Goal: Information Seeking & Learning: Find specific fact

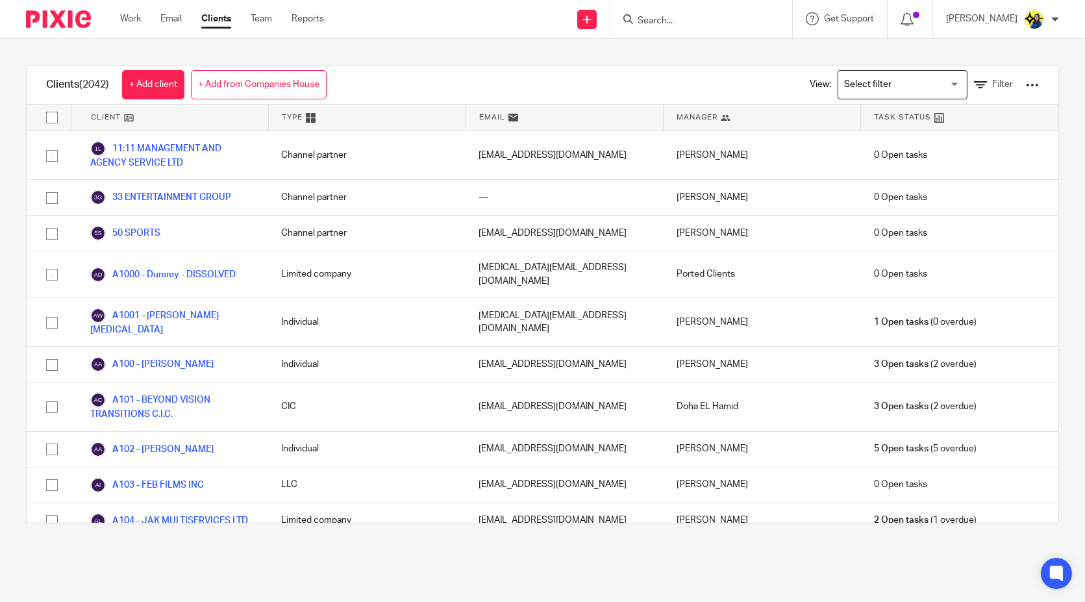
click at [742, 25] on input "Search" at bounding box center [695, 22] width 117 height 12
click at [715, 24] on input "Search" at bounding box center [695, 22] width 117 height 12
type input "mre"
click at [693, 583] on main "Clients (2042) + Add client + Add from Companies House View: Loading... Filter …" at bounding box center [542, 301] width 1085 height 602
click at [732, 16] on input "Search" at bounding box center [695, 22] width 117 height 12
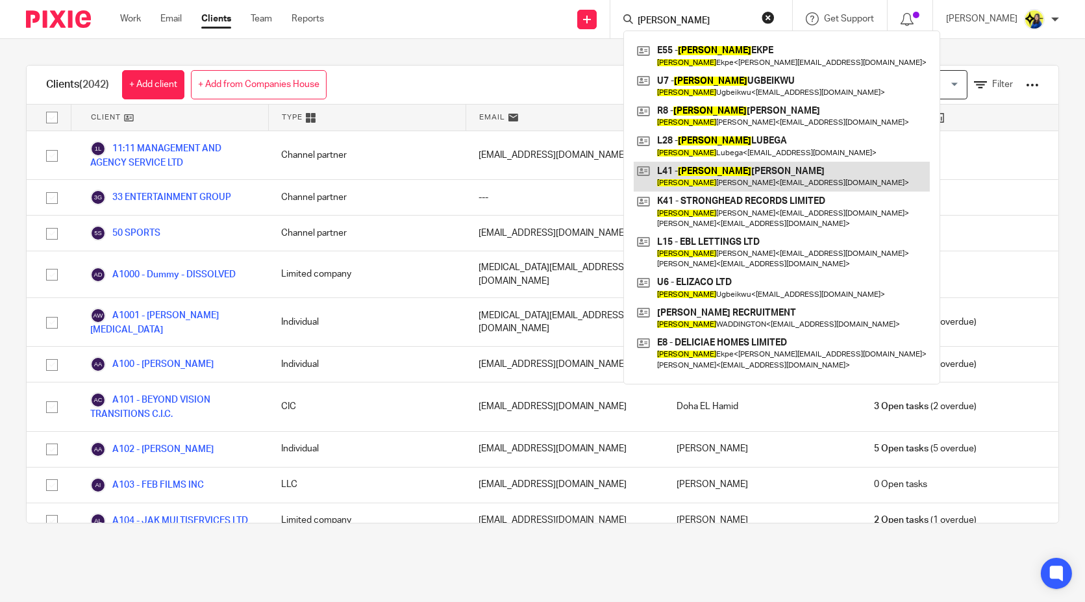
type input "elizabeth"
click at [802, 187] on link at bounding box center [782, 177] width 296 height 30
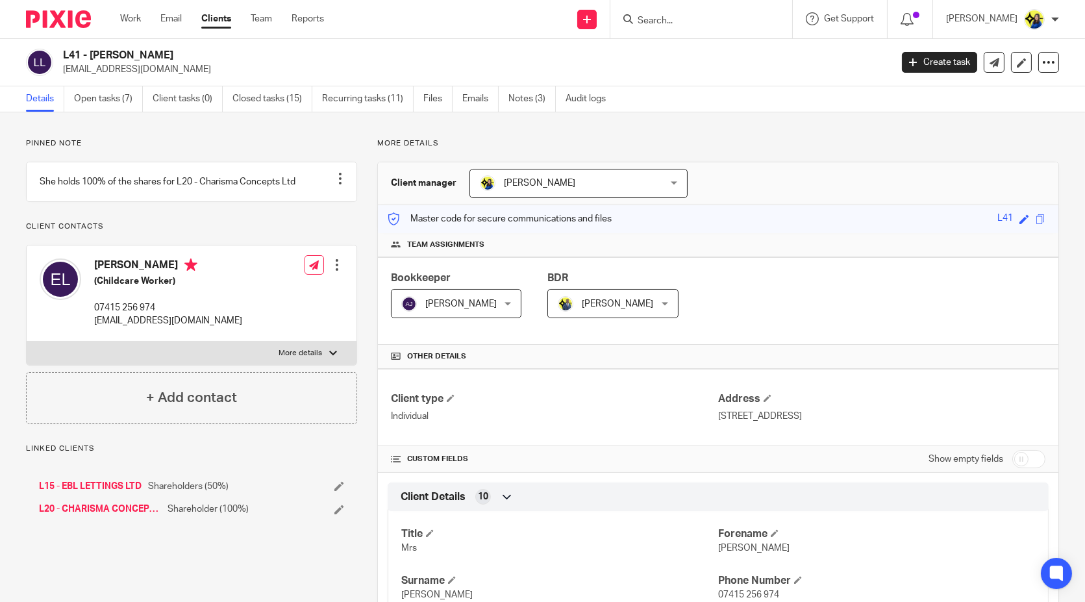
click at [242, 147] on p "Pinned note" at bounding box center [191, 143] width 331 height 10
click at [231, 142] on p "Pinned note" at bounding box center [191, 143] width 331 height 10
click at [104, 99] on link "Open tasks (7)" at bounding box center [108, 98] width 69 height 25
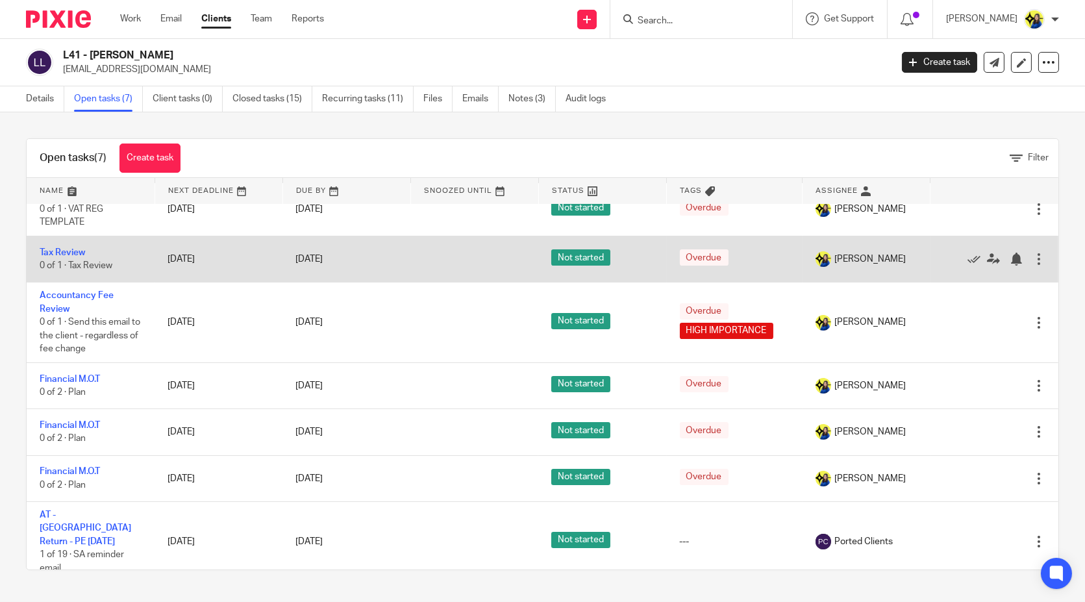
scroll to position [33, 0]
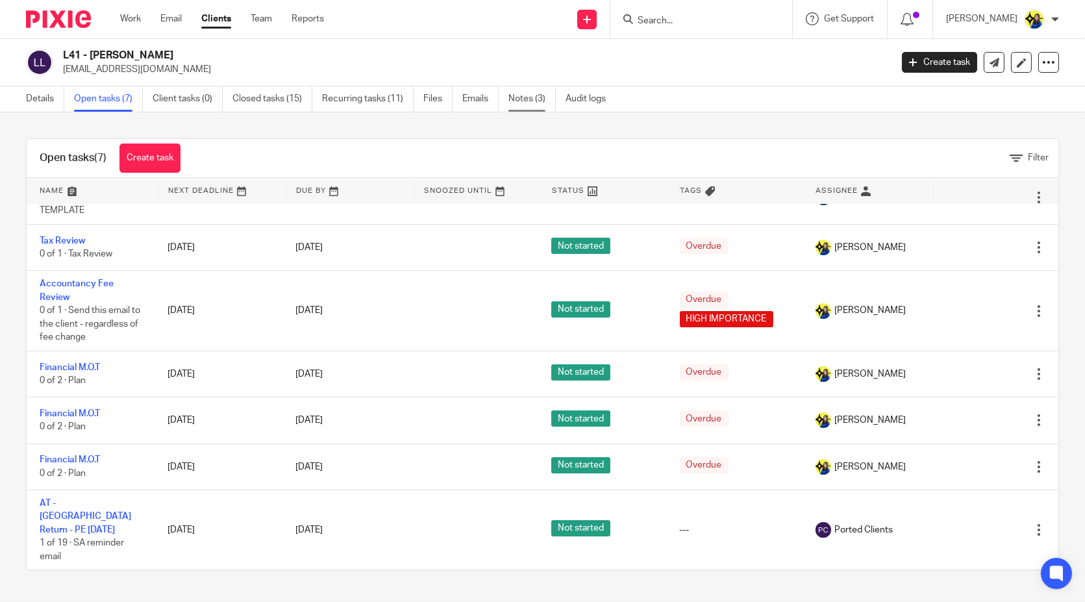
click at [534, 99] on link "Notes (3)" at bounding box center [532, 98] width 47 height 25
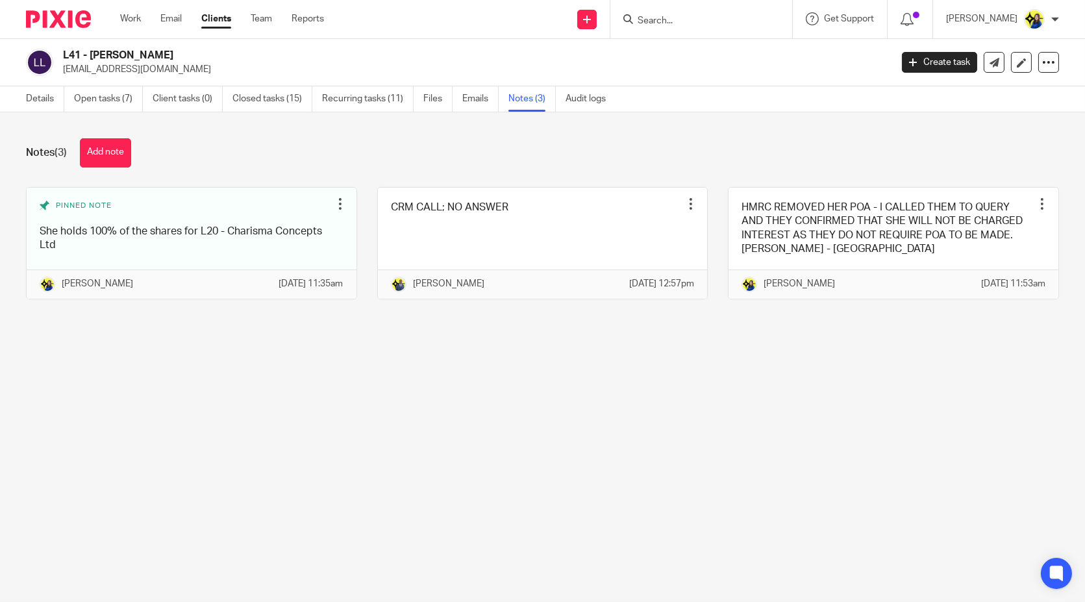
drag, startPoint x: 64, startPoint y: 52, endPoint x: 219, endPoint y: 55, distance: 154.6
click at [219, 55] on h2 "L41 - [PERSON_NAME]" at bounding box center [391, 56] width 656 height 14
copy h2 "L41 - [PERSON_NAME]"
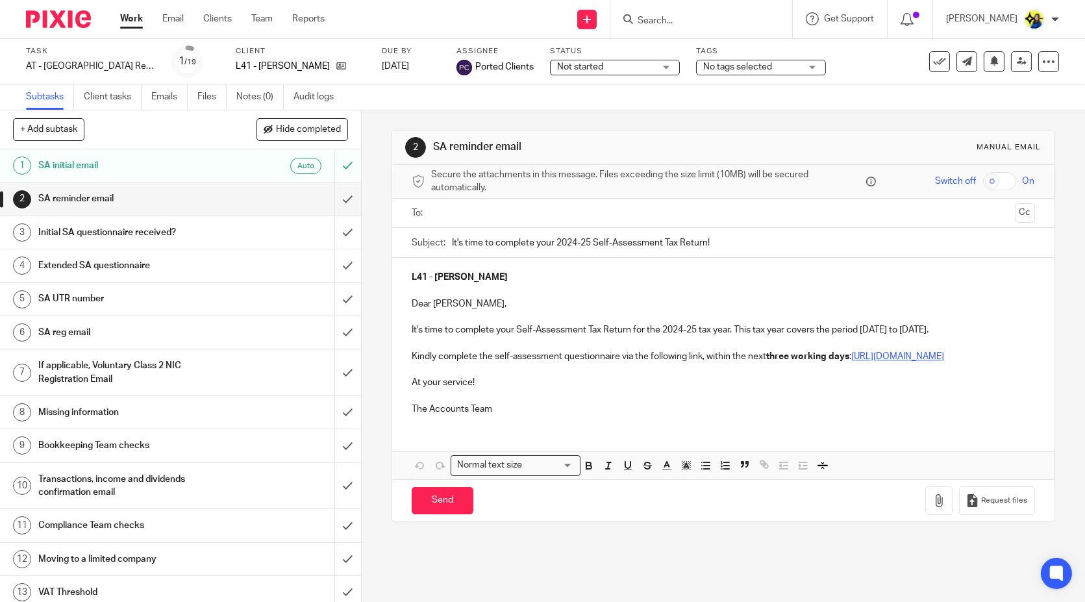
click at [704, 20] on input "Search" at bounding box center [695, 22] width 117 height 12
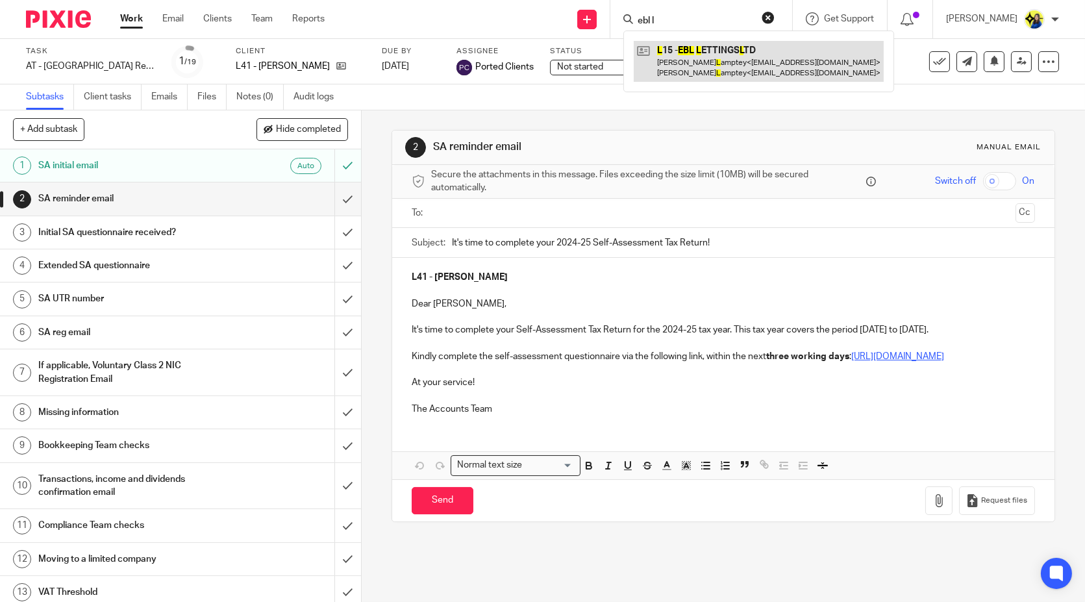
type input "ebl l"
click at [771, 63] on link at bounding box center [759, 61] width 250 height 40
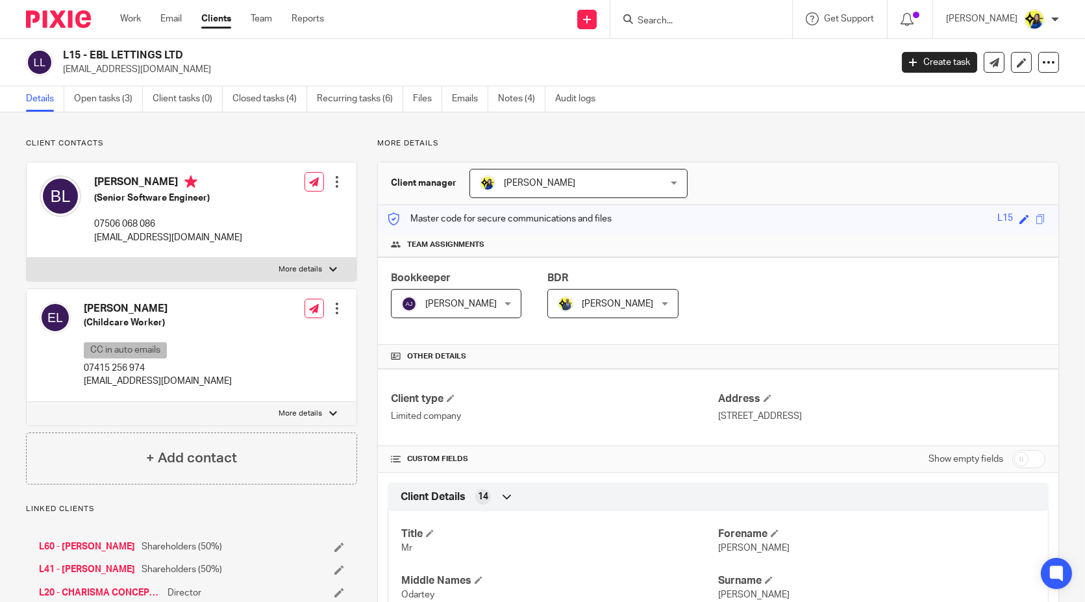
drag, startPoint x: 62, startPoint y: 55, endPoint x: 194, endPoint y: 57, distance: 131.2
click at [194, 57] on h2 "L15 - EBL LETTINGS LTD" at bounding box center [391, 56] width 656 height 14
copy h2 "L15 - EBL LETTINGS LTD"
click at [113, 99] on link "Open tasks (3)" at bounding box center [108, 98] width 69 height 25
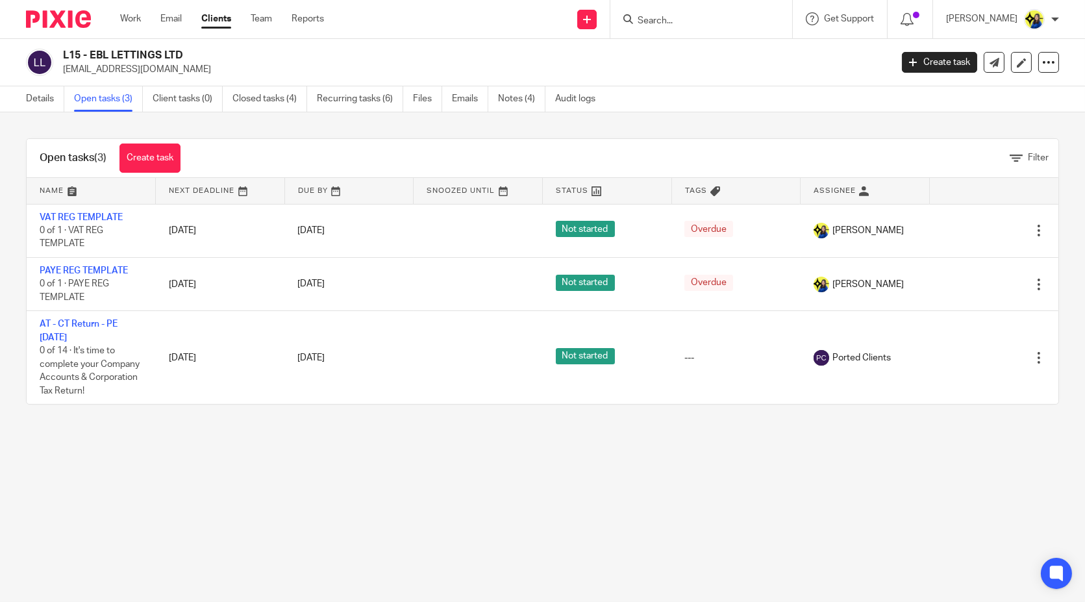
click at [730, 13] on form at bounding box center [706, 19] width 138 height 16
click at [722, 16] on input "Search" at bounding box center [695, 22] width 117 height 12
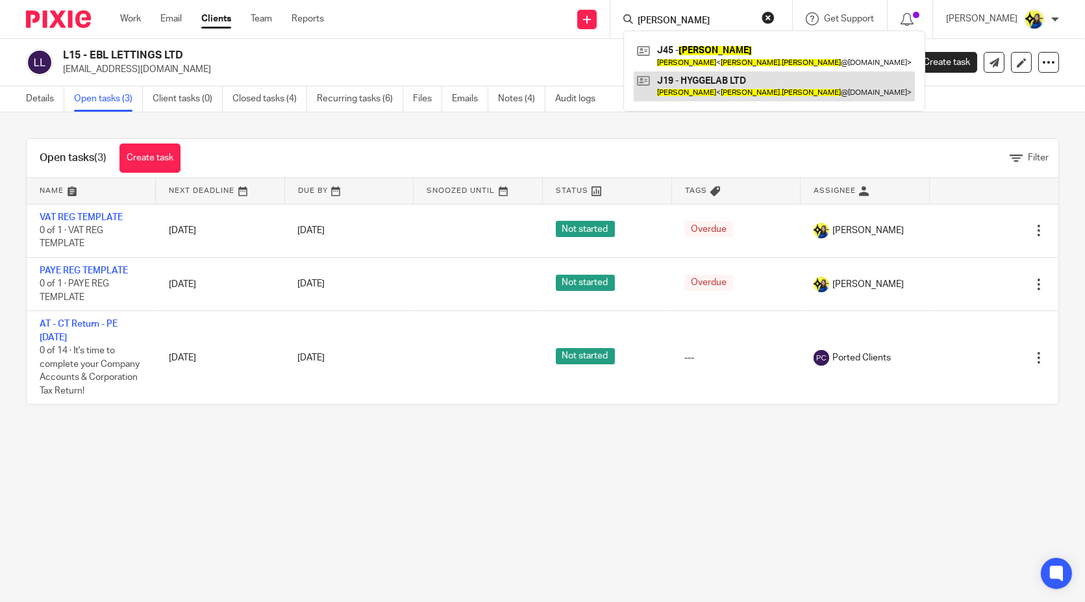
type input "[PERSON_NAME]"
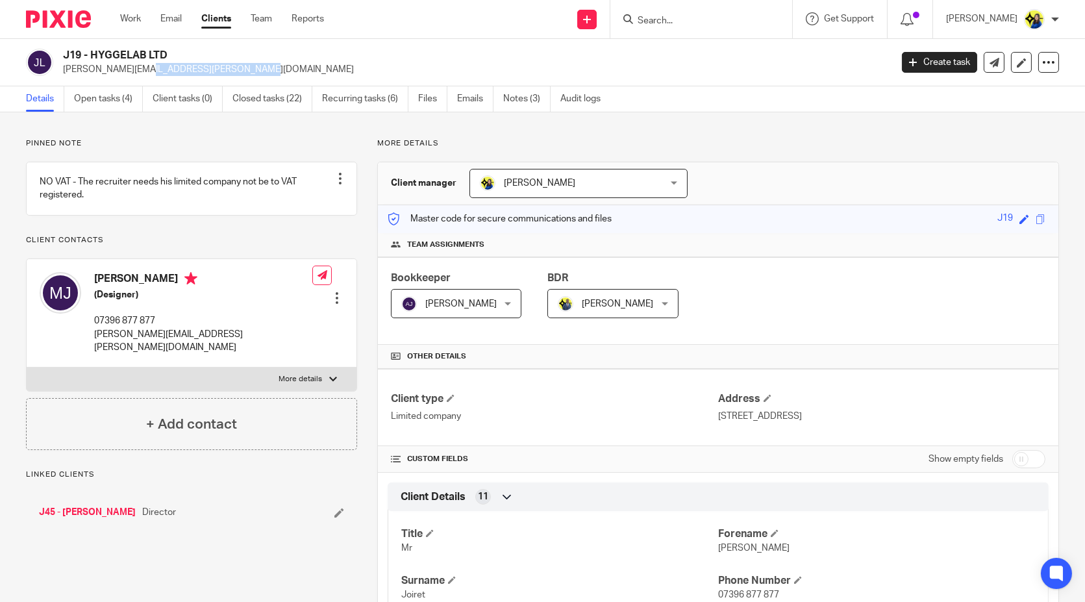
drag, startPoint x: 181, startPoint y: 71, endPoint x: 63, endPoint y: 77, distance: 117.7
click at [63, 77] on div "J19 - HYGGELAB LTD [PERSON_NAME][EMAIL_ADDRESS][PERSON_NAME][DOMAIN_NAME] Creat…" at bounding box center [542, 62] width 1085 height 47
copy p "[PERSON_NAME][EMAIL_ADDRESS][PERSON_NAME][DOMAIN_NAME]"
drag, startPoint x: 167, startPoint y: 53, endPoint x: 58, endPoint y: 44, distance: 109.5
click at [58, 44] on div "J19 - HYGGELAB LTD [PERSON_NAME][EMAIL_ADDRESS][PERSON_NAME][DOMAIN_NAME] Creat…" at bounding box center [542, 62] width 1085 height 47
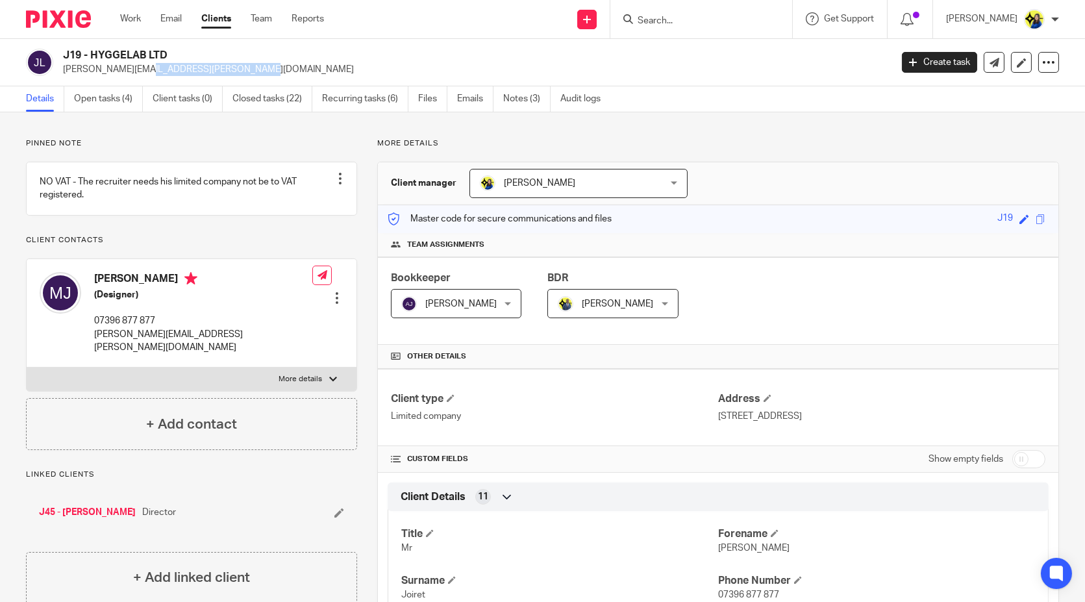
click at [58, 49] on div "J19 - HYGGELAB LTD [PERSON_NAME][EMAIL_ADDRESS][PERSON_NAME][DOMAIN_NAME]" at bounding box center [454, 62] width 857 height 27
drag, startPoint x: 66, startPoint y: 53, endPoint x: 199, endPoint y: 57, distance: 133.9
click at [199, 57] on h2 "J19 - HYGGELAB LTD" at bounding box center [391, 56] width 656 height 14
copy h2 "J19 - HYGGELAB LTD"
click at [724, 21] on input "Search" at bounding box center [695, 22] width 117 height 12
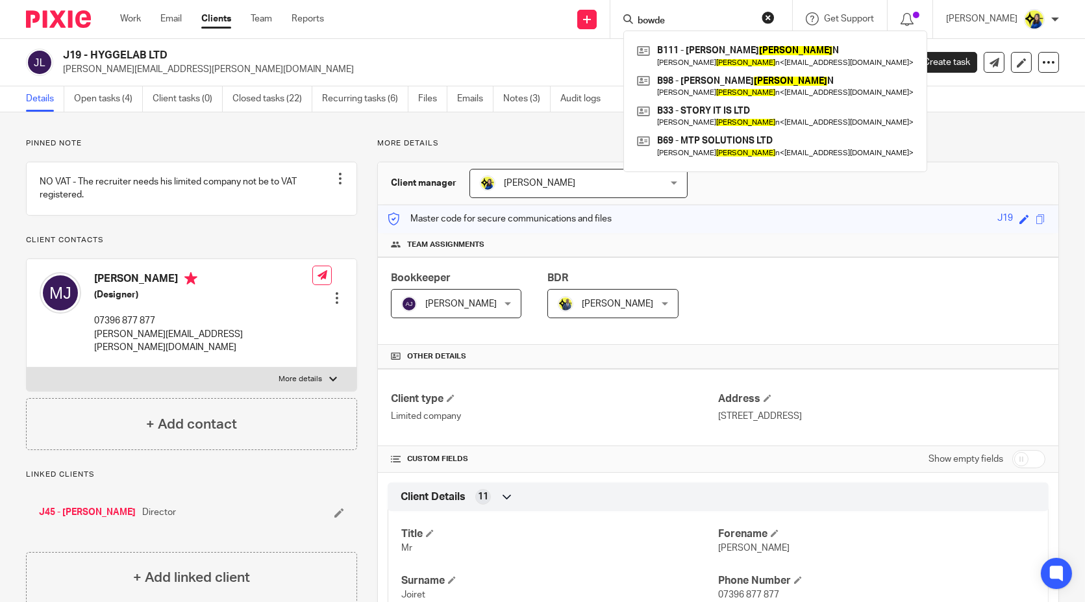
type input "bowde"
drag, startPoint x: 727, startPoint y: 26, endPoint x: 472, endPoint y: 32, distance: 254.7
click at [472, 32] on div "Send new email Create task Add client Request signature bowde B111 - [PERSON_NA…" at bounding box center [715, 19] width 742 height 38
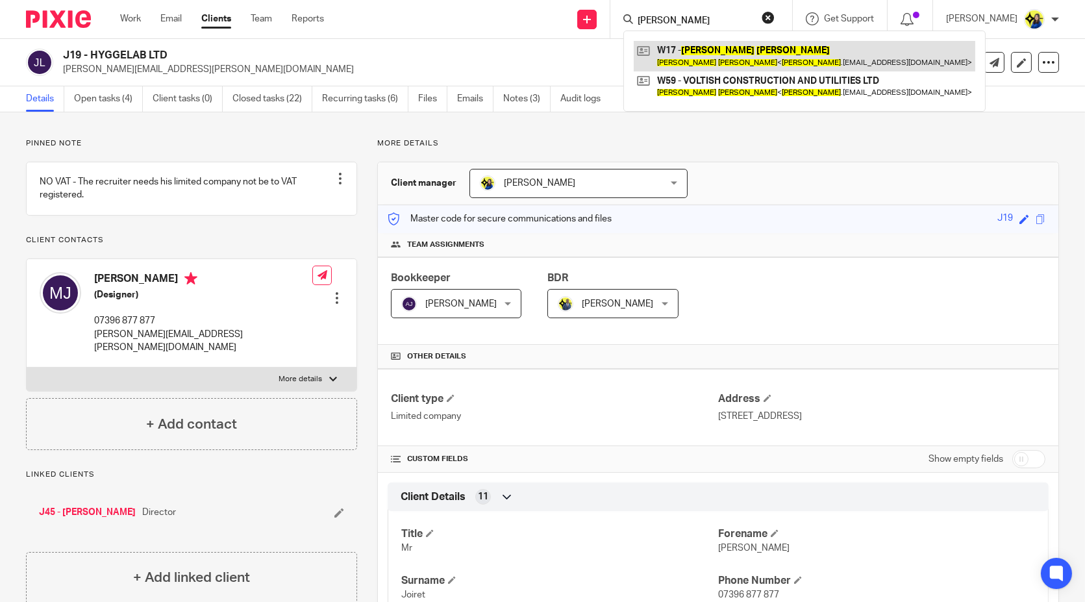
type input "[PERSON_NAME]"
click at [724, 49] on link at bounding box center [805, 56] width 342 height 30
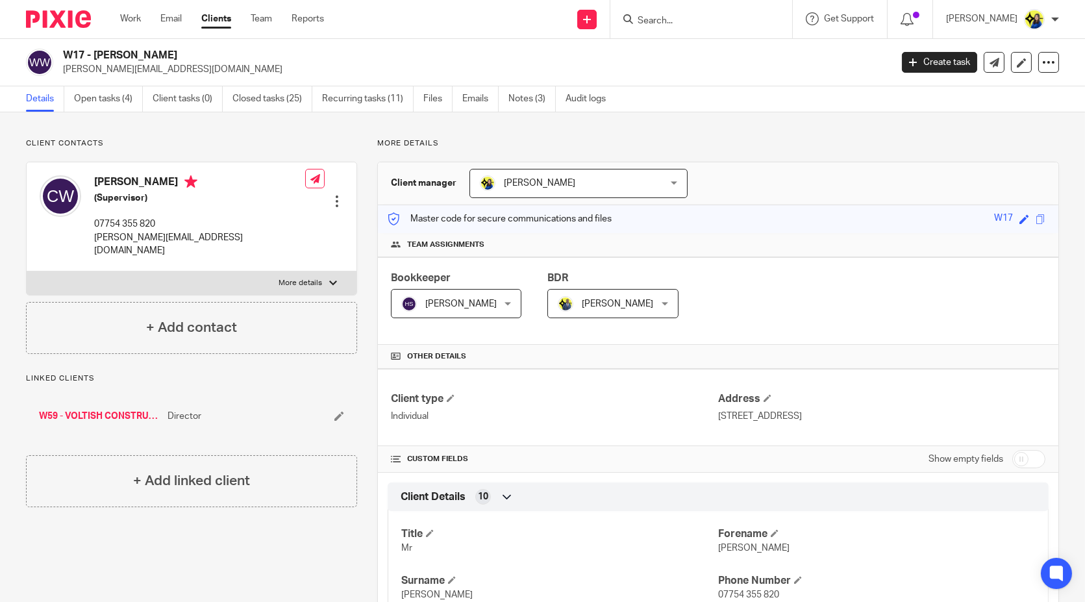
click at [714, 19] on input "Search" at bounding box center [695, 22] width 117 height 12
type input "pk resources"
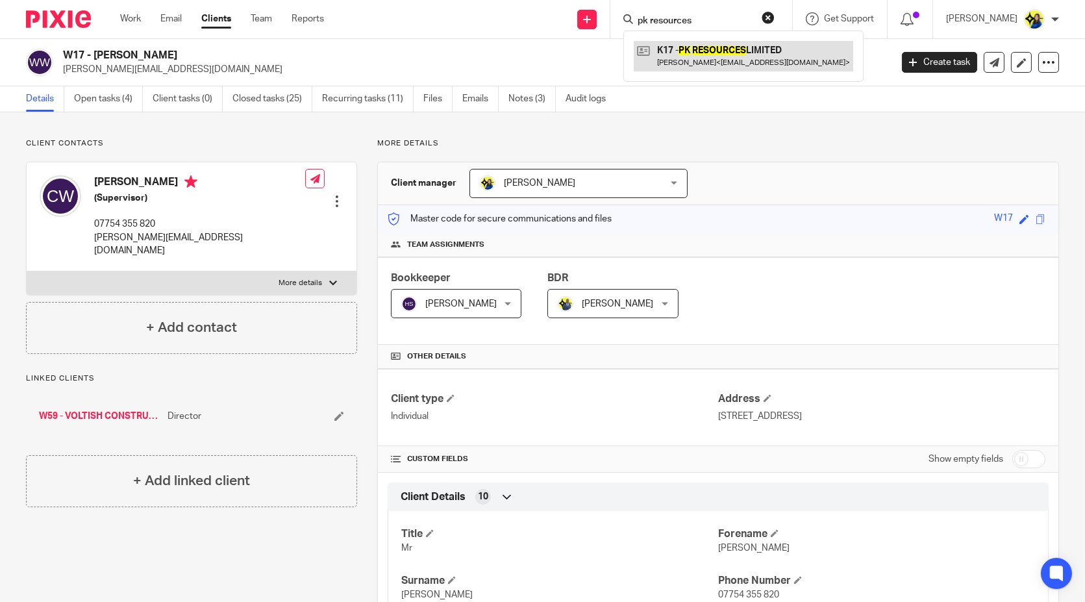
click at [707, 61] on link at bounding box center [744, 56] width 220 height 30
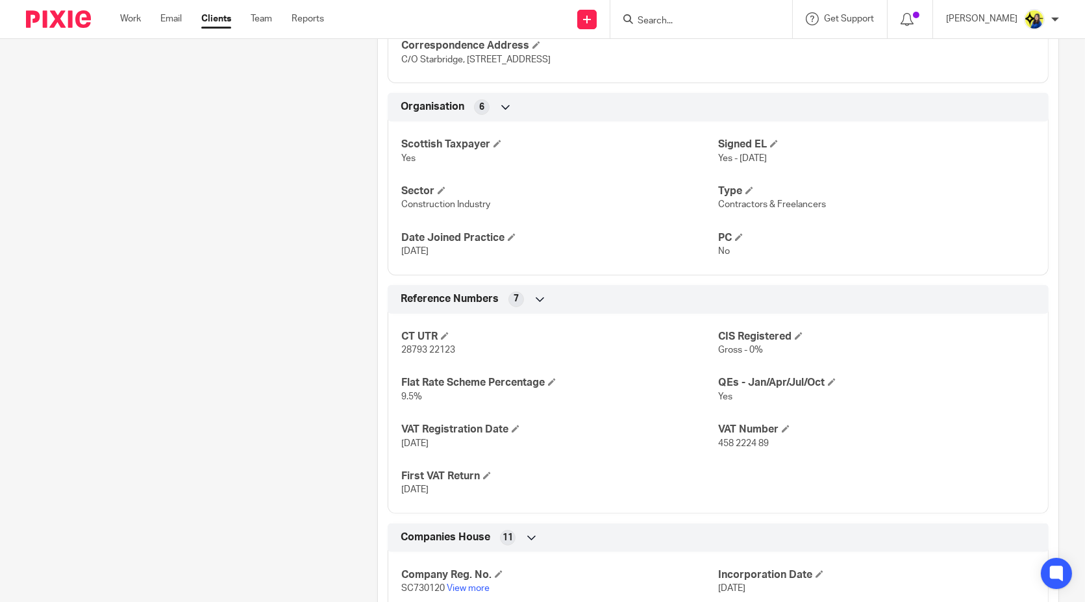
scroll to position [794, 0]
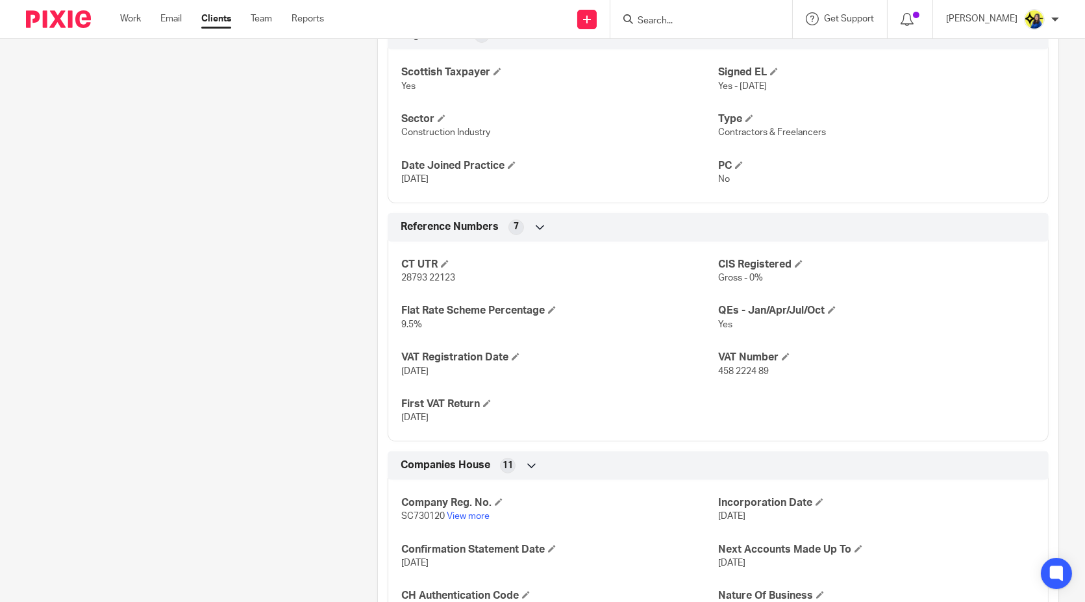
click at [268, 289] on div "Client contacts [PERSON_NAME] (Mechanical Fitter) 07923 909 997 [EMAIL_ADDRESS]…" at bounding box center [181, 103] width 351 height 1516
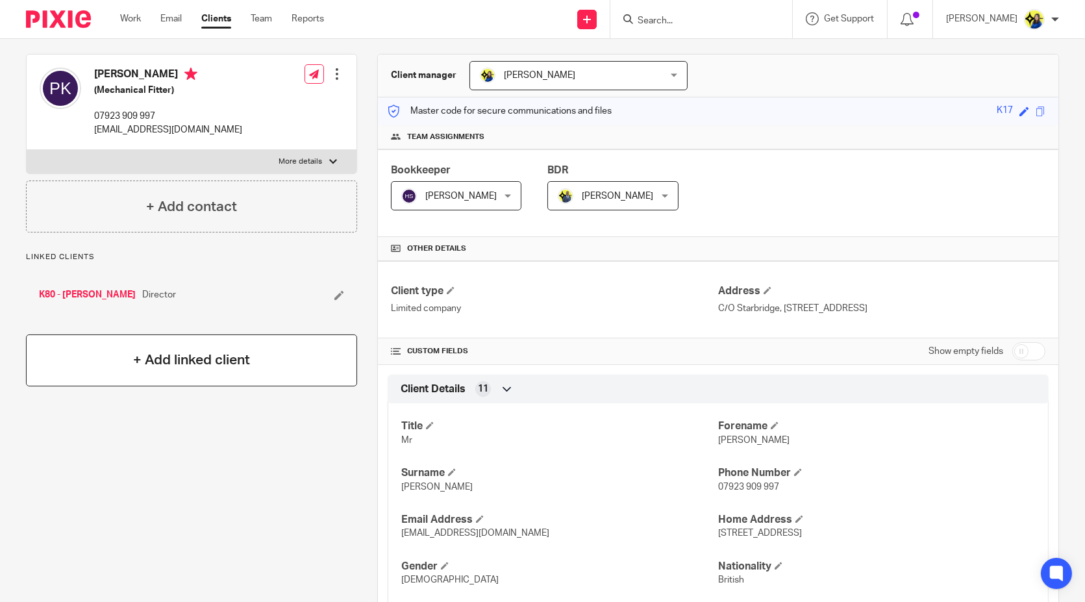
scroll to position [0, 0]
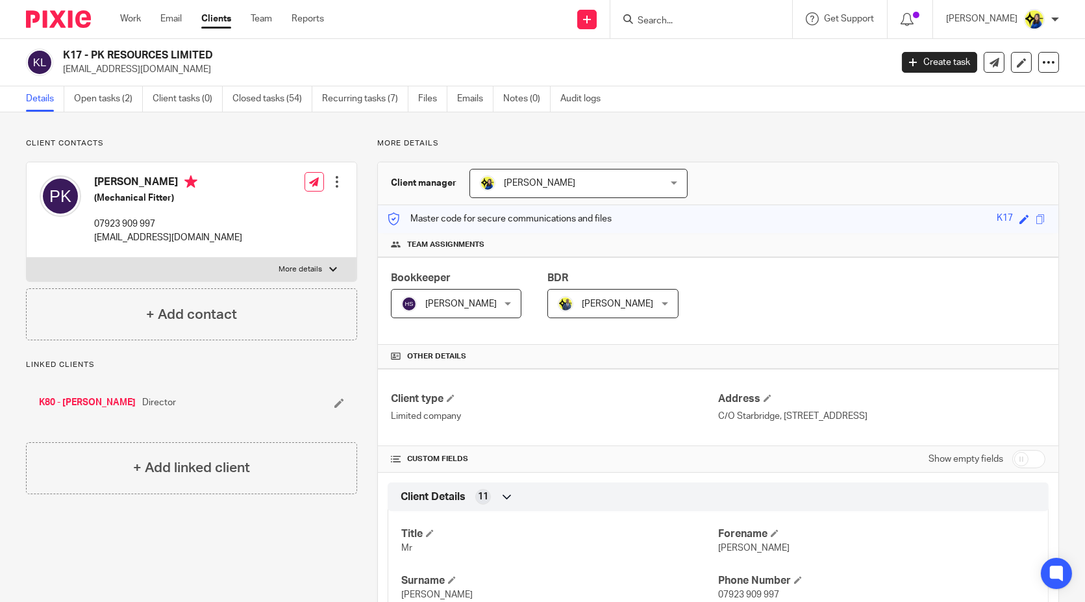
drag, startPoint x: 212, startPoint y: 529, endPoint x: 248, endPoint y: 518, distance: 37.8
click at [270, 144] on p "Client contacts" at bounding box center [191, 143] width 331 height 10
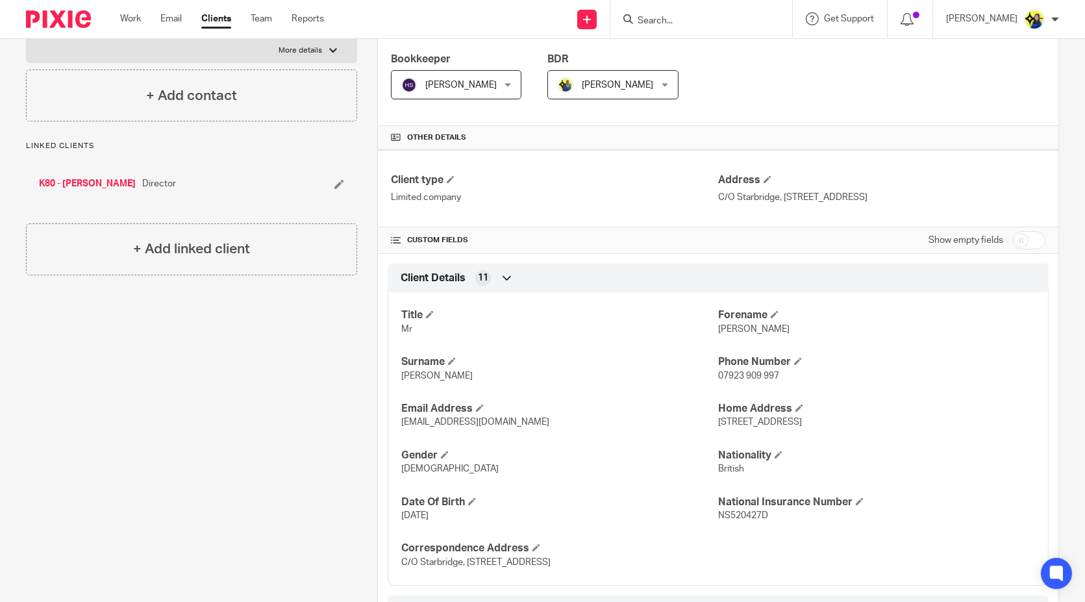
scroll to position [144, 0]
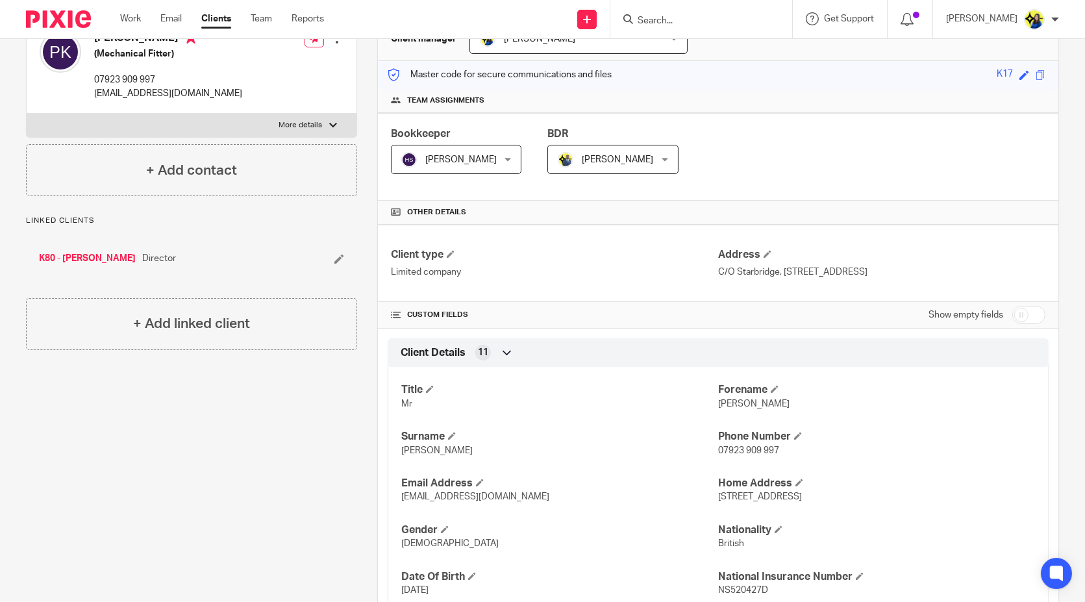
click at [692, 23] on input "Search" at bounding box center [695, 22] width 117 height 12
type input "b"
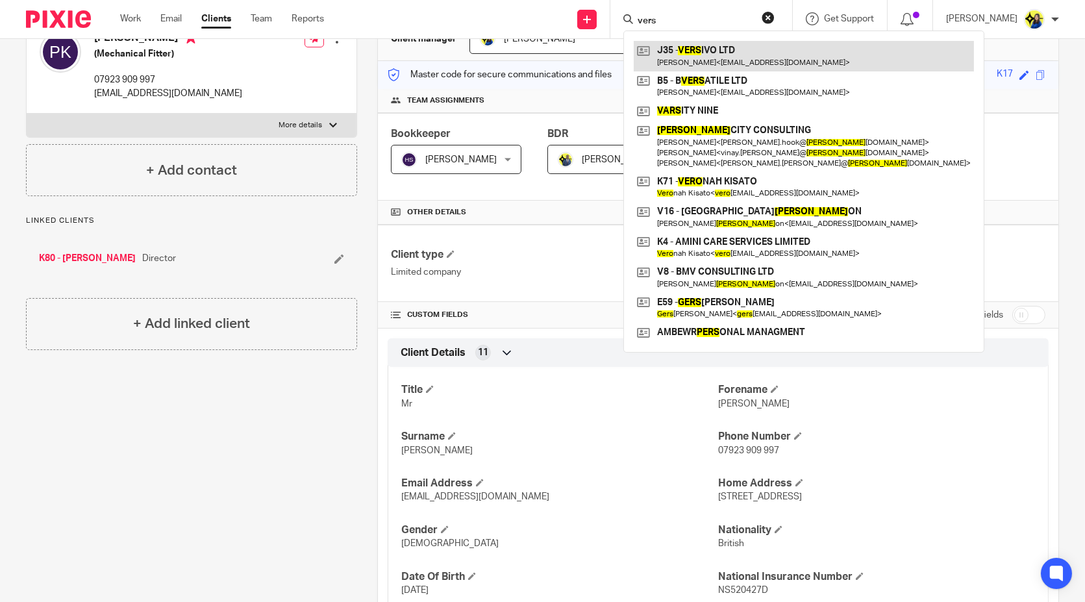
type input "vers"
click at [739, 55] on link at bounding box center [804, 56] width 340 height 30
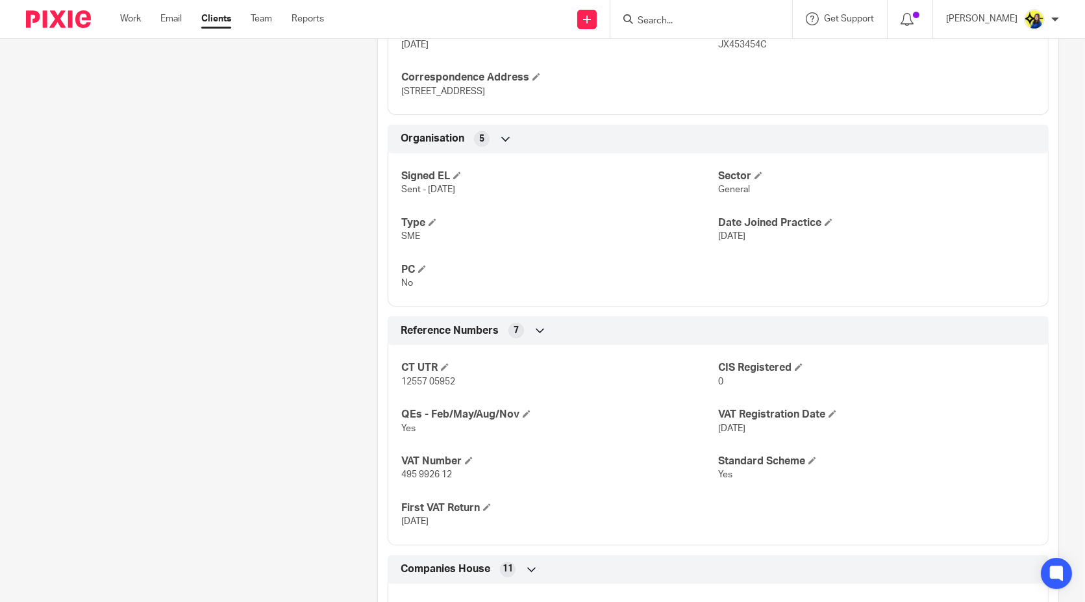
scroll to position [794, 0]
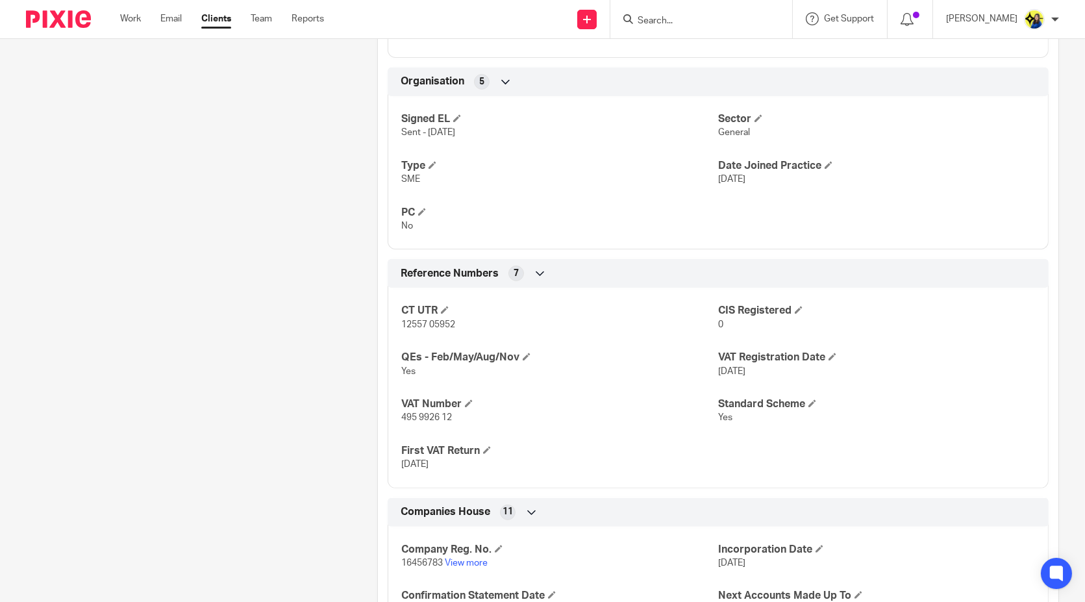
click at [249, 268] on div "Client contacts Robert Jones (Head of Operations) 07367 476 876 robertjones93a@…" at bounding box center [181, 114] width 351 height 1538
click at [732, 17] on input "Search" at bounding box center [695, 22] width 117 height 12
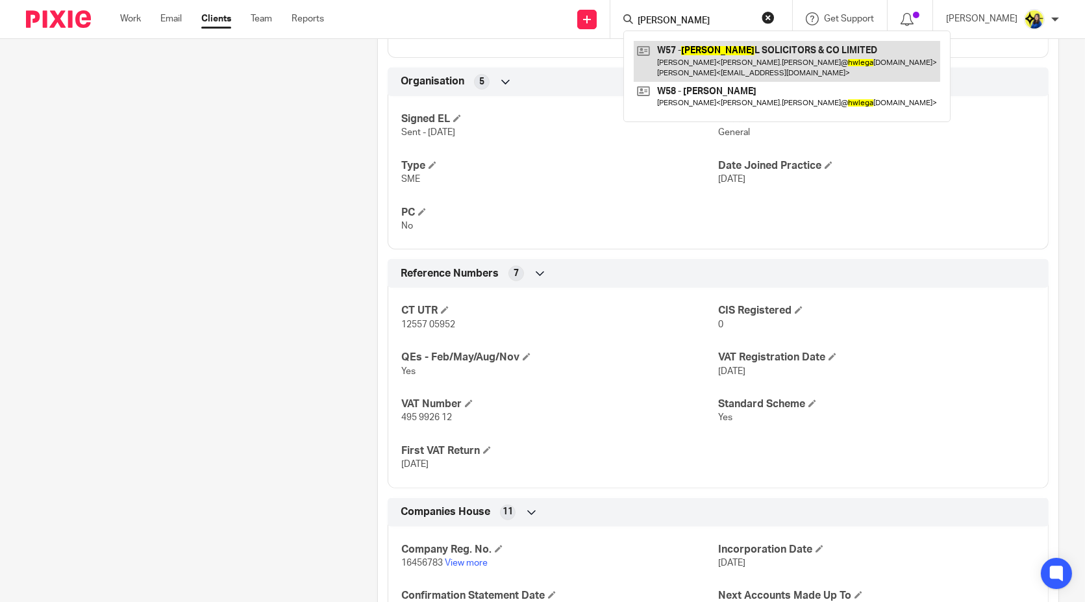
type input "hw lega"
click at [790, 56] on link at bounding box center [787, 61] width 307 height 40
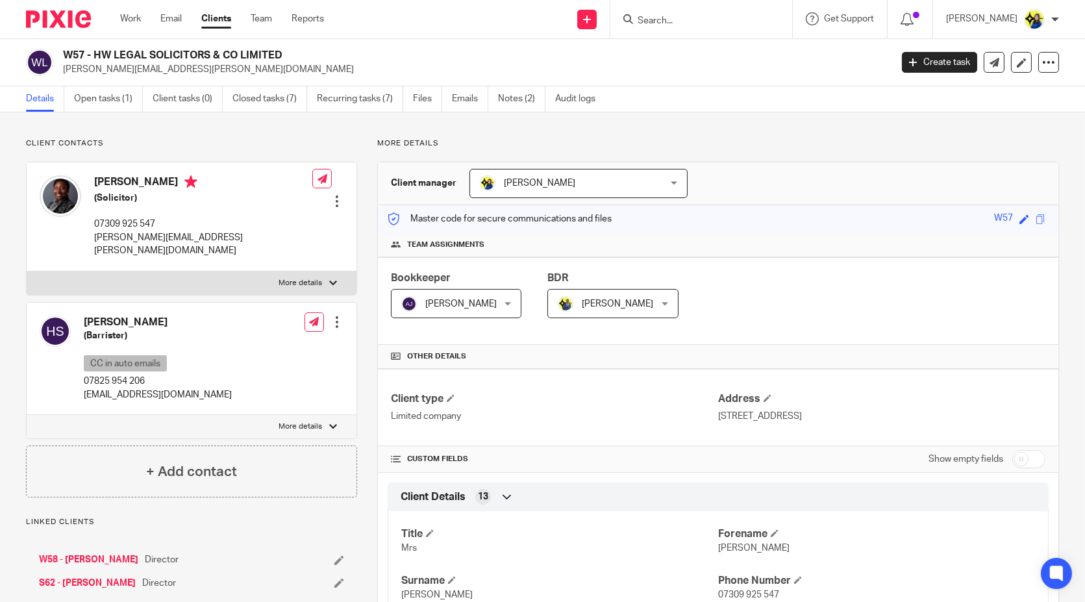
drag, startPoint x: 64, startPoint y: 53, endPoint x: 283, endPoint y: 53, distance: 218.9
click at [283, 53] on h2 "W57 - HW LEGAL SOLICITORS & CO LIMITED" at bounding box center [391, 56] width 656 height 14
copy h2 "W57 - HW LEGAL SOLICITORS & CO LIMITED"
click at [730, 19] on input "Search" at bounding box center [695, 22] width 117 height 12
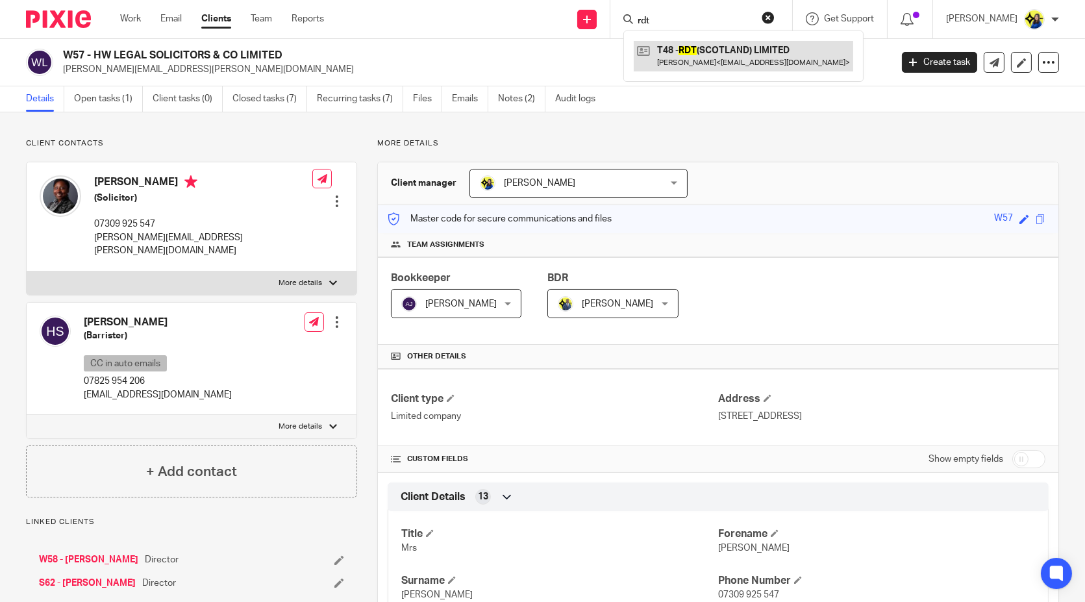
type input "rdt"
click at [741, 45] on link at bounding box center [744, 56] width 220 height 30
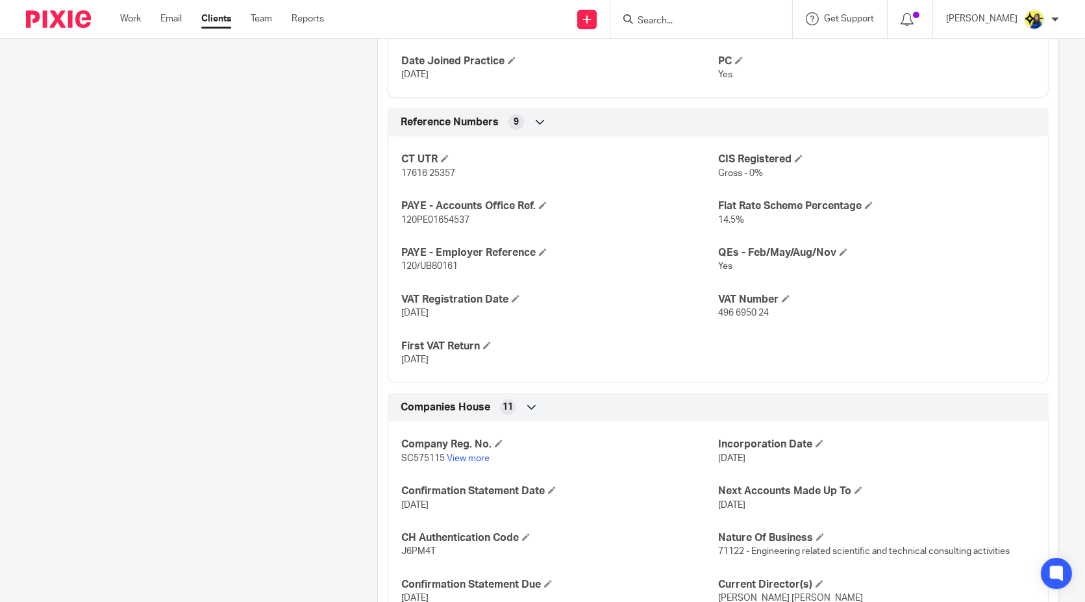
scroll to position [1010, 0]
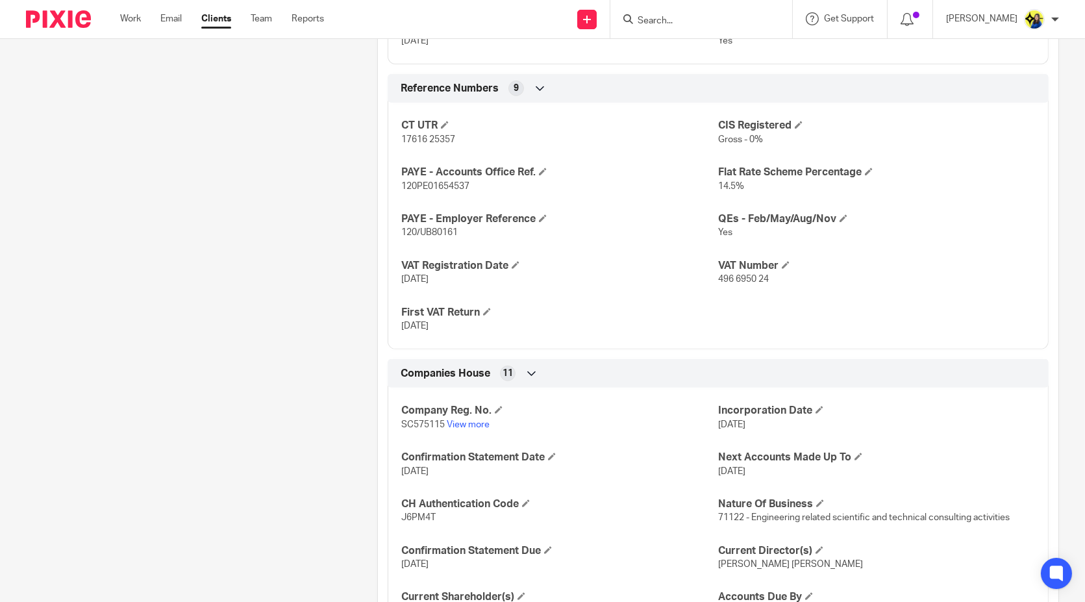
scroll to position [978, 0]
drag, startPoint x: 767, startPoint y: 301, endPoint x: 711, endPoint y: 309, distance: 57.1
click at [718, 287] on p "496 6950 24" at bounding box center [876, 280] width 317 height 13
copy span "496 6950 24"
click at [731, 23] on input "Search" at bounding box center [695, 22] width 117 height 12
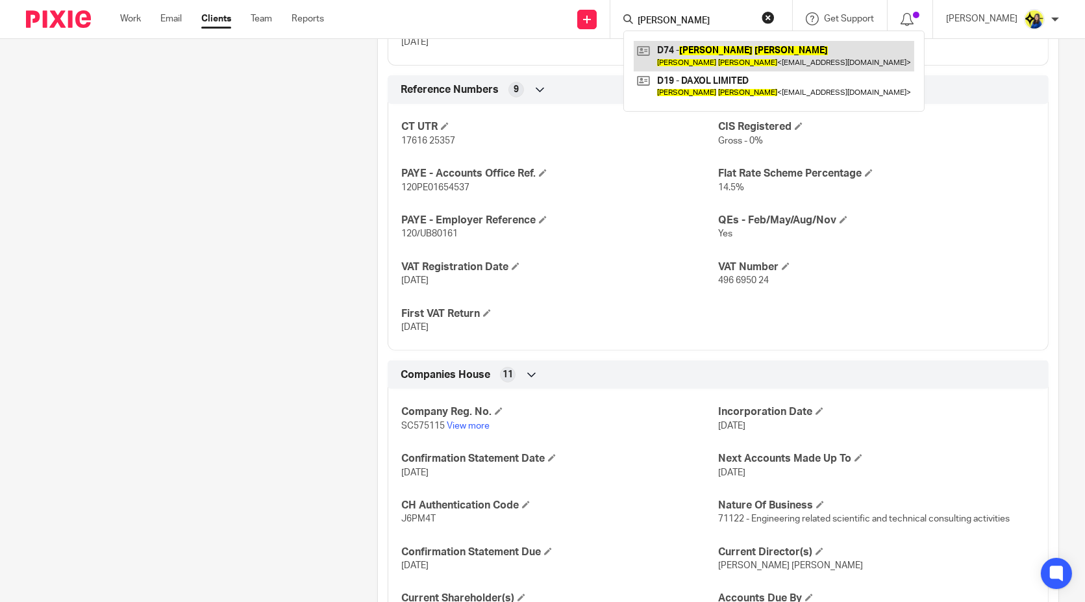
type input "damian dube"
click at [730, 50] on link at bounding box center [774, 56] width 281 height 30
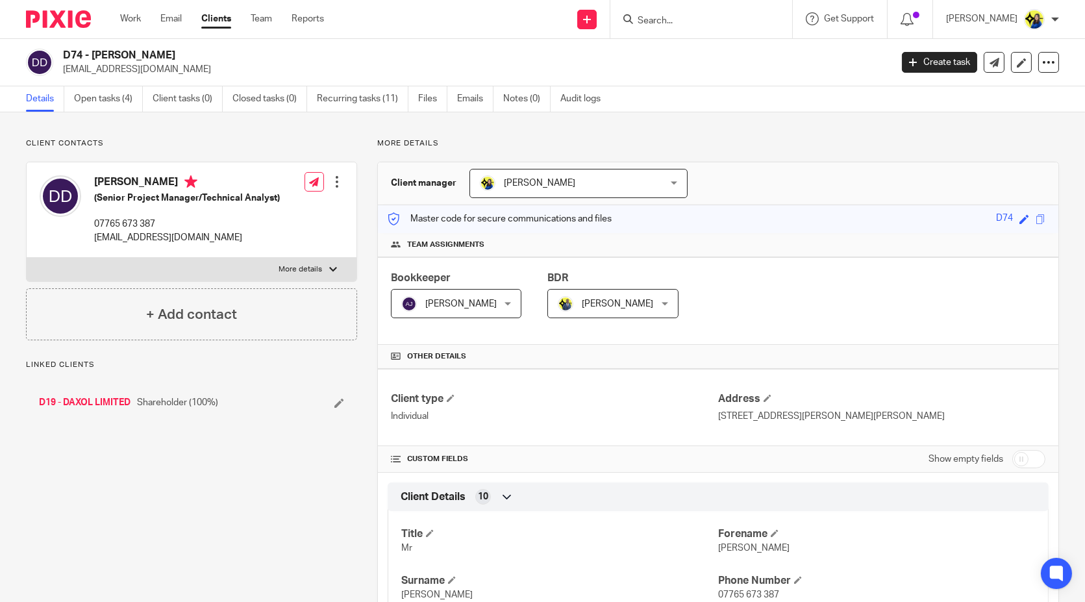
drag, startPoint x: 62, startPoint y: 53, endPoint x: 165, endPoint y: 48, distance: 102.8
click at [165, 49] on div "D74 - [PERSON_NAME] [EMAIL_ADDRESS][DOMAIN_NAME]" at bounding box center [454, 62] width 857 height 27
drag, startPoint x: 180, startPoint y: 68, endPoint x: 64, endPoint y: 79, distance: 116.8
click at [64, 79] on div "D74 - [PERSON_NAME] [EMAIL_ADDRESS][DOMAIN_NAME] Create task Update from Compan…" at bounding box center [542, 62] width 1085 height 47
copy p "[EMAIL_ADDRESS][DOMAIN_NAME]"
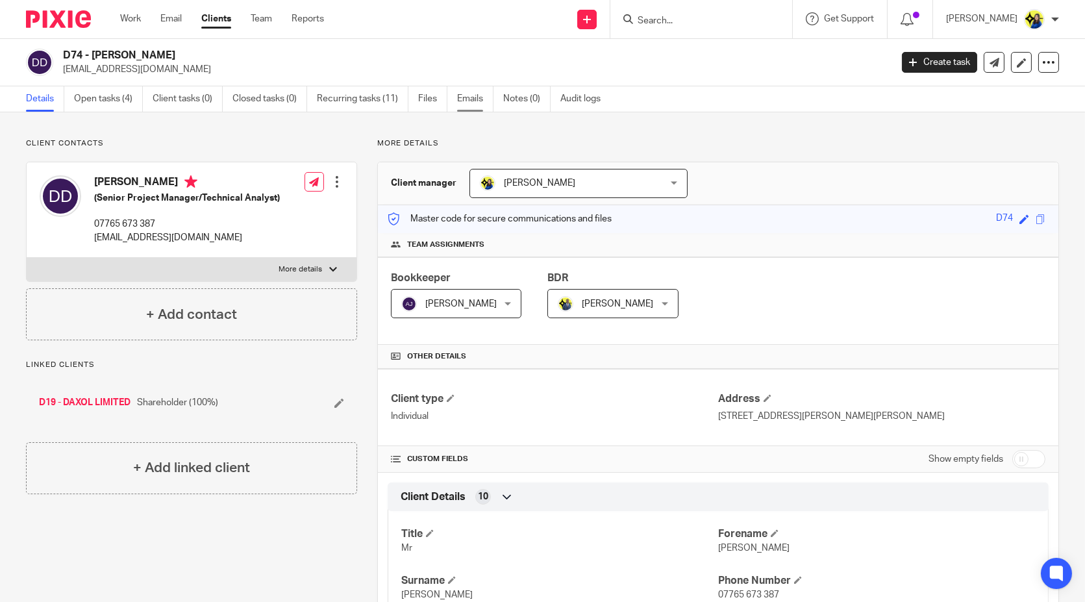
click at [464, 97] on link "Emails" at bounding box center [475, 98] width 36 height 25
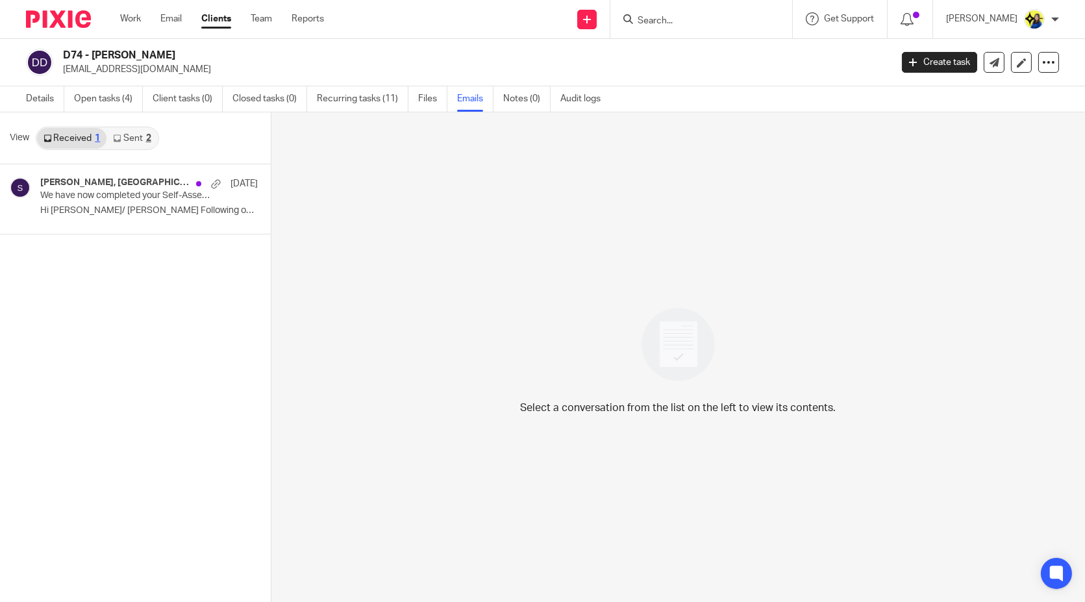
click at [139, 136] on link "Sent 2" at bounding box center [132, 138] width 51 height 21
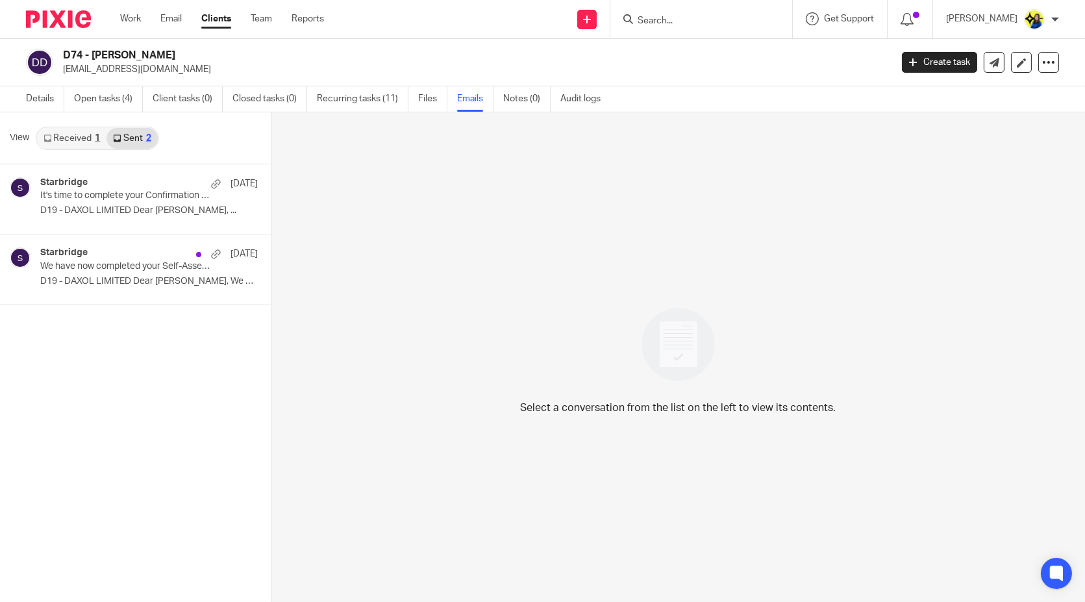
click at [430, 199] on div "Select a conversation from the list on the left to view its contents." at bounding box center [679, 357] width 814 height 490
click at [138, 347] on div "Starbridge 7 Sep It's time to complete your Confirmation Statement! D19 - DAXOL…" at bounding box center [135, 383] width 271 height 438
click at [121, 222] on div "Starbridge 7 Sep It's time to complete your Confirmation Statement! D19 - DAXOL…" at bounding box center [116, 199] width 232 height 70
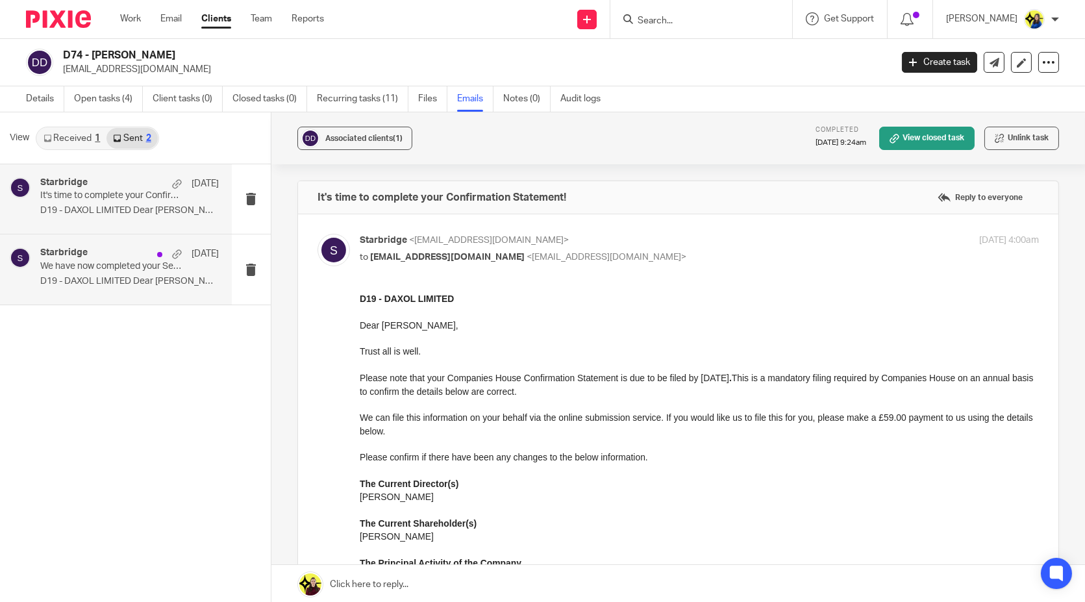
click at [131, 285] on p "D19 - DAXOL LIMITED Dear [PERSON_NAME], We can..." at bounding box center [129, 281] width 179 height 11
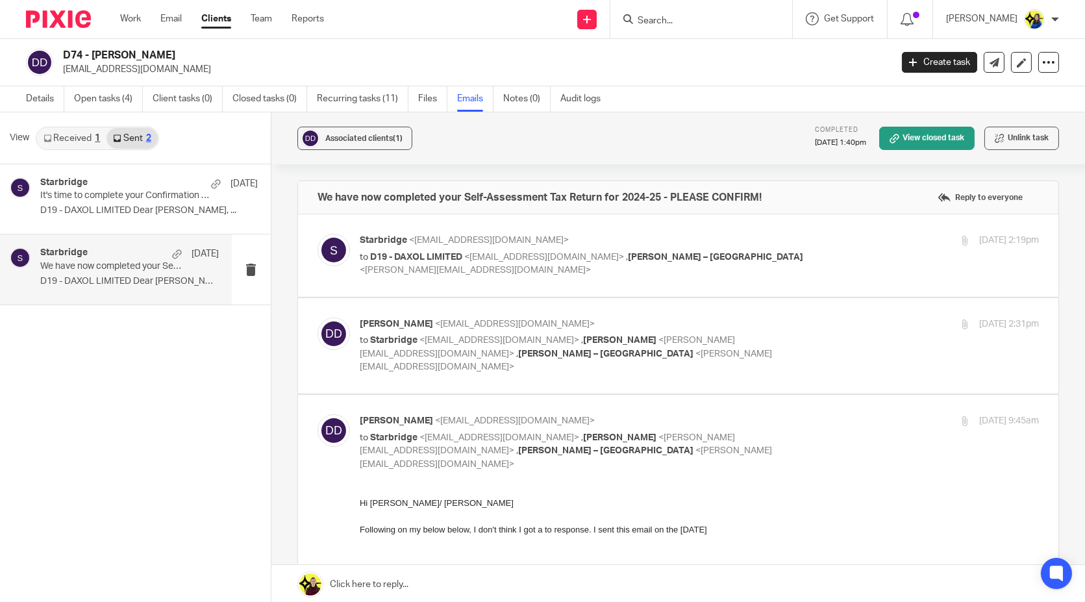
drag, startPoint x: 158, startPoint y: 387, endPoint x: 157, endPoint y: 377, distance: 9.8
click at [157, 387] on div "Starbridge 7 Sep It's time to complete your Confirmation Statement! D19 - DAXOL…" at bounding box center [135, 384] width 271 height 440
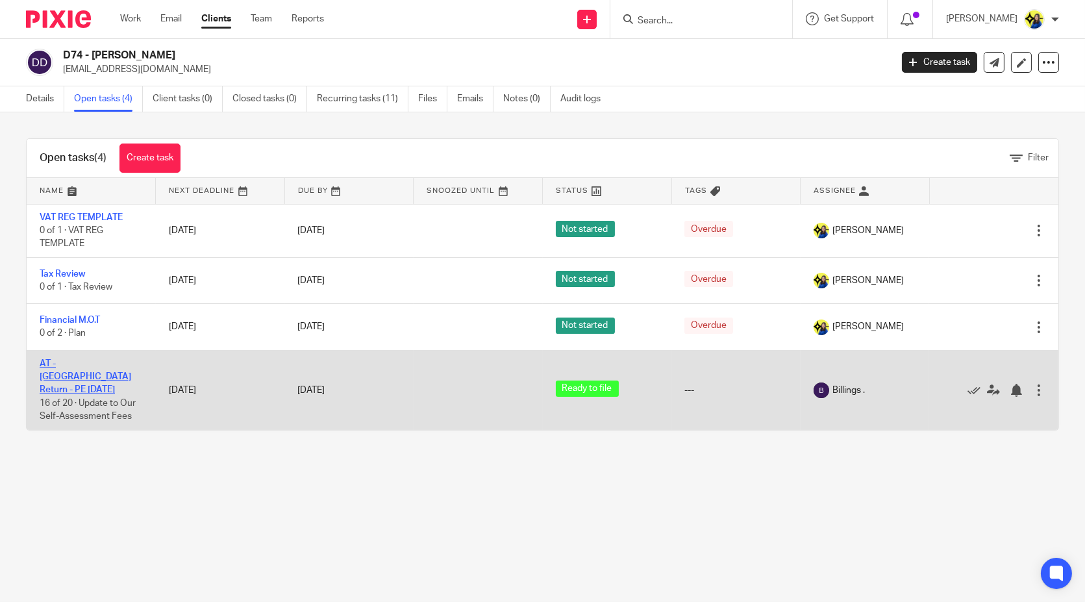
click at [106, 366] on link "AT - [GEOGRAPHIC_DATA] Return - PE [DATE]" at bounding box center [86, 377] width 92 height 36
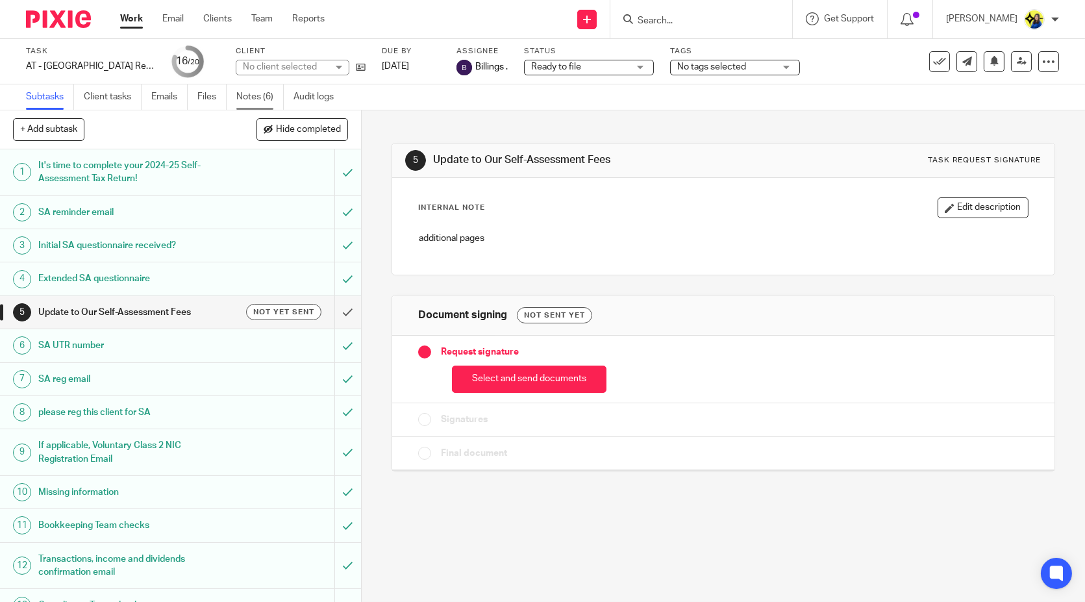
click at [265, 97] on link "Notes (6)" at bounding box center [259, 96] width 47 height 25
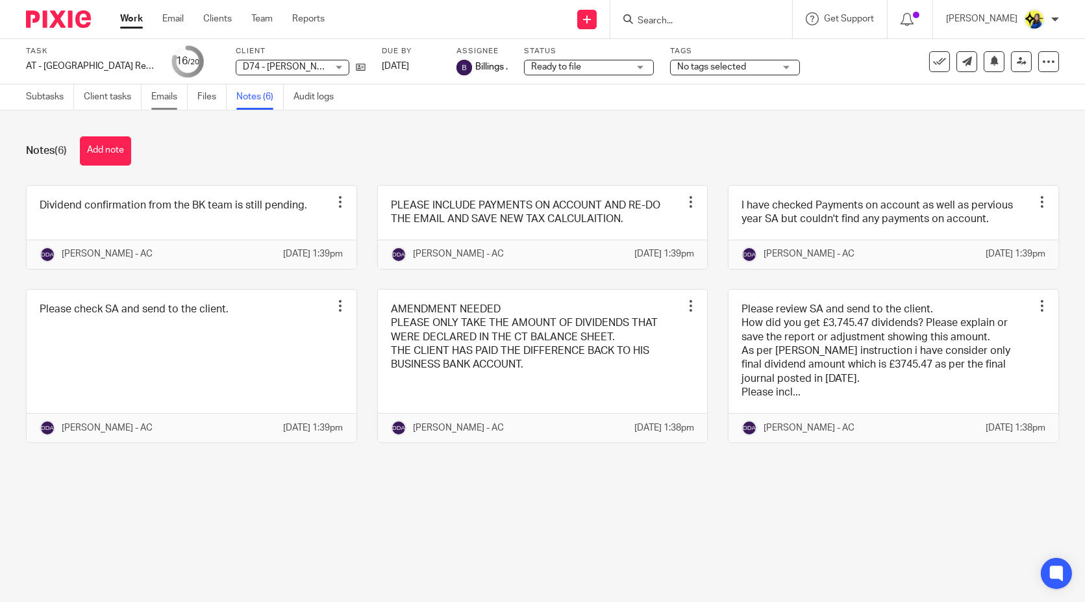
click at [172, 97] on link "Emails" at bounding box center [169, 96] width 36 height 25
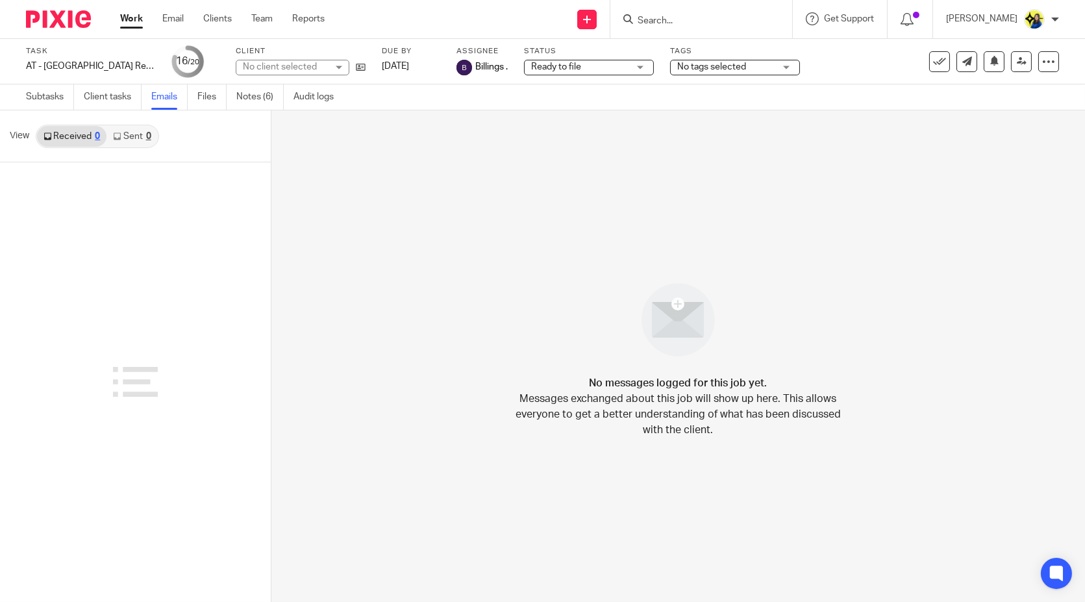
click at [139, 138] on link "Sent 0" at bounding box center [132, 136] width 51 height 21
click at [735, 19] on input "Search" at bounding box center [695, 22] width 117 height 12
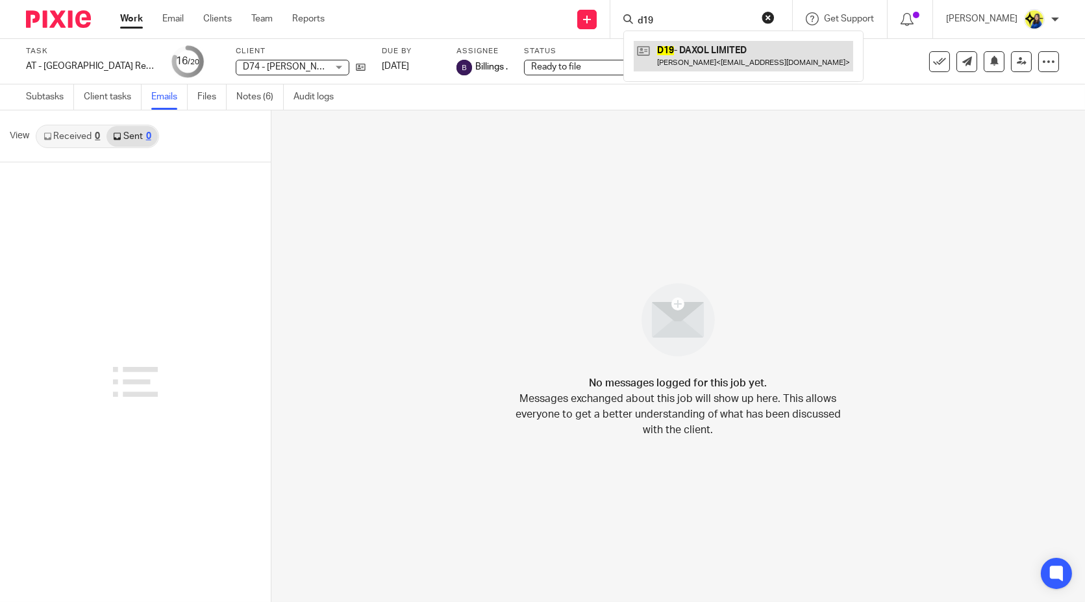
type input "d19"
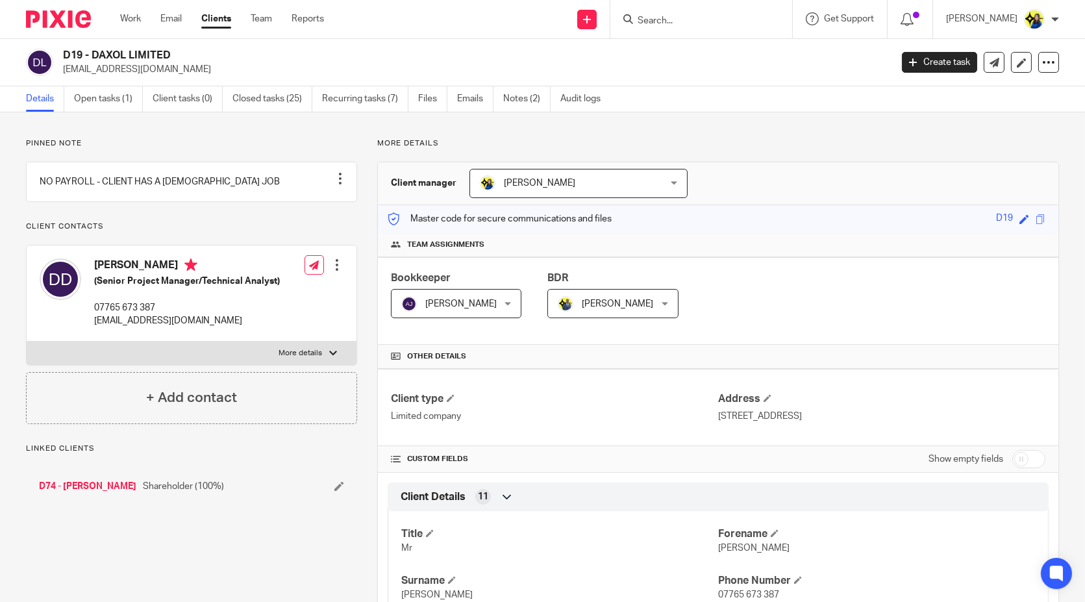
drag, startPoint x: 215, startPoint y: 134, endPoint x: 232, endPoint y: 131, distance: 17.2
click at [87, 95] on link "Open tasks (1)" at bounding box center [108, 98] width 69 height 25
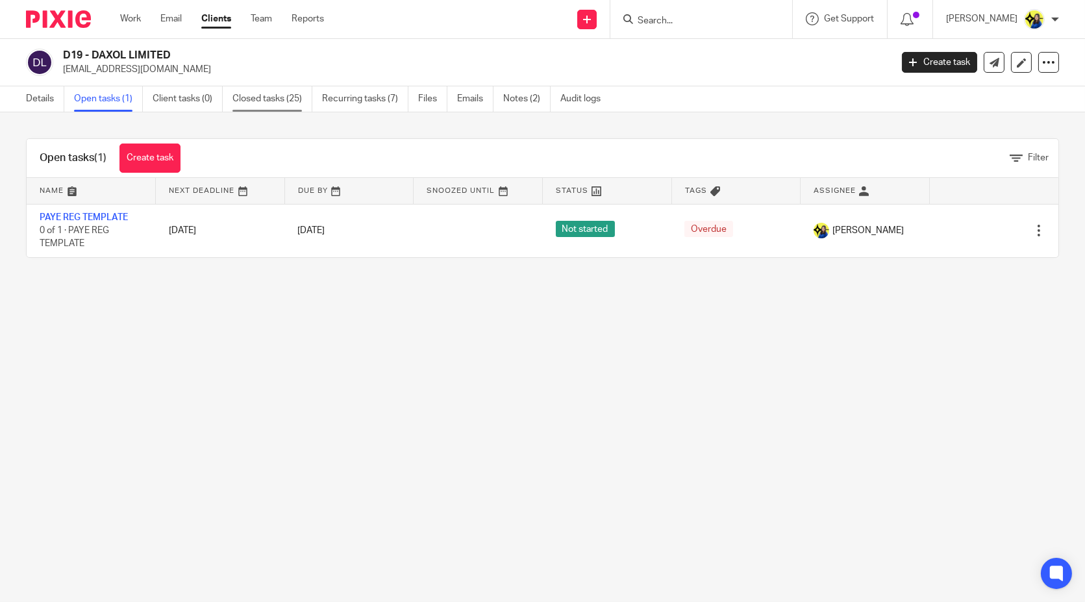
click at [262, 94] on link "Closed tasks (25)" at bounding box center [273, 98] width 80 height 25
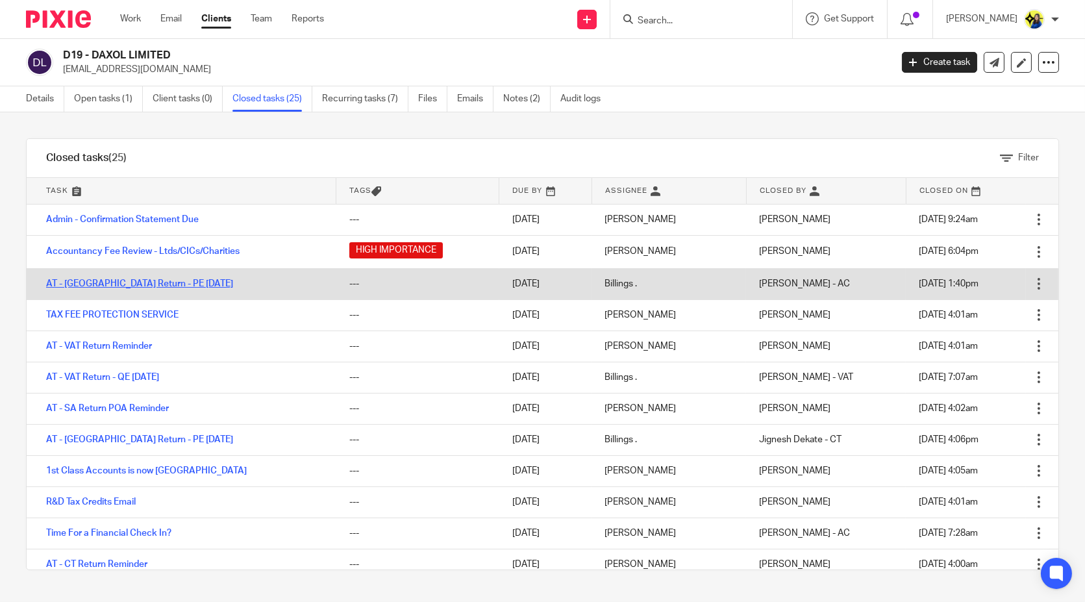
click at [133, 282] on link "AT - [GEOGRAPHIC_DATA] Return - PE [DATE]" at bounding box center [139, 283] width 187 height 9
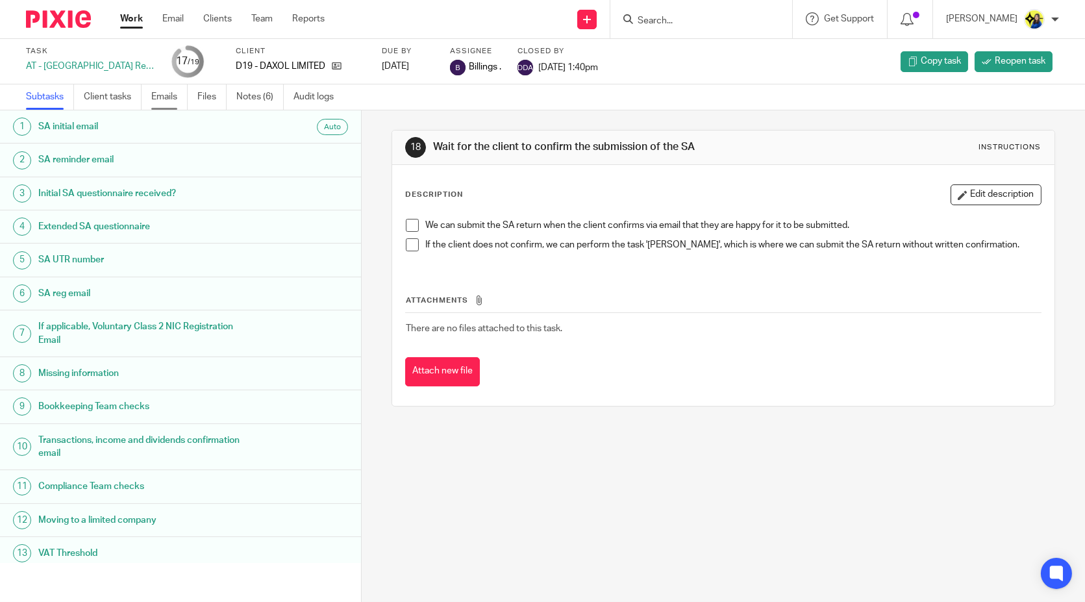
click at [174, 95] on link "Emails" at bounding box center [169, 96] width 36 height 25
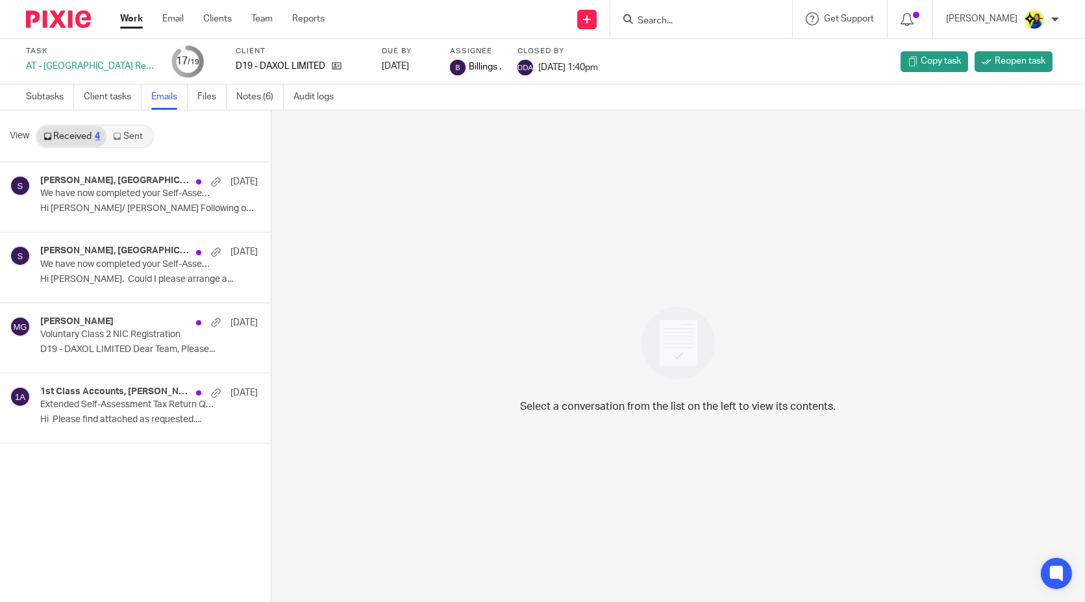
click at [137, 134] on link "Sent" at bounding box center [129, 136] width 45 height 21
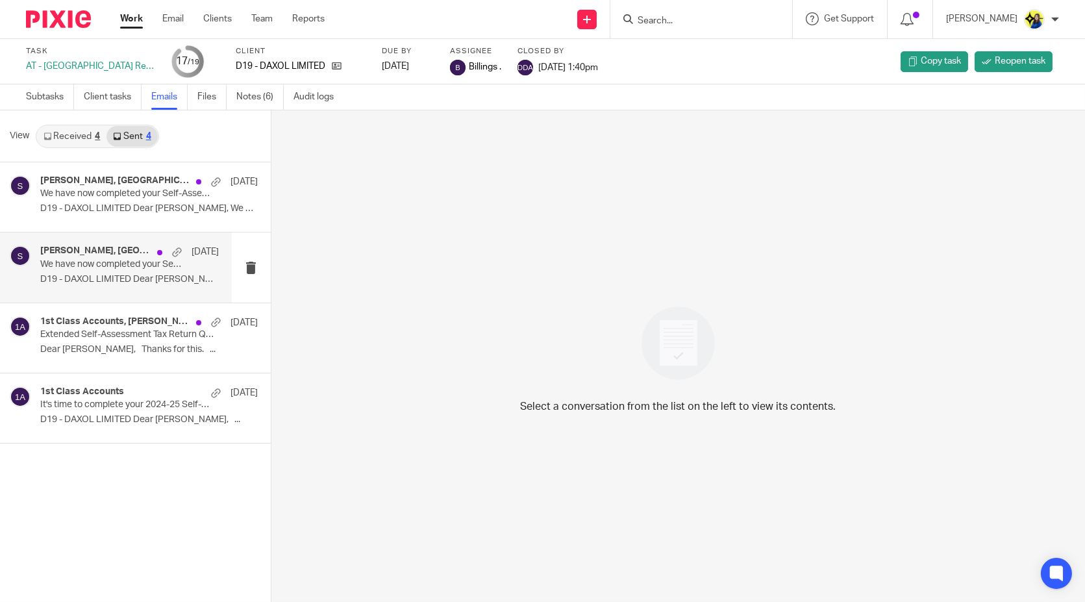
click at [135, 275] on p "D19 - DAXOL LIMITED Dear [PERSON_NAME], We can..." at bounding box center [129, 279] width 179 height 11
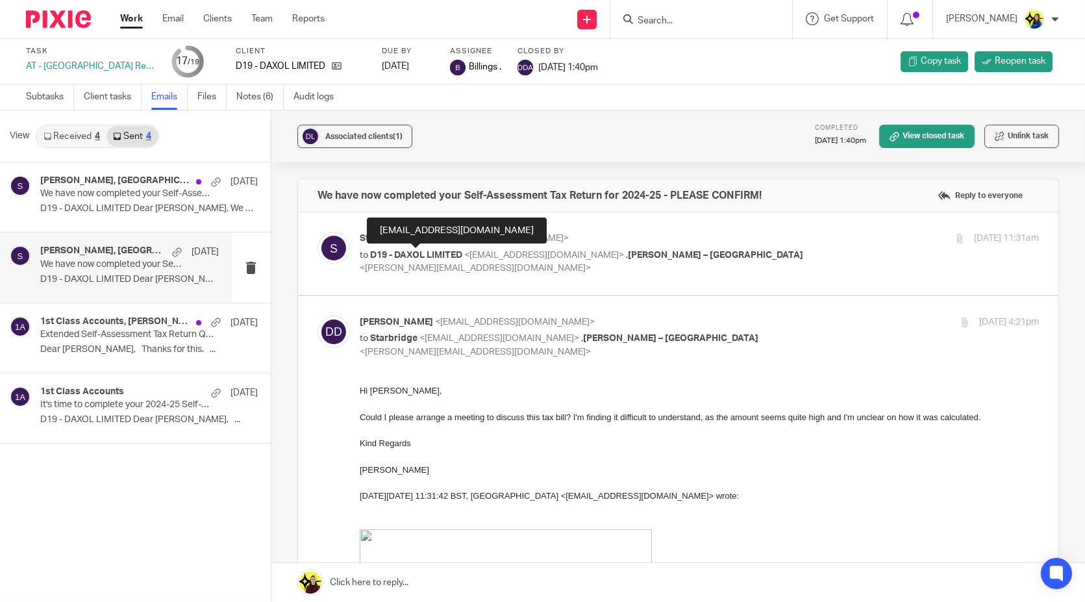
click at [399, 251] on span "D19 - DAXOL LIMITED" at bounding box center [416, 255] width 92 height 9
checkbox input "true"
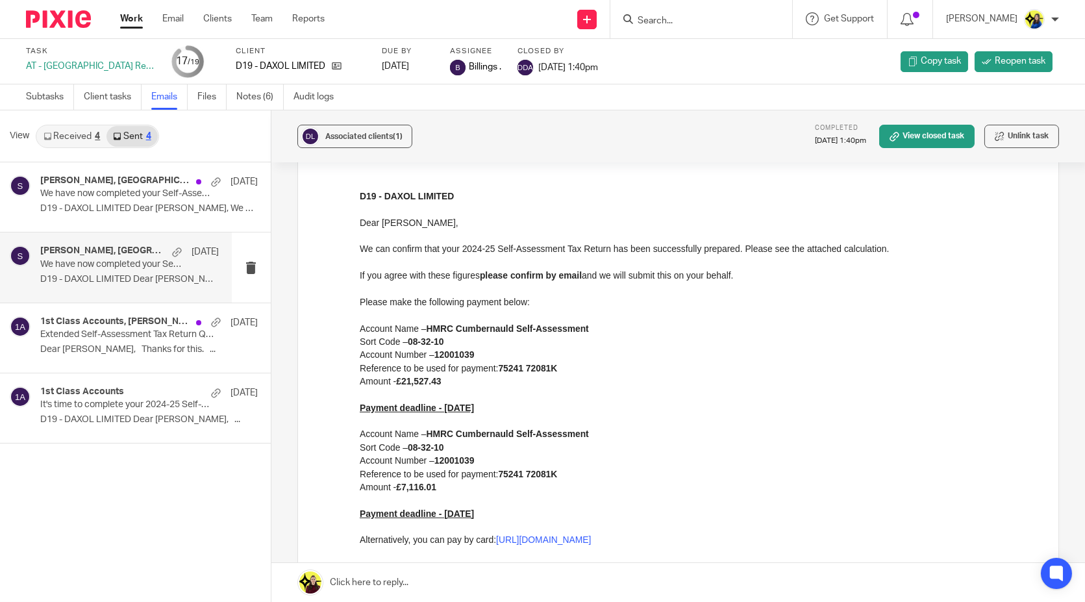
scroll to position [144, 0]
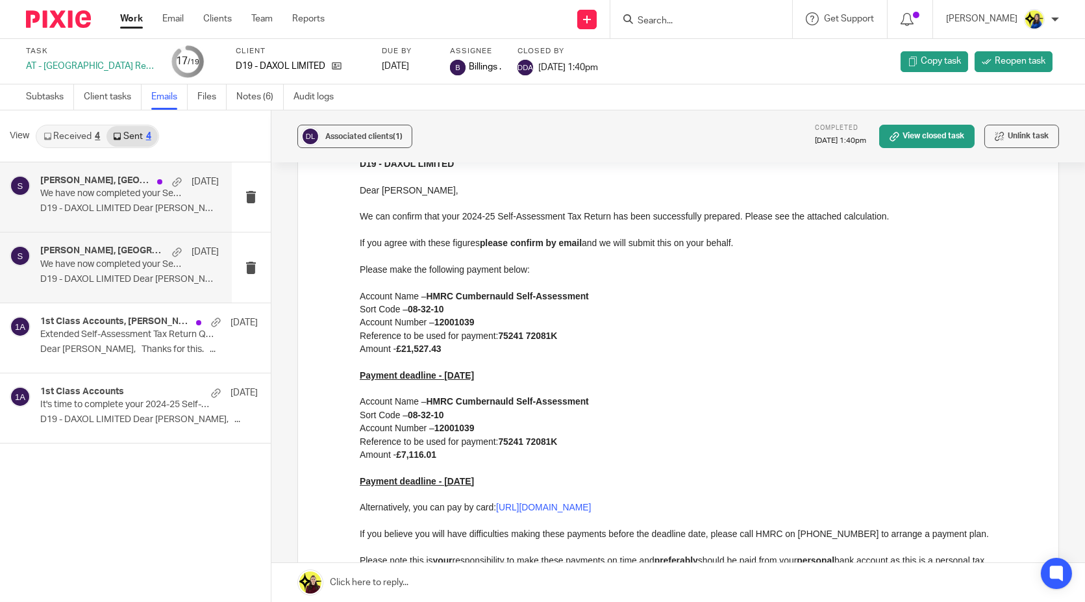
click at [131, 198] on p "We have now completed your Self-Assessment Tax Return for 2024-25 - PLEASE CONF…" at bounding box center [111, 193] width 143 height 11
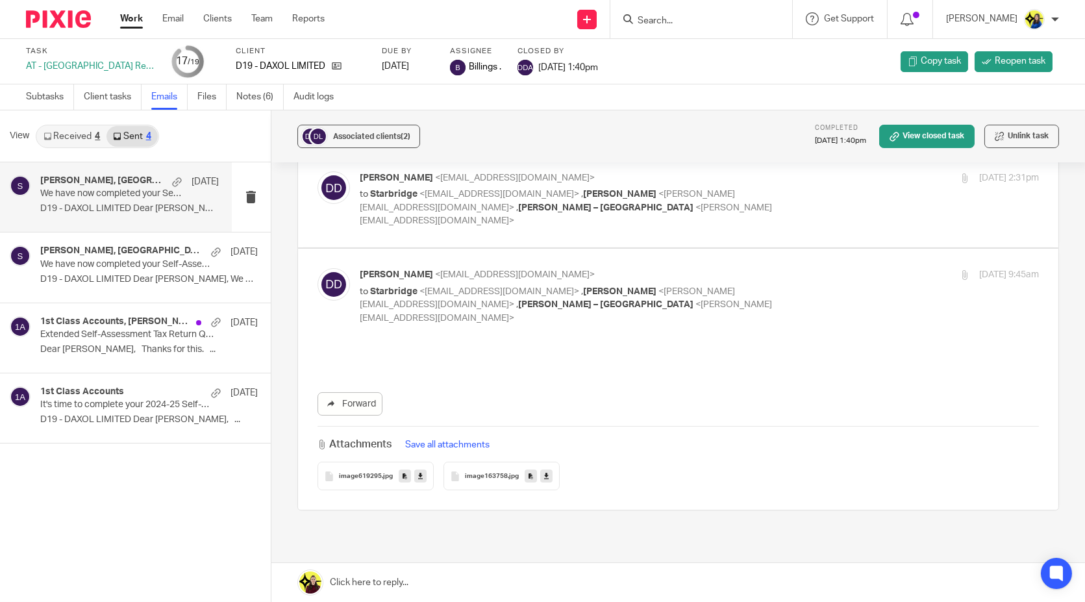
scroll to position [0, 0]
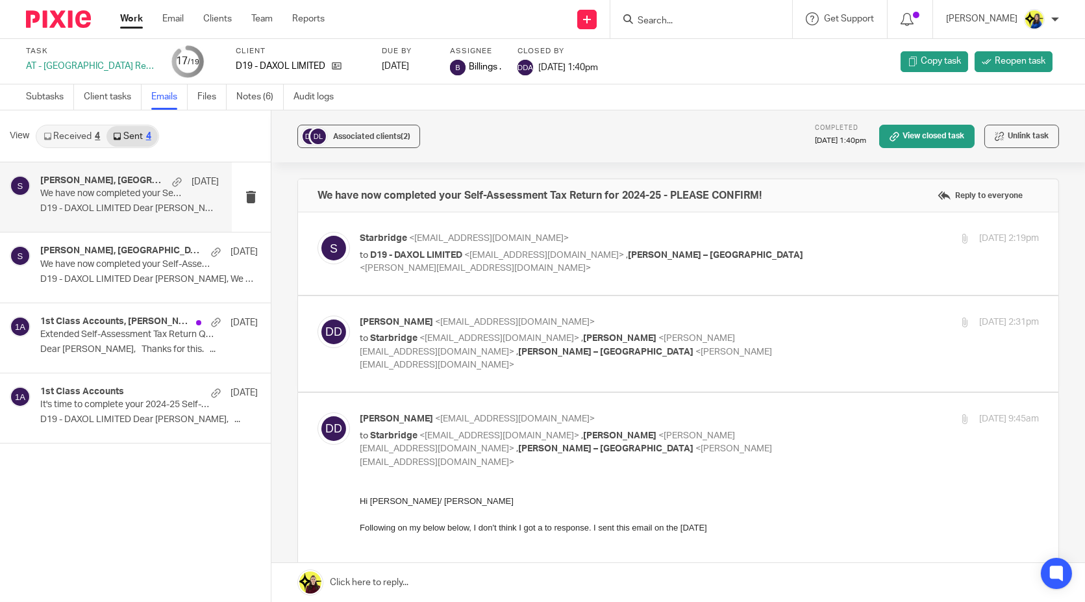
click at [459, 253] on span "D19 - DAXOL LIMITED" at bounding box center [416, 255] width 92 height 9
checkbox input "true"
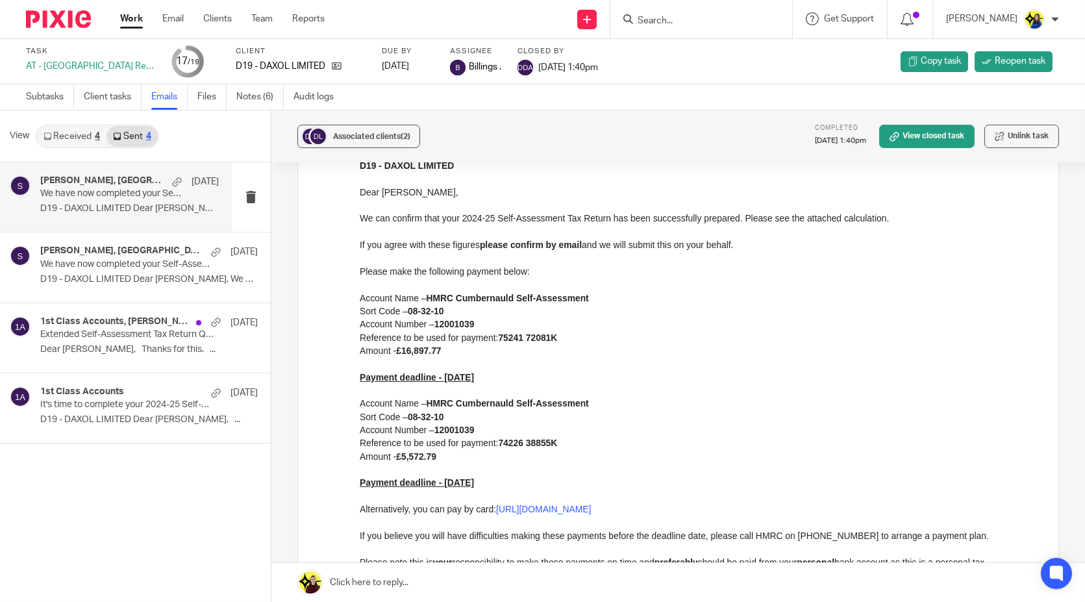
scroll to position [144, 0]
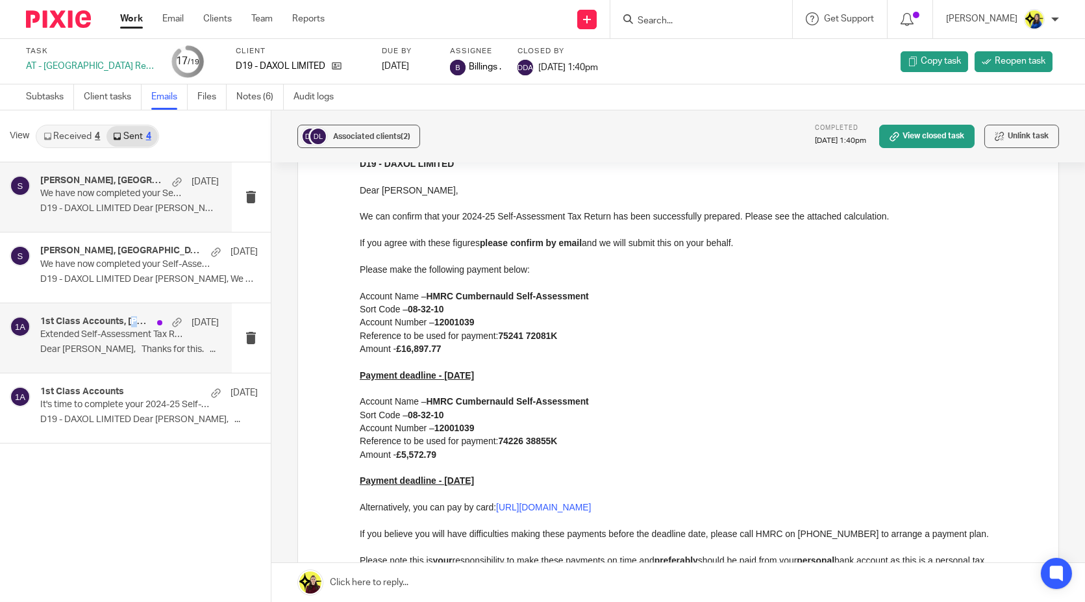
click at [85, 316] on h4 "1st Class Accounts, [PERSON_NAME]" at bounding box center [95, 321] width 110 height 11
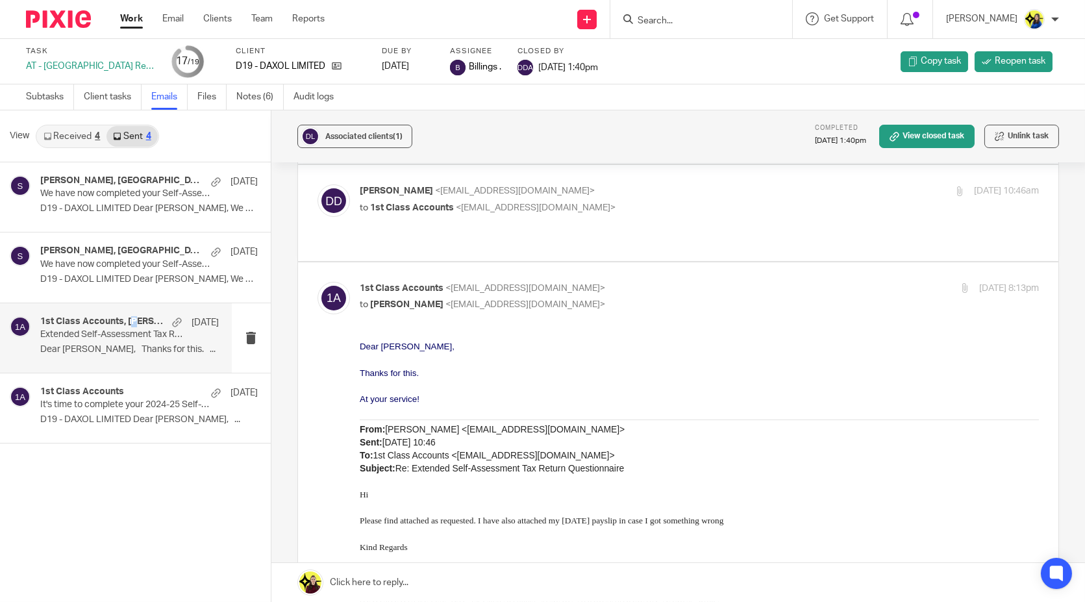
scroll to position [0, 0]
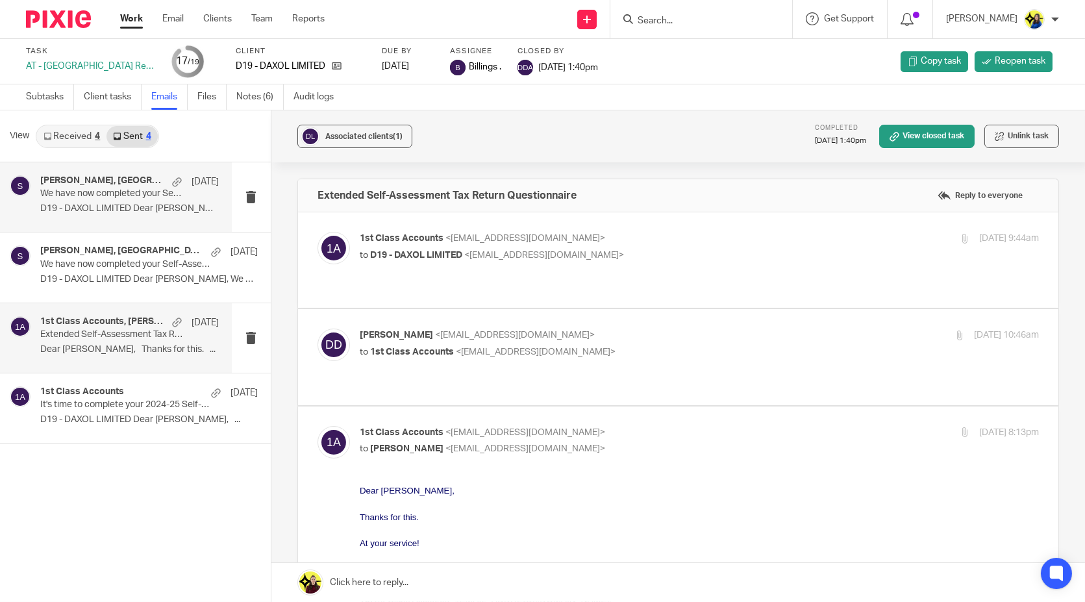
click at [131, 205] on p "D19 - DAXOL LIMITED Dear [PERSON_NAME], We can..." at bounding box center [129, 208] width 179 height 11
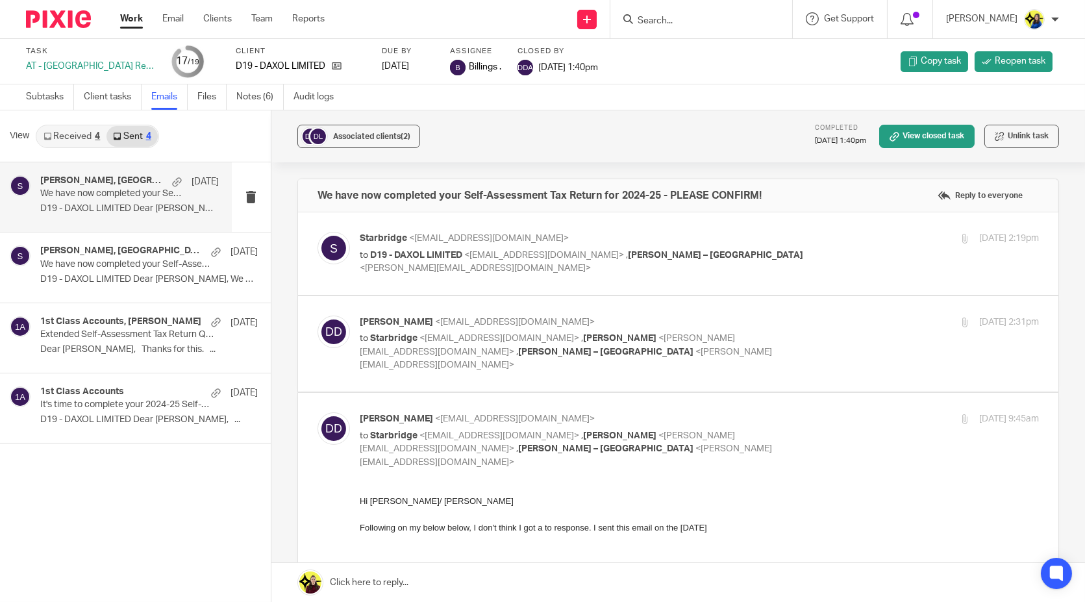
click at [491, 249] on p "to D19 - DAXOL LIMITED <damiandion@yahoo.co.uk> , Billings – Starbridge <billin…" at bounding box center [586, 262] width 453 height 27
checkbox input "true"
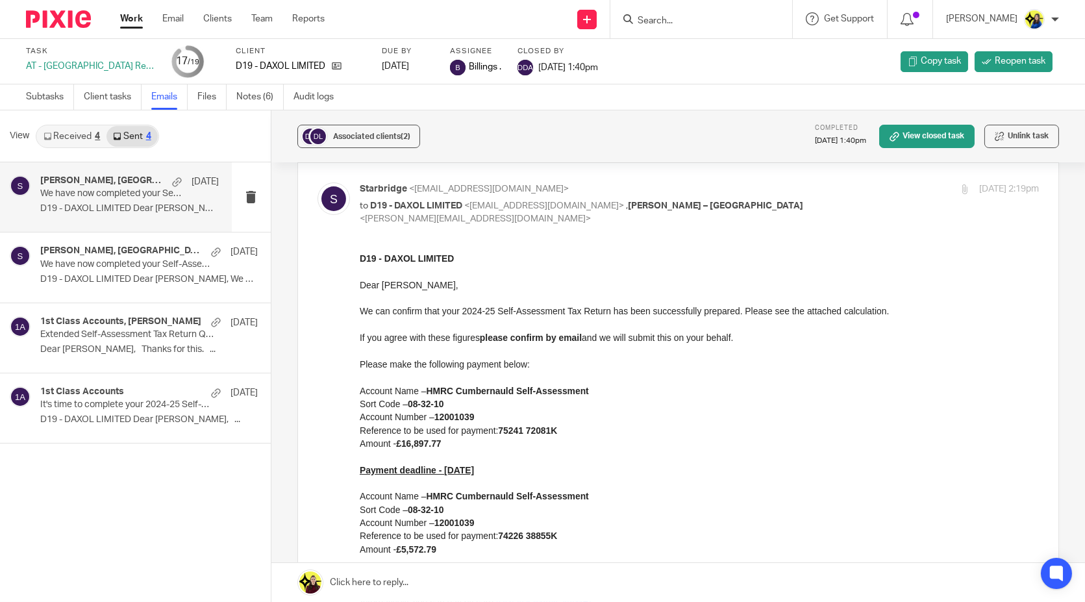
scroll to position [72, 0]
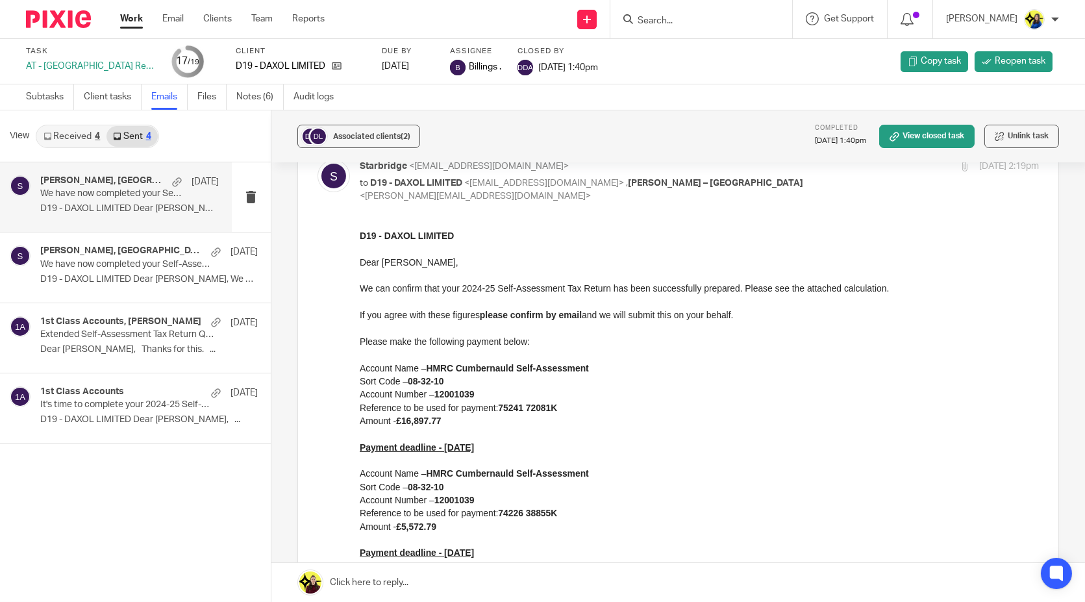
click at [717, 22] on input "Search" at bounding box center [695, 22] width 117 height 12
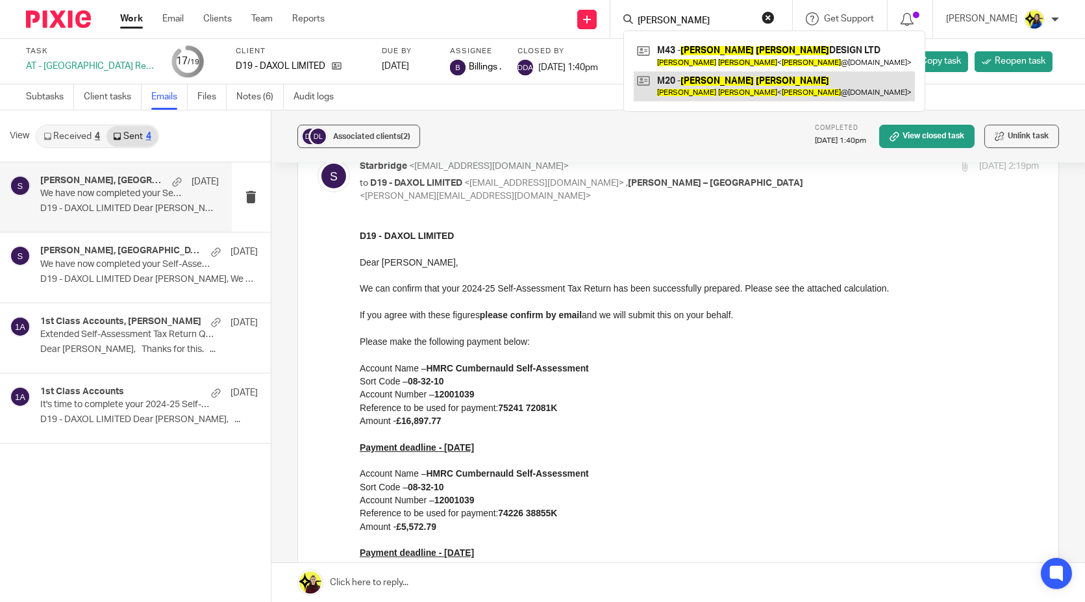
type input "[PERSON_NAME]"
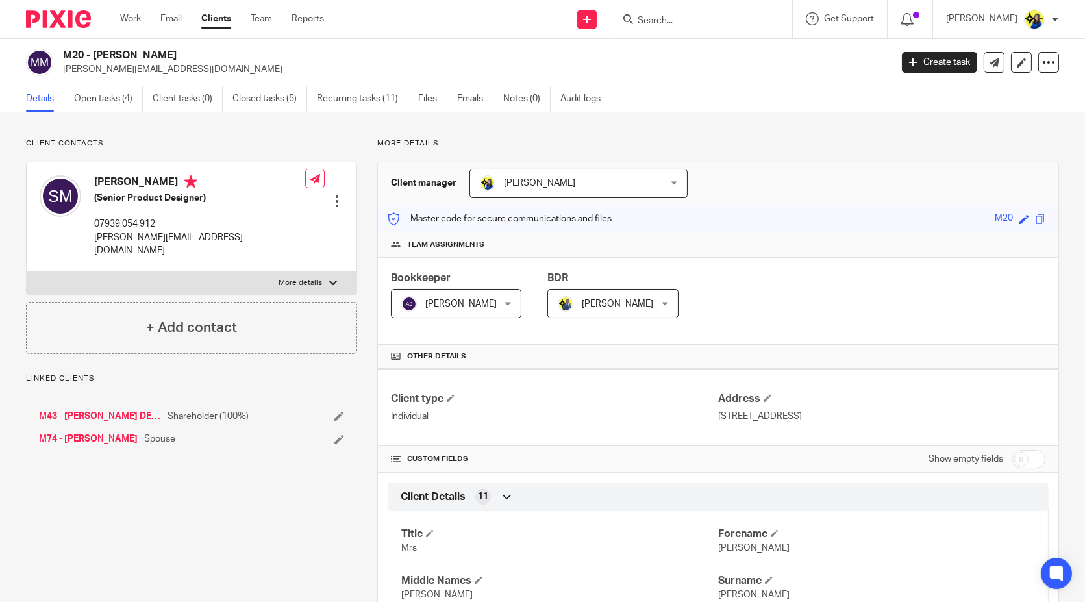
drag, startPoint x: 270, startPoint y: 554, endPoint x: 263, endPoint y: 551, distance: 7.8
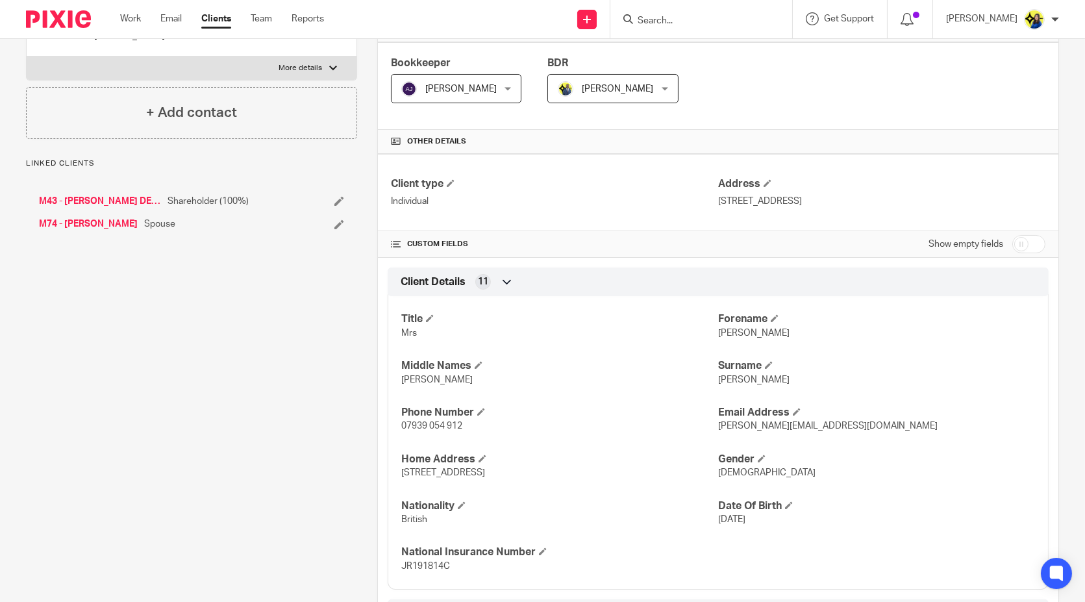
scroll to position [288, 0]
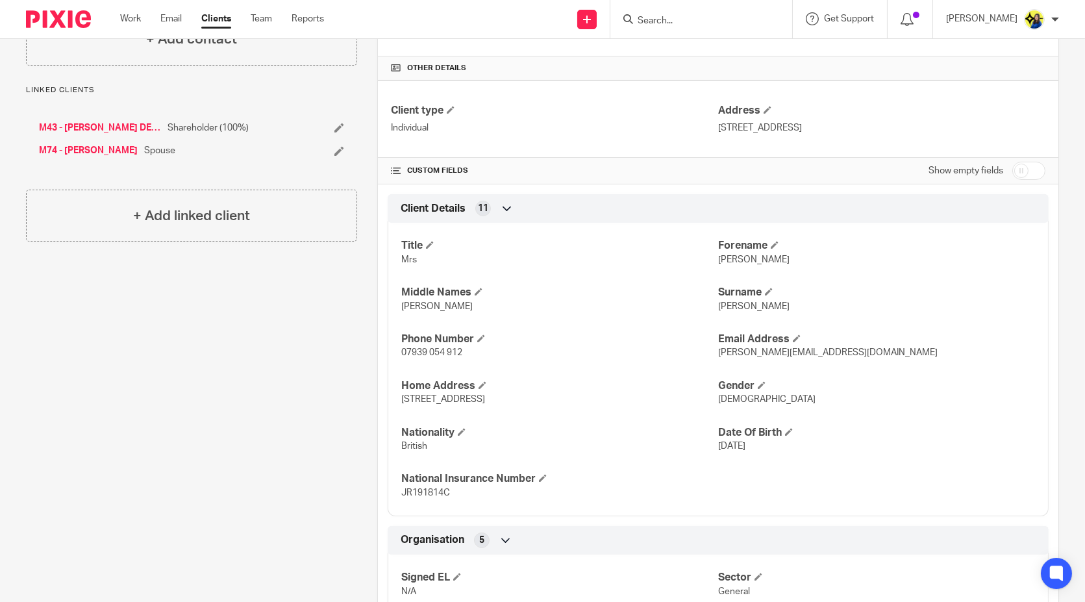
click at [317, 482] on div "Client contacts [PERSON_NAME] (Senior Product Designer) 07939 054 912 [PERSON_N…" at bounding box center [181, 353] width 351 height 1006
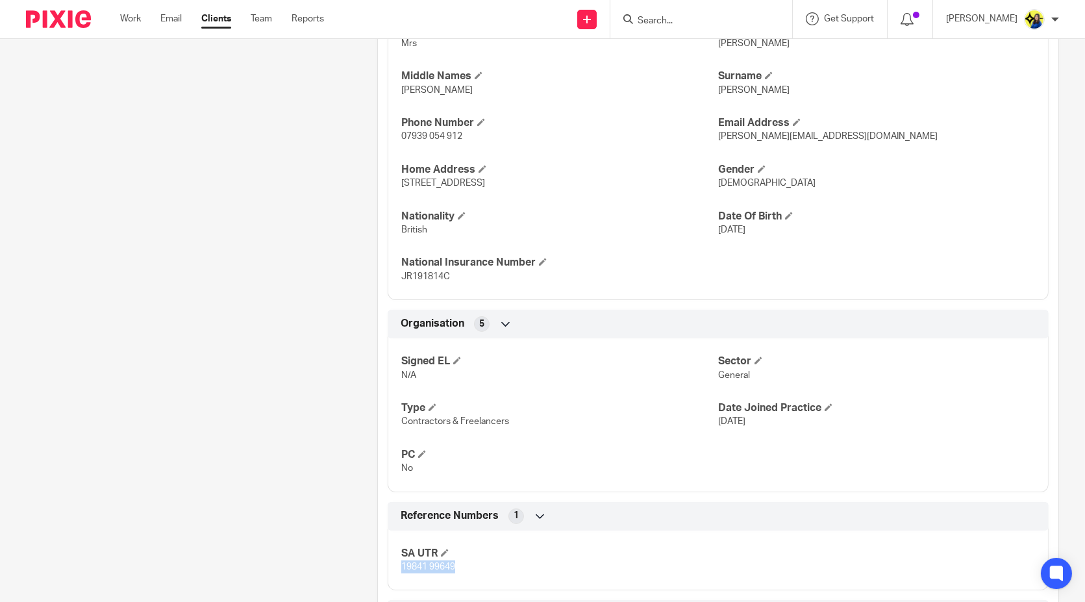
drag, startPoint x: 456, startPoint y: 561, endPoint x: 395, endPoint y: 562, distance: 61.1
click at [395, 562] on div "SA UTR 19841 99649" at bounding box center [718, 556] width 661 height 70
copy span "19841 99649"
click at [706, 16] on input "Search" at bounding box center [695, 22] width 117 height 12
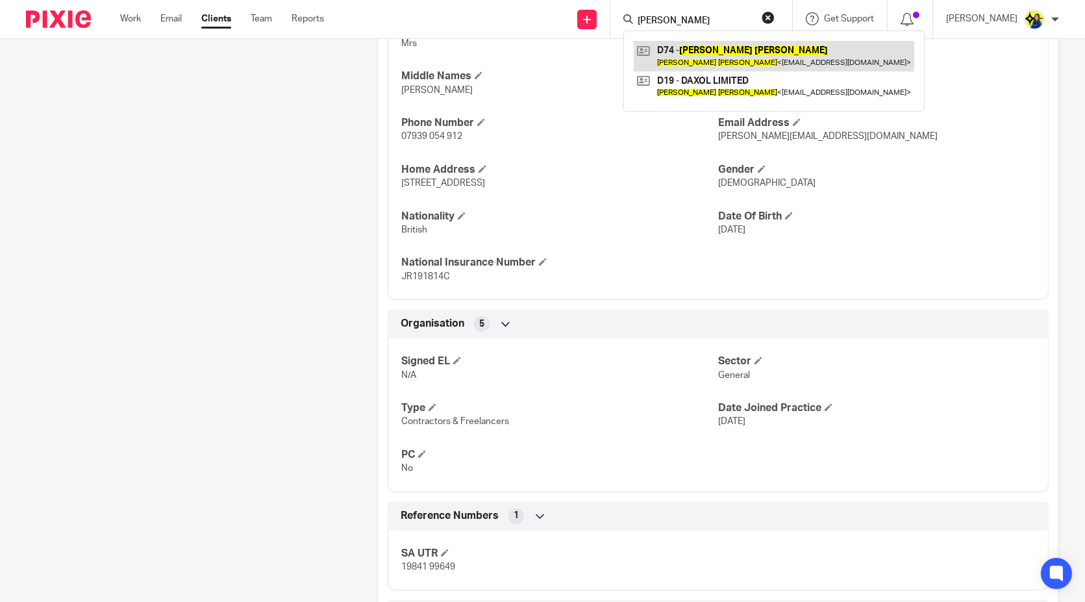
type input "[PERSON_NAME]"
click at [742, 46] on link at bounding box center [774, 56] width 281 height 30
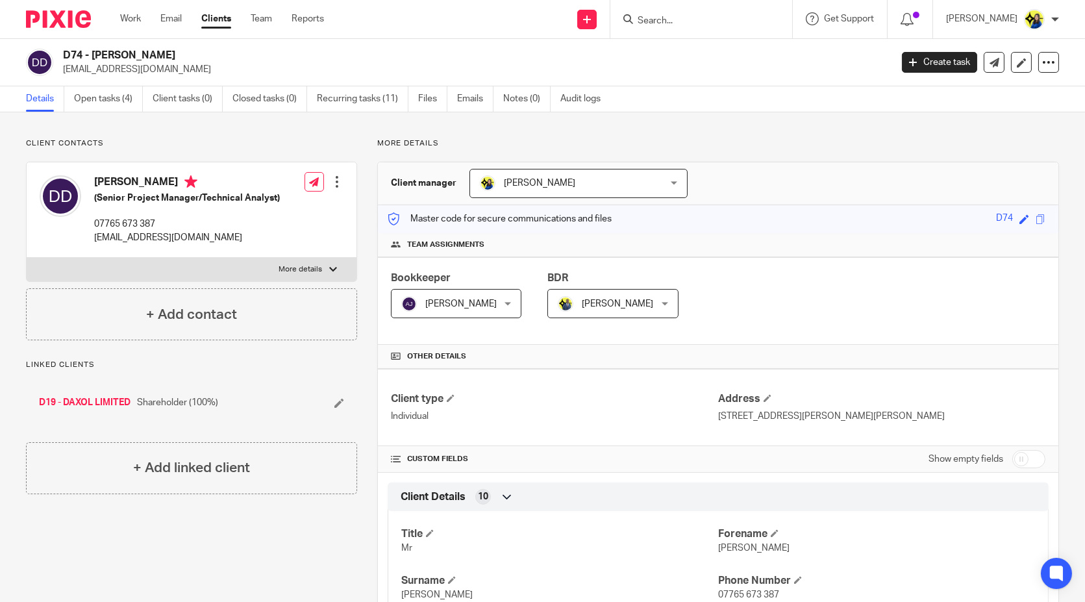
click at [328, 146] on p "Client contacts" at bounding box center [191, 143] width 331 height 10
click at [329, 142] on p "Client contacts" at bounding box center [191, 143] width 331 height 10
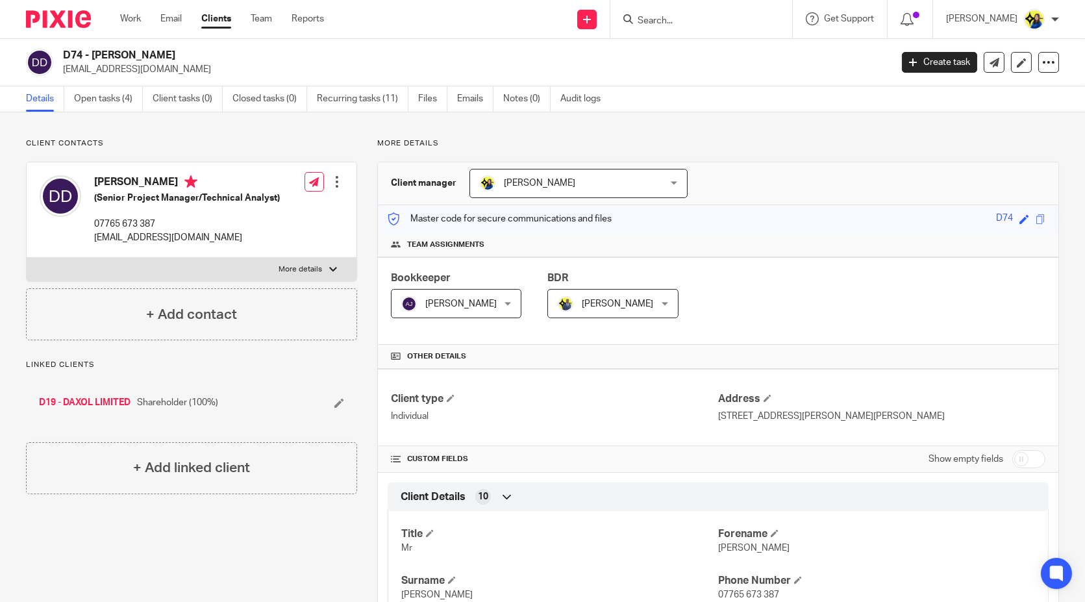
click at [236, 153] on div "Client contacts [PERSON_NAME] (Senior Project Manager/Technical Analyst) 07765 …" at bounding box center [191, 239] width 331 height 202
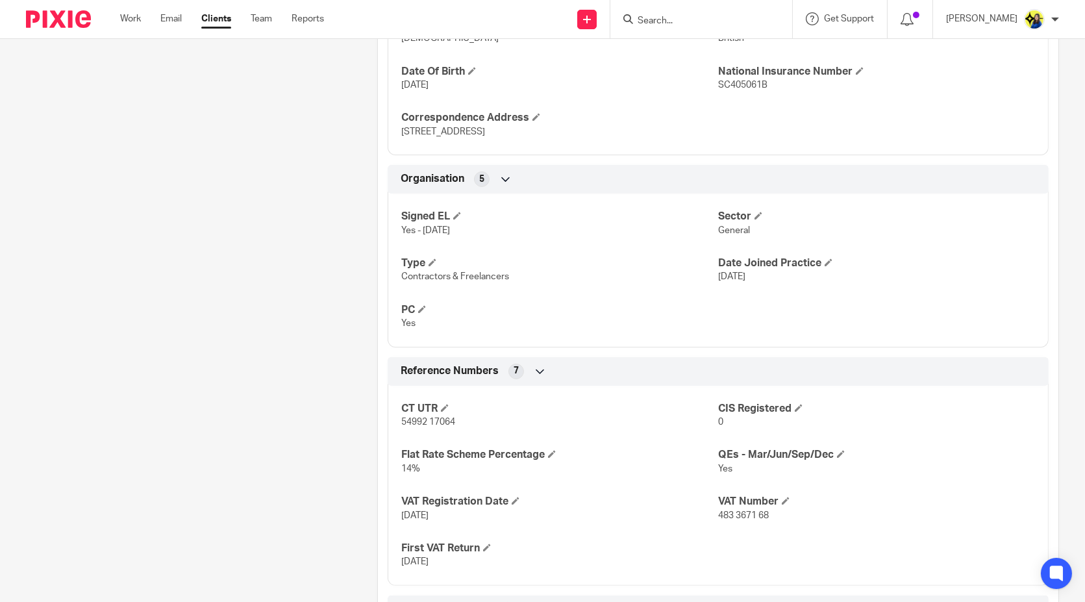
click at [252, 344] on div "Pinned note NO PAYROLL - CLIENT HAS A [DEMOGRAPHIC_DATA] JOB Unpin note Edit no…" at bounding box center [181, 227] width 351 height 1477
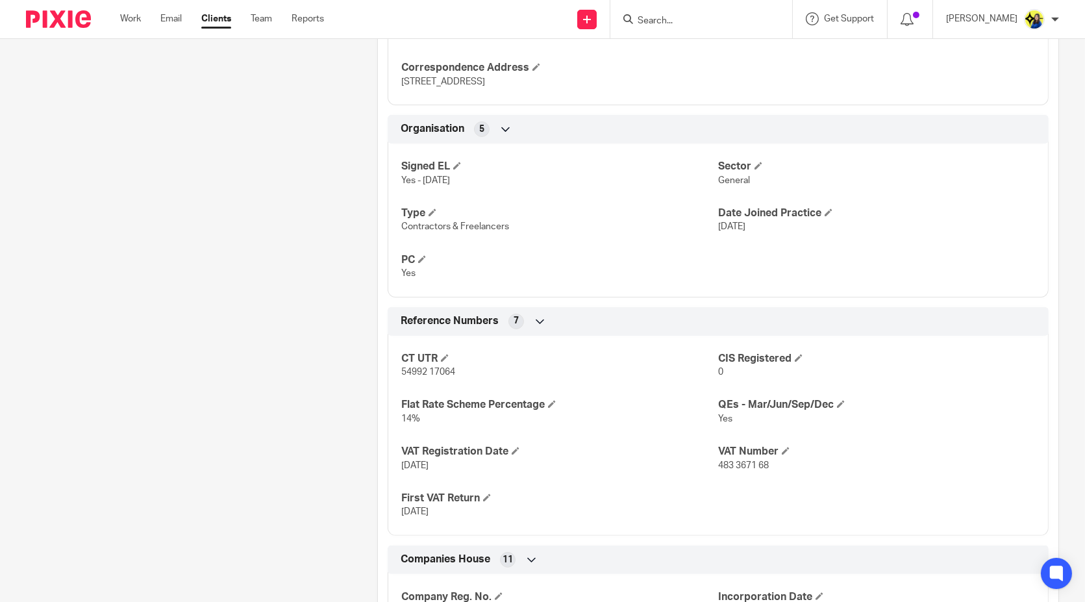
scroll to position [722, 0]
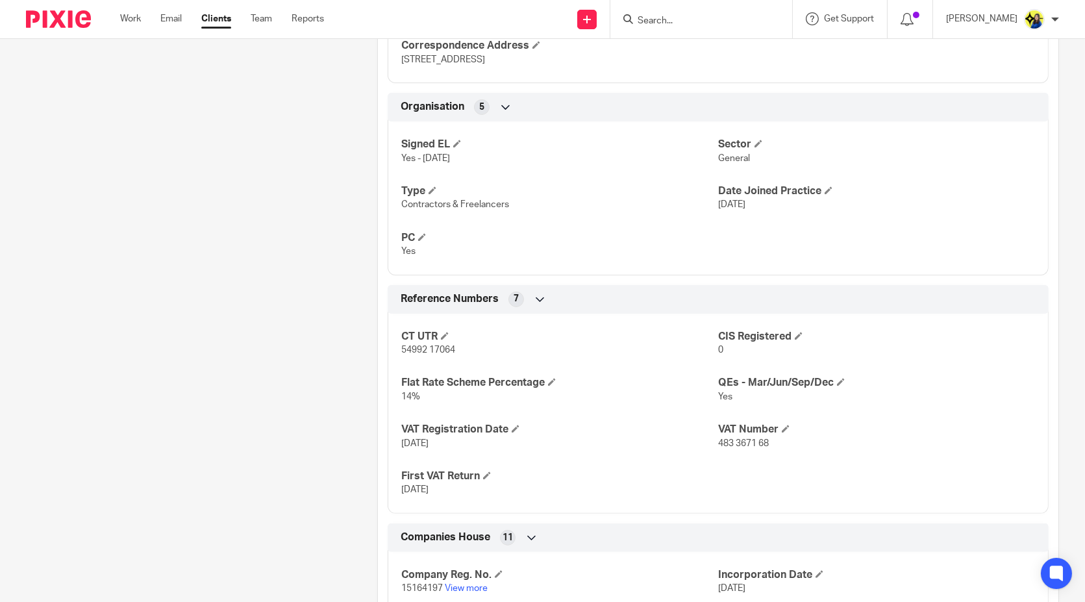
click at [278, 335] on div "Pinned note NO PAYROLL - CLIENT HAS A [DEMOGRAPHIC_DATA] JOB Unpin note Edit no…" at bounding box center [181, 155] width 351 height 1477
drag, startPoint x: 262, startPoint y: 358, endPoint x: 271, endPoint y: 342, distance: 18.0
click at [264, 354] on div "Pinned note NO PAYROLL - CLIENT HAS A [DEMOGRAPHIC_DATA] JOB Unpin note Edit no…" at bounding box center [181, 155] width 351 height 1477
click at [295, 316] on div "Pinned note NO PAYROLL - CLIENT HAS A [DEMOGRAPHIC_DATA] JOB Unpin note Edit no…" at bounding box center [181, 155] width 351 height 1477
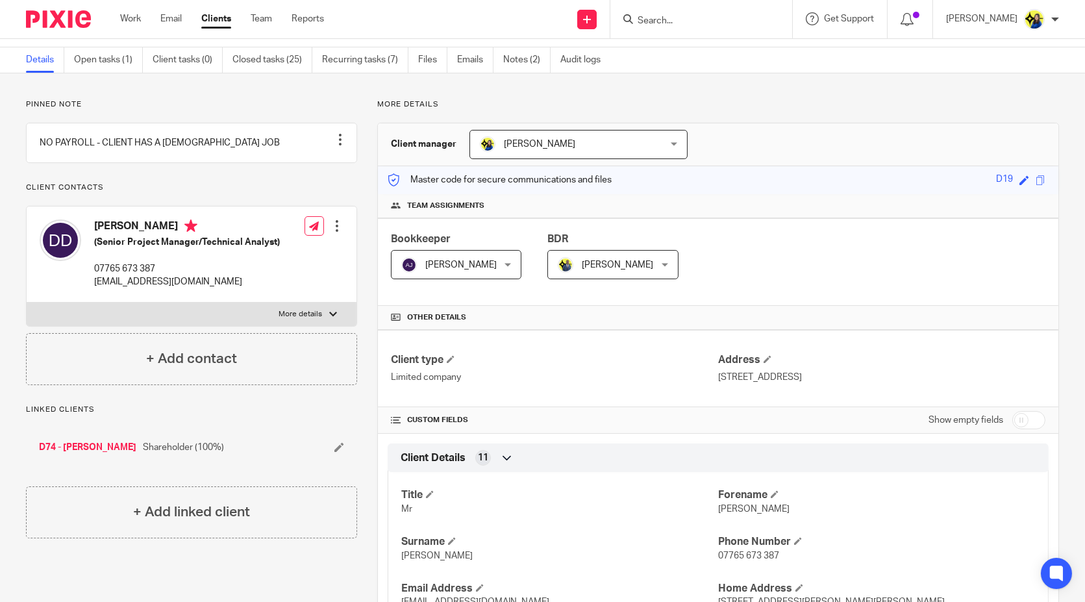
scroll to position [0, 0]
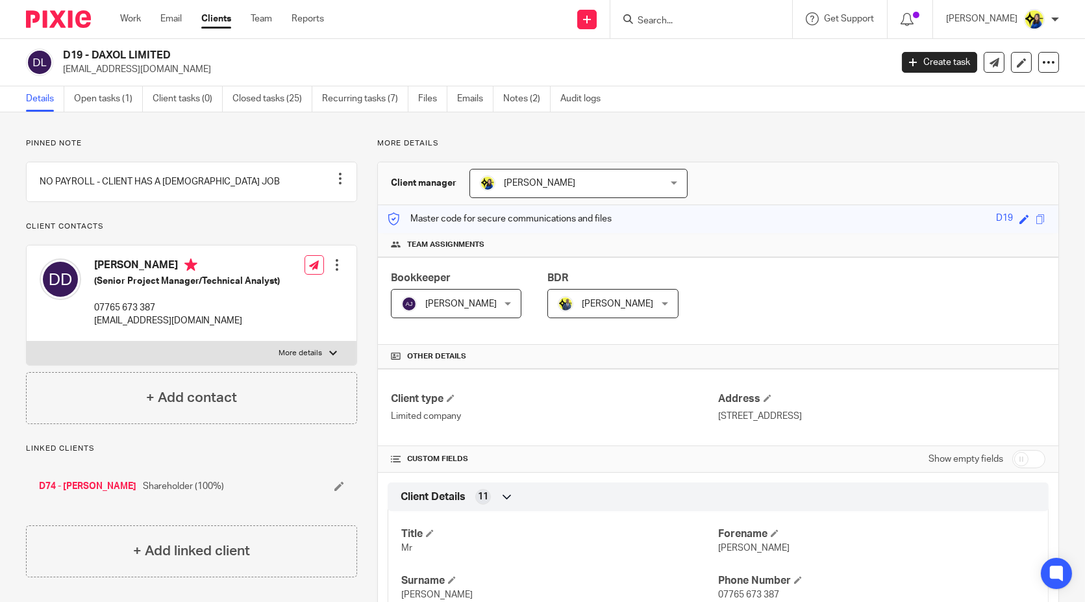
click at [121, 138] on p "Pinned note" at bounding box center [191, 143] width 331 height 10
drag, startPoint x: 129, startPoint y: 136, endPoint x: 138, endPoint y: 139, distance: 9.7
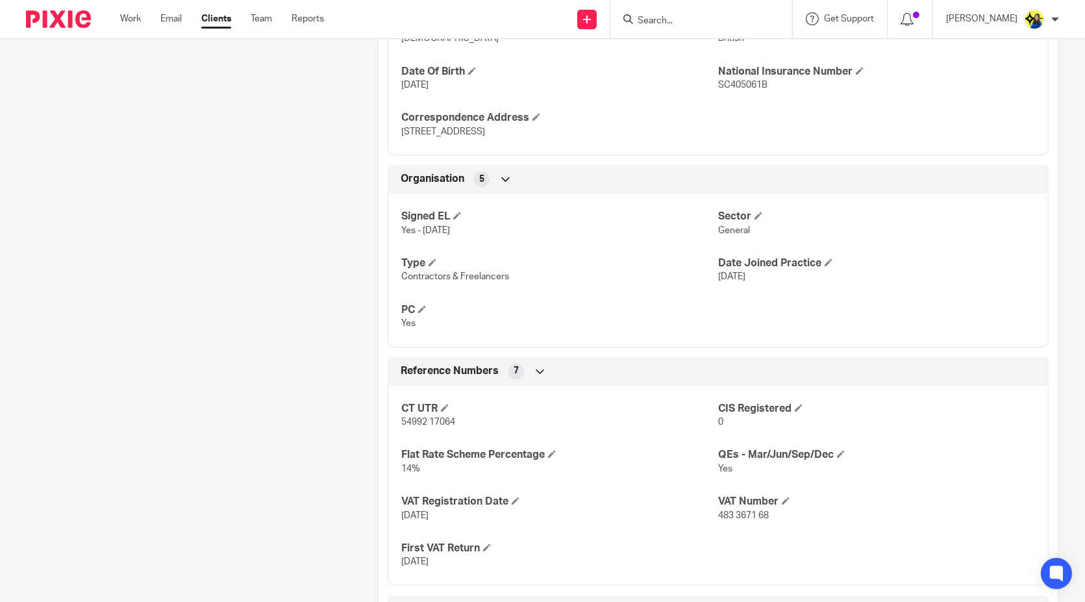
click at [173, 239] on div "Pinned note NO PAYROLL - CLIENT HAS A [DEMOGRAPHIC_DATA] JOB Unpin note Edit no…" at bounding box center [181, 227] width 351 height 1477
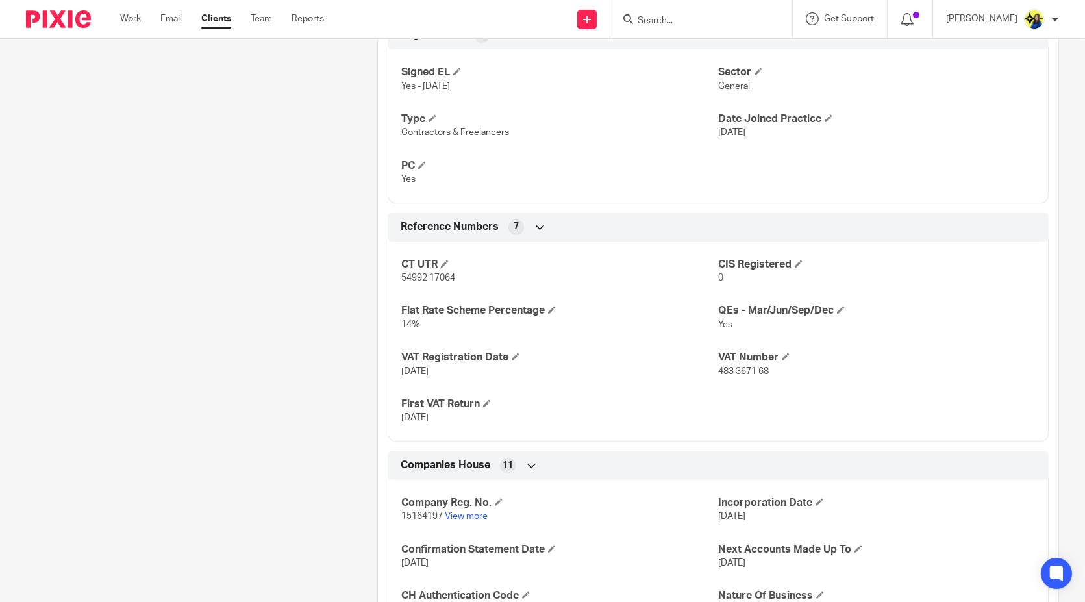
click at [187, 220] on div "Pinned note NO PAYROLL - CLIENT HAS A [DEMOGRAPHIC_DATA] JOB Unpin note Edit no…" at bounding box center [181, 83] width 351 height 1477
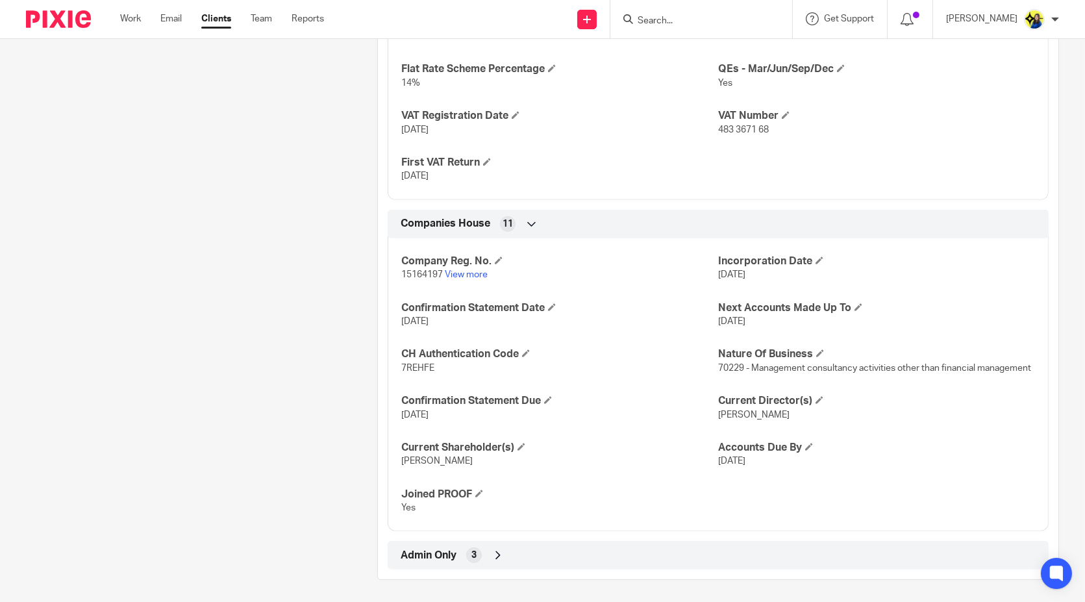
scroll to position [1050, 0]
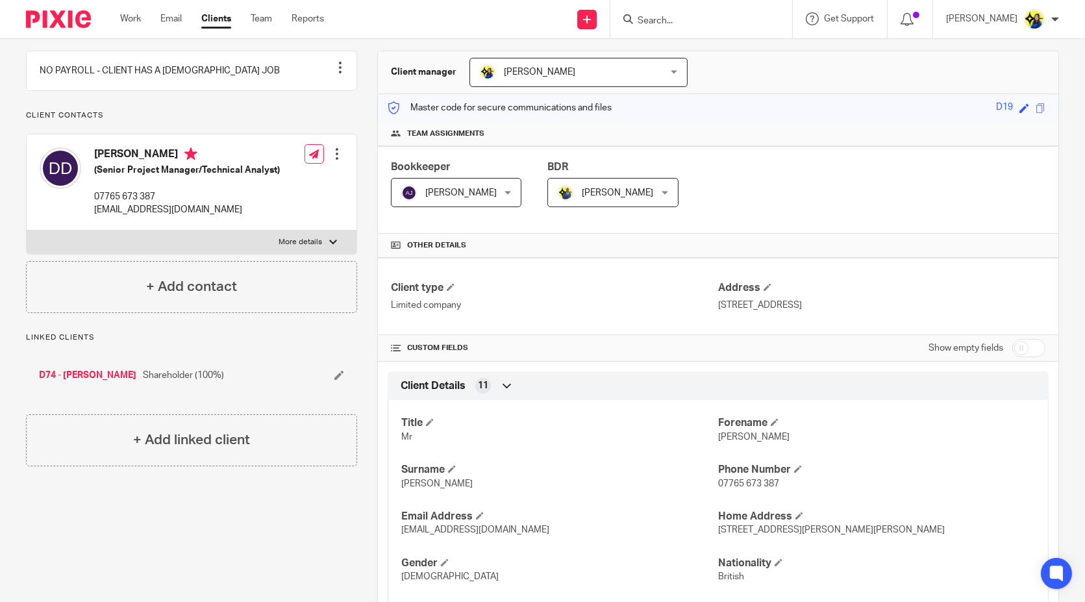
scroll to position [39, 0]
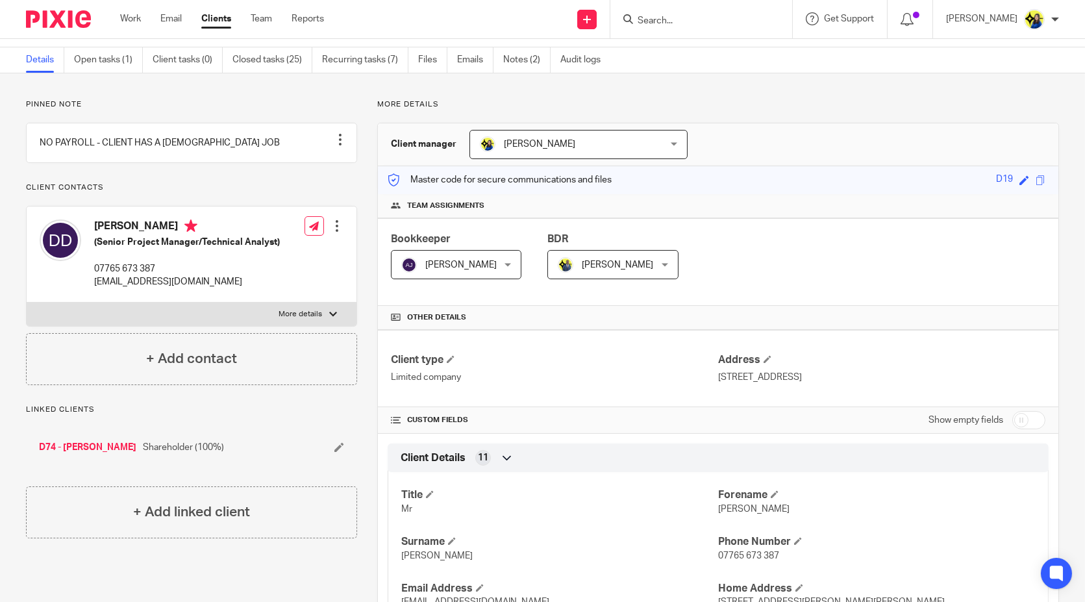
click at [325, 107] on p "Pinned note" at bounding box center [191, 104] width 331 height 10
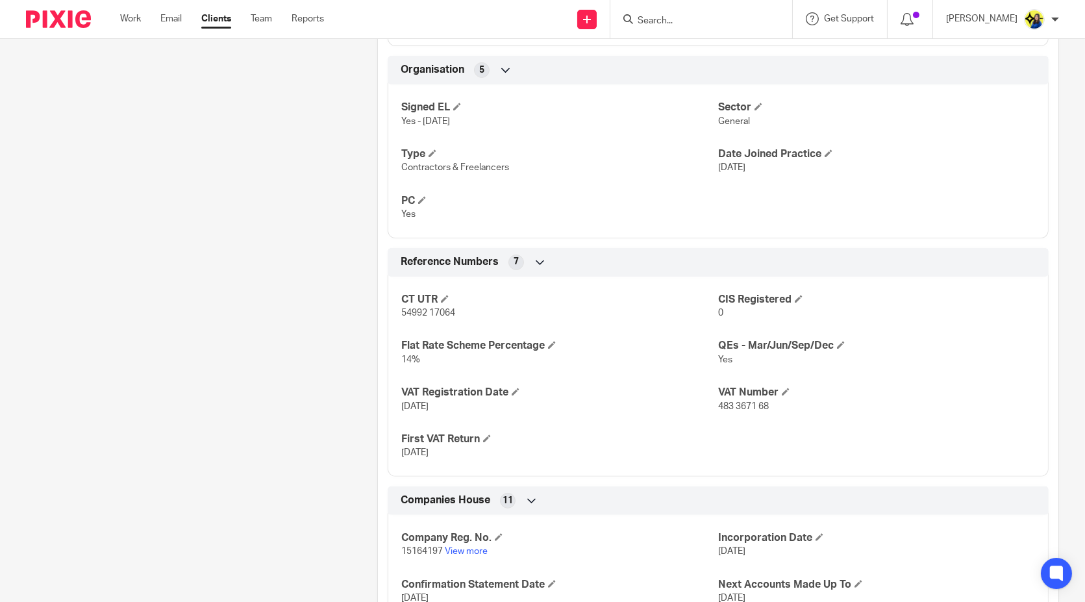
scroll to position [761, 0]
click at [281, 188] on div "Pinned note NO PAYROLL - CLIENT HAS A [DEMOGRAPHIC_DATA] JOB Unpin note Edit no…" at bounding box center [181, 116] width 351 height 1477
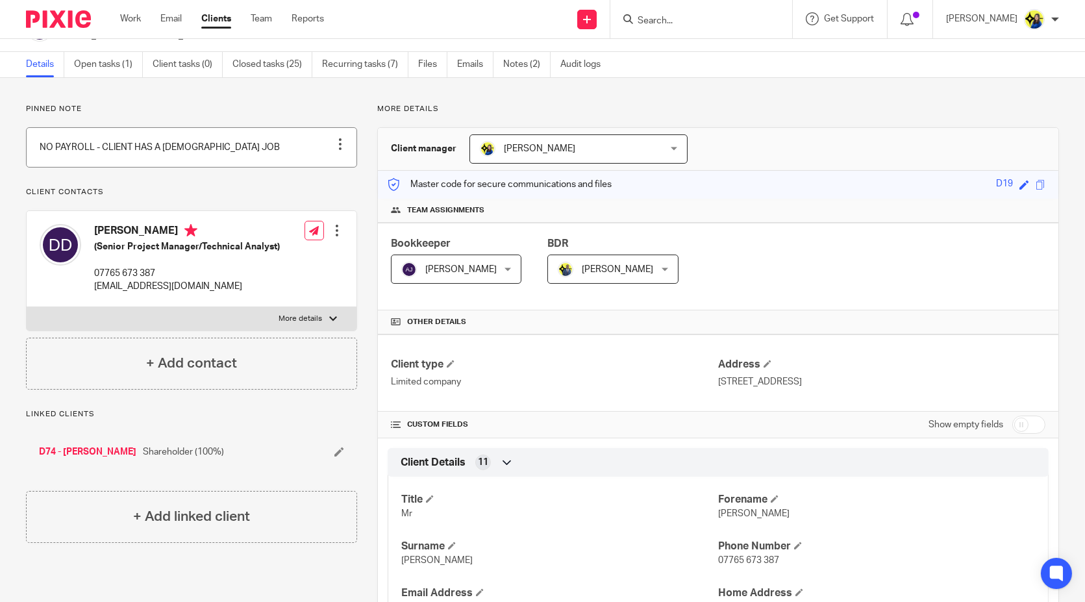
scroll to position [0, 0]
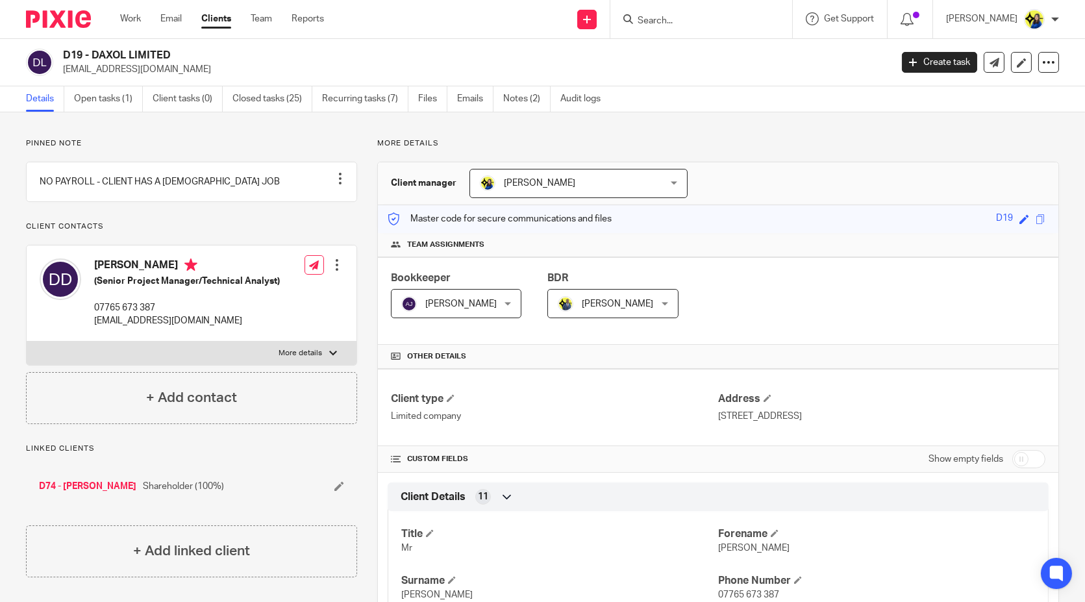
drag, startPoint x: 246, startPoint y: 142, endPoint x: 208, endPoint y: 113, distance: 47.3
click at [246, 142] on p "Pinned note" at bounding box center [191, 143] width 331 height 10
drag, startPoint x: 174, startPoint y: 71, endPoint x: 62, endPoint y: 75, distance: 112.4
click at [62, 75] on div "D19 - DAXOL LIMITED [EMAIL_ADDRESS][DOMAIN_NAME]" at bounding box center [454, 62] width 857 height 27
copy p "[EMAIL_ADDRESS][DOMAIN_NAME]"
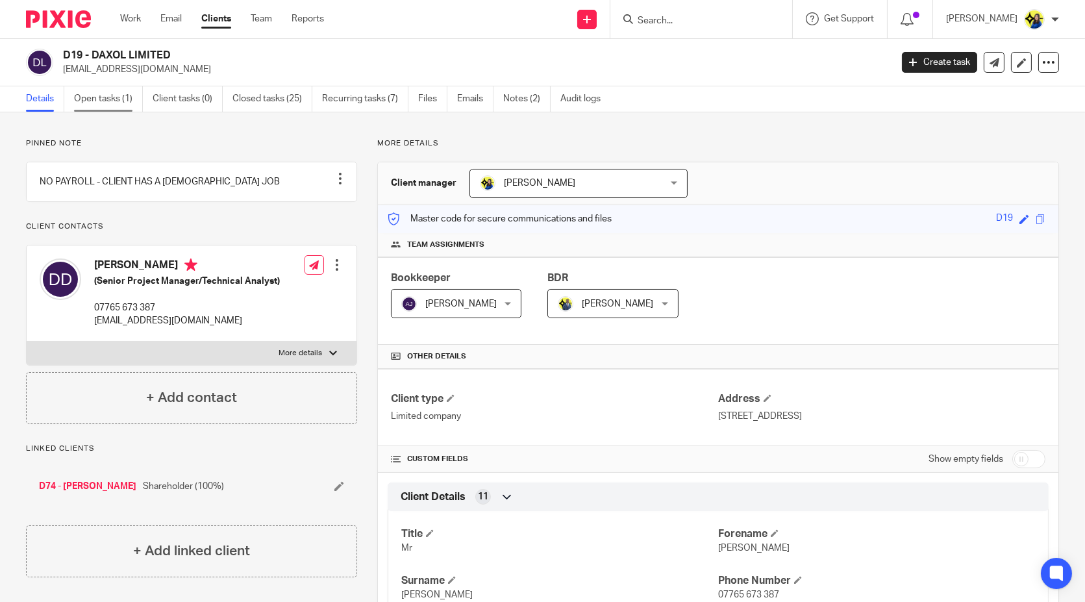
click at [88, 99] on link "Open tasks (1)" at bounding box center [108, 98] width 69 height 25
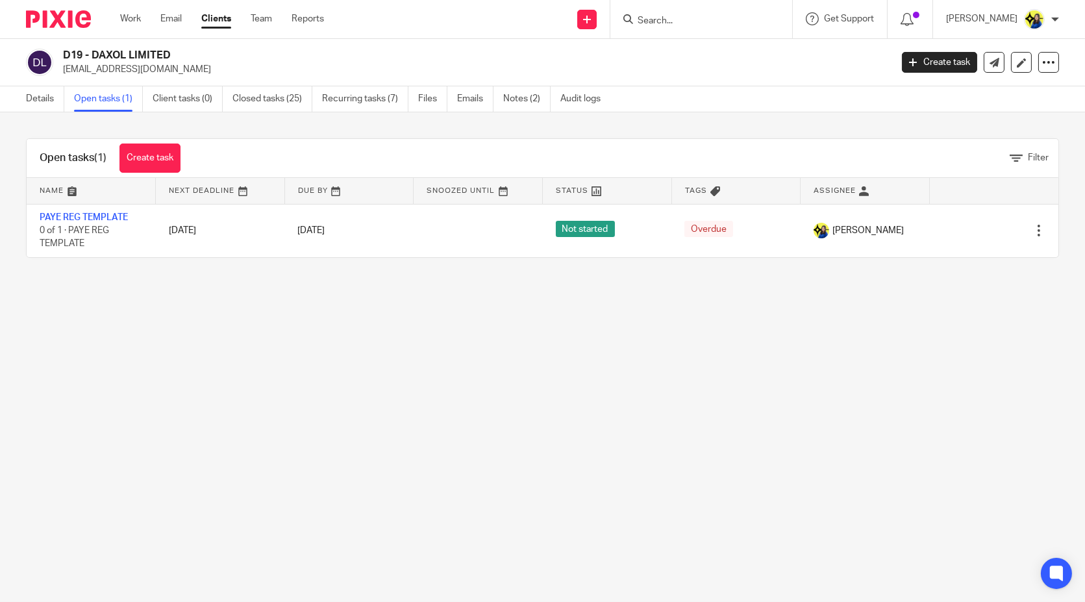
click at [463, 331] on main "D19 - DAXOL LIMITED [EMAIL_ADDRESS][DOMAIN_NAME] Create task Update from Compan…" at bounding box center [542, 301] width 1085 height 602
click at [462, 329] on main "D19 - DAXOL LIMITED [EMAIL_ADDRESS][DOMAIN_NAME] Create task Update from Compan…" at bounding box center [542, 301] width 1085 height 602
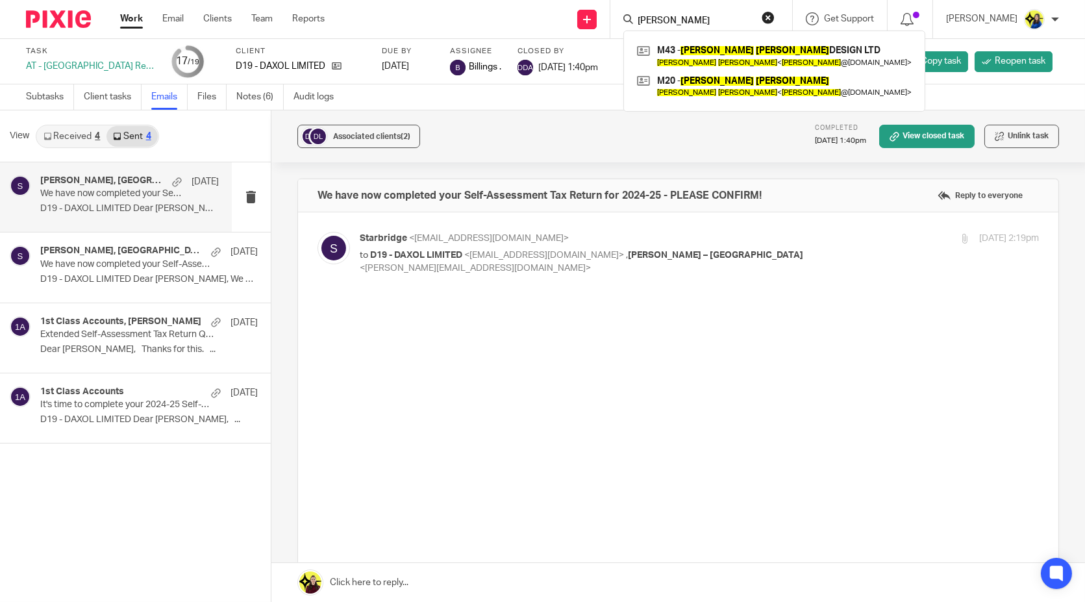
click at [594, 29] on div "Send new email Create task Add client Request signature [PERSON_NAME] M43 - [PE…" at bounding box center [714, 19] width 741 height 38
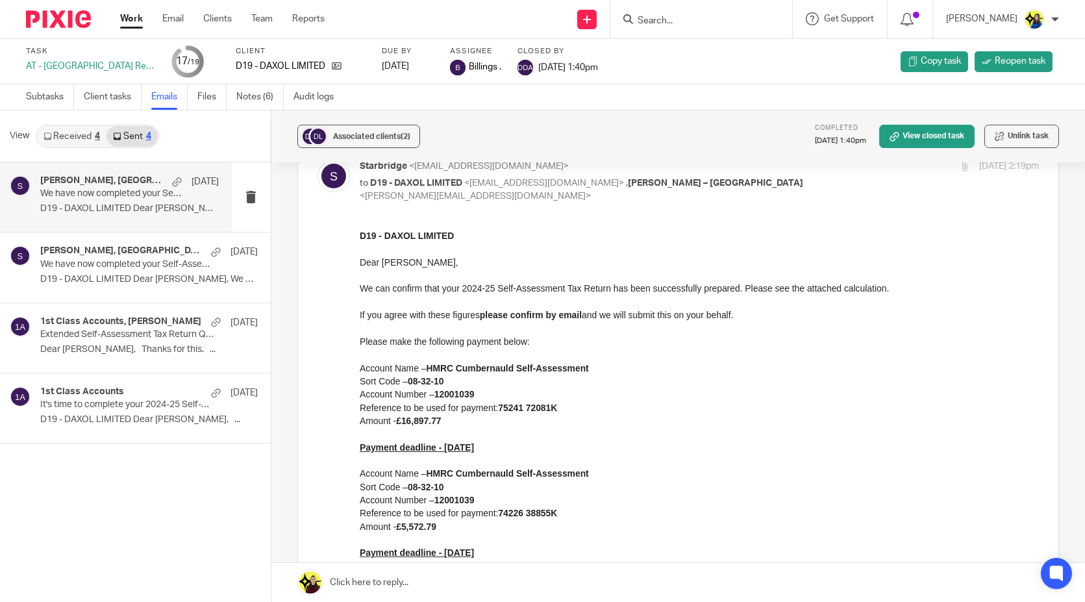
click at [739, 27] on form at bounding box center [706, 19] width 138 height 16
click at [736, 17] on input "Search" at bounding box center [695, 22] width 117 height 12
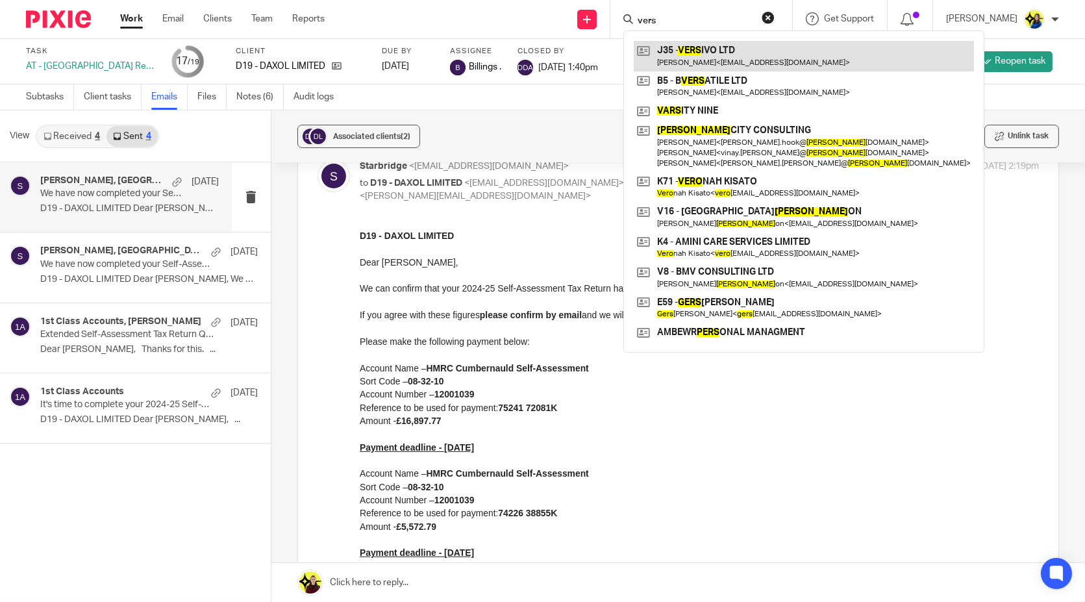
type input "vers"
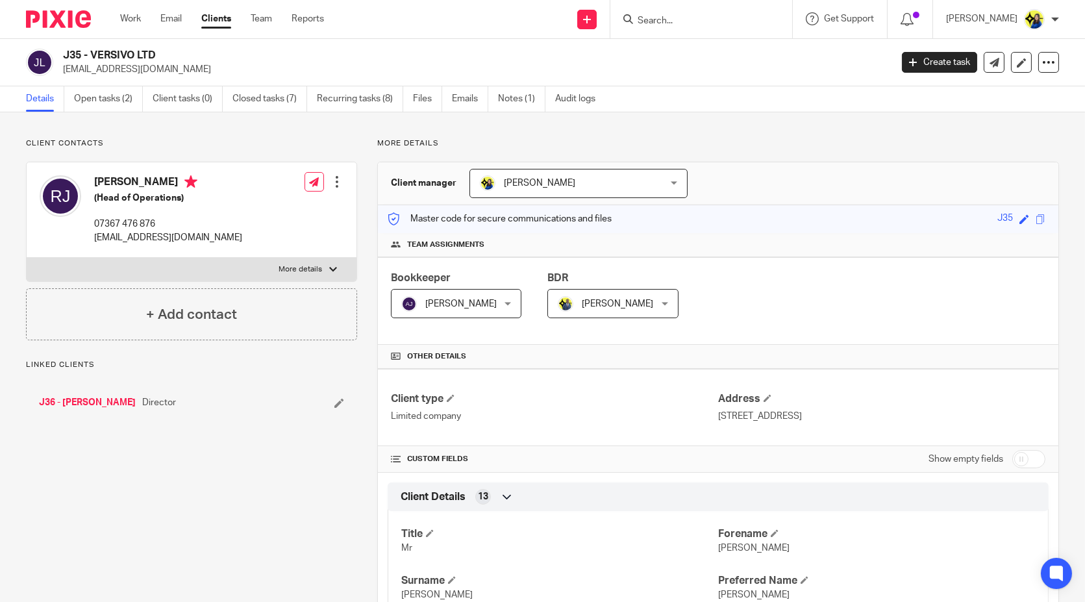
drag, startPoint x: 64, startPoint y: 50, endPoint x: 179, endPoint y: 45, distance: 114.4
click at [179, 45] on div "J35 - VERSIVO LTD [EMAIL_ADDRESS][DOMAIN_NAME] Create task Update from Companie…" at bounding box center [542, 62] width 1085 height 47
copy h2 "J35 - VERSIVO LTD"
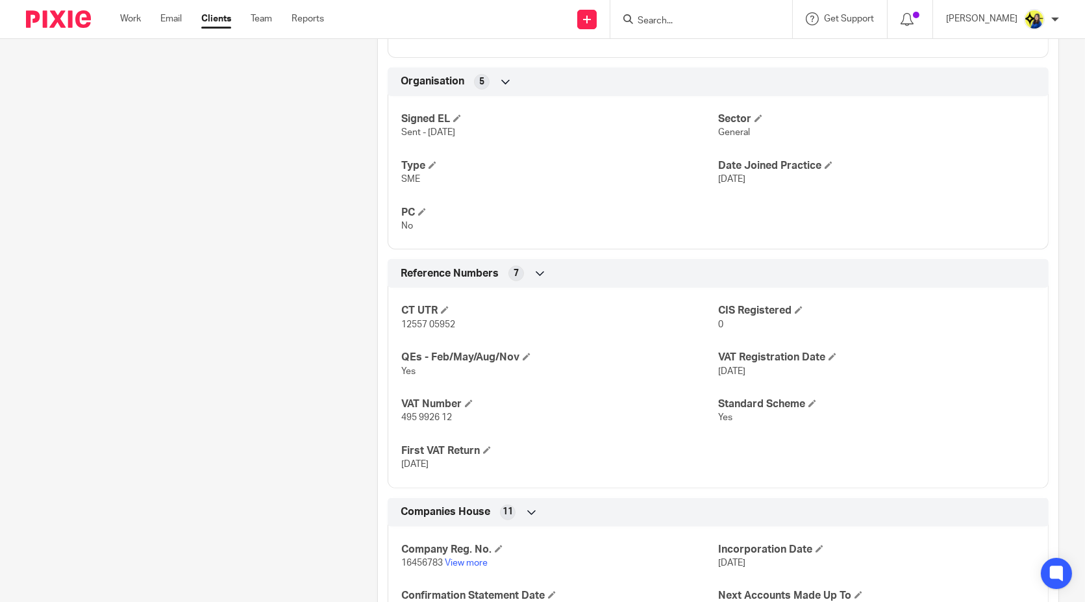
click at [332, 342] on div "Client contacts [PERSON_NAME] (Head of Operations) 07367 476 876 [EMAIL_ADDRESS…" at bounding box center [181, 114] width 351 height 1538
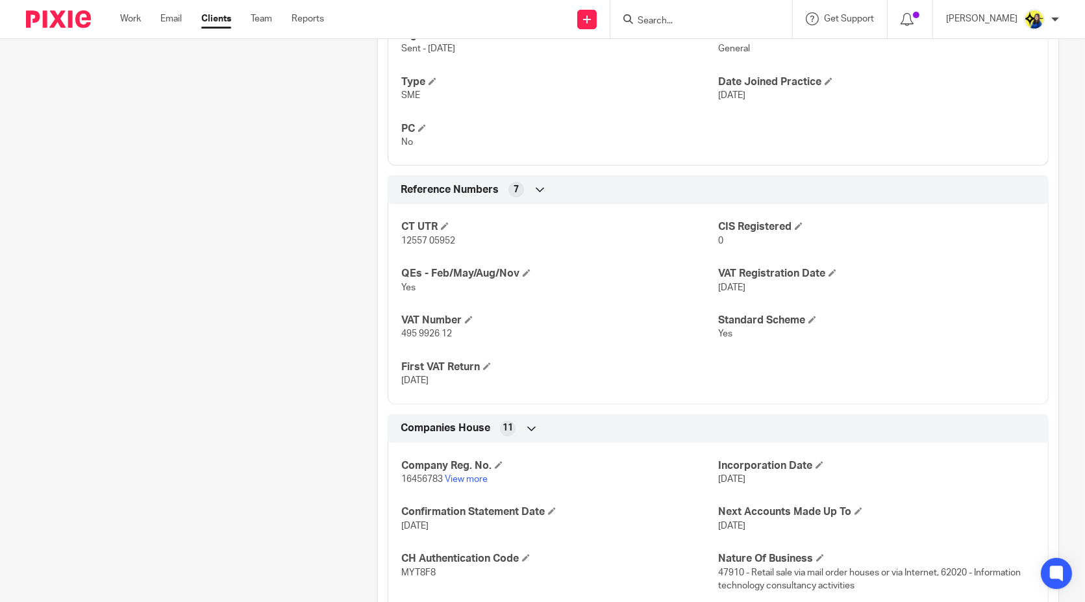
scroll to position [938, 0]
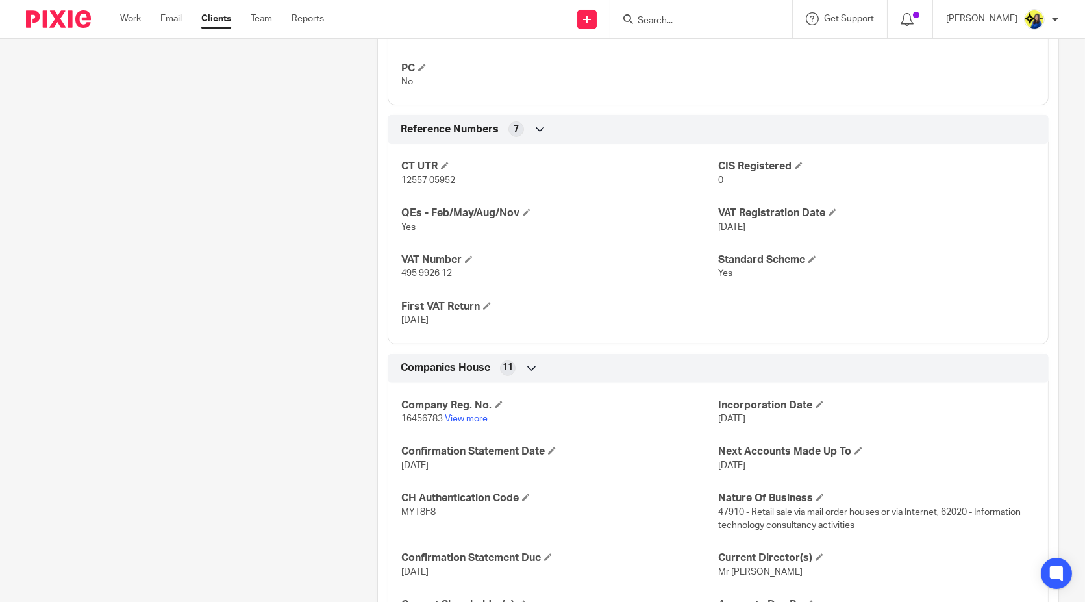
drag, startPoint x: 325, startPoint y: 407, endPoint x: 341, endPoint y: 401, distance: 16.9
click at [474, 414] on link "View more" at bounding box center [466, 418] width 43 height 9
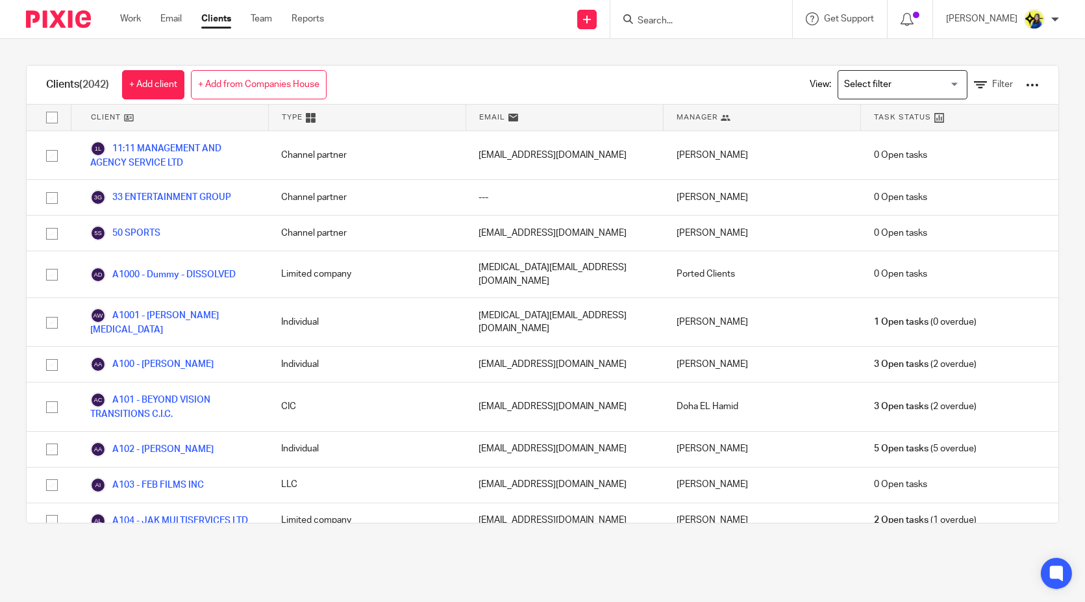
click at [697, 20] on input "Search" at bounding box center [695, 22] width 117 height 12
click at [703, 23] on input "Search" at bounding box center [695, 22] width 117 height 12
click at [707, 25] on input "Search" at bounding box center [695, 22] width 117 height 12
type input "j35"
click at [718, 47] on link at bounding box center [744, 56] width 220 height 30
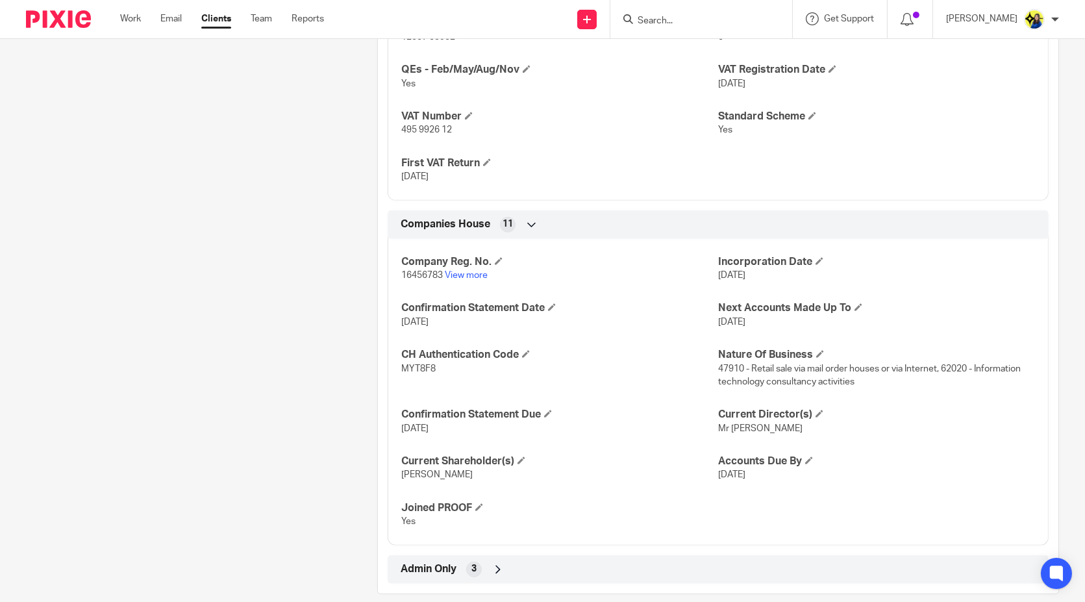
scroll to position [1082, 0]
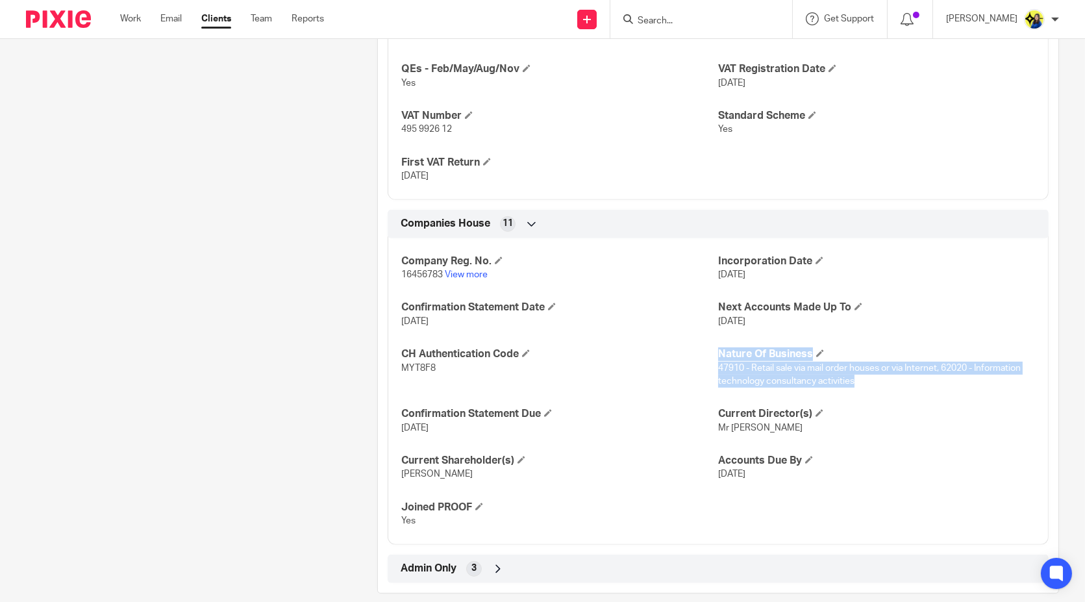
drag, startPoint x: 707, startPoint y: 364, endPoint x: 945, endPoint y: 372, distance: 237.2
click at [945, 372] on div "Company Reg. No. 16456783 View more Incorporation Date [DATE] Confirmation Stat…" at bounding box center [718, 387] width 661 height 316
click at [956, 368] on span "47910 - Retail sale via mail order houses or via Internet, 62020 - Information …" at bounding box center [869, 375] width 303 height 22
click at [719, 342] on div "Company Reg. No. 16456783 View more Incorporation Date [DATE] Confirmation Stat…" at bounding box center [718, 387] width 661 height 316
drag, startPoint x: 715, startPoint y: 364, endPoint x: 934, endPoint y: 359, distance: 219.6
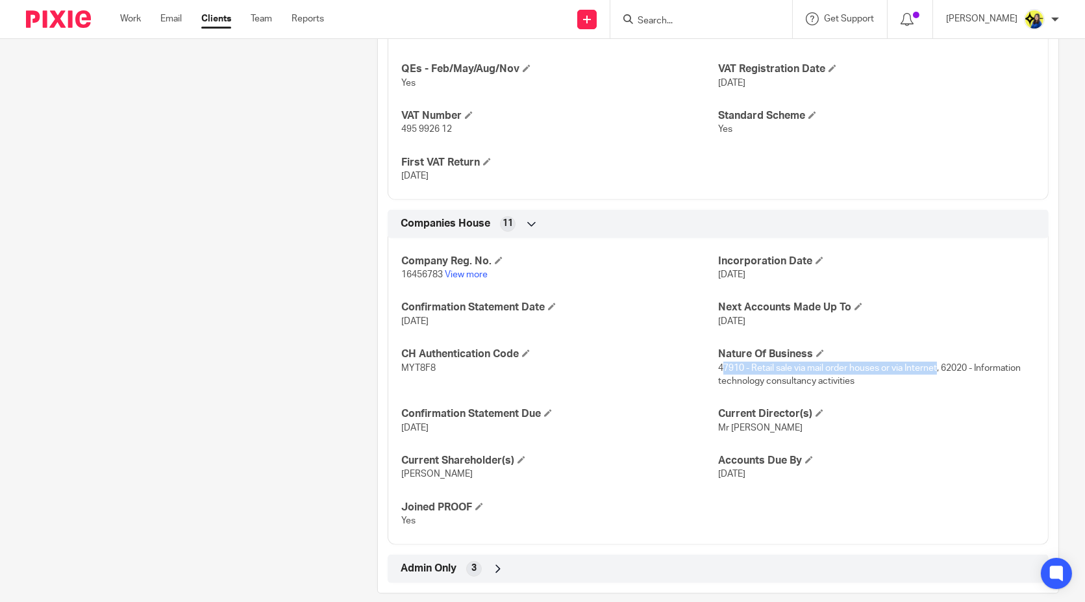
click at [934, 362] on p "47910 - Retail sale via mail order houses or via Internet, 62020 - Information …" at bounding box center [876, 375] width 317 height 27
copy span "7910 - Retail sale via mail order houses or via Internet"
click at [861, 315] on p "[DATE]" at bounding box center [876, 321] width 317 height 13
drag, startPoint x: 932, startPoint y: 365, endPoint x: 713, endPoint y: 364, distance: 219.6
click at [718, 364] on span "47910 - Retail sale via mail order houses or via Internet, 62020 - Information …" at bounding box center [869, 375] width 303 height 22
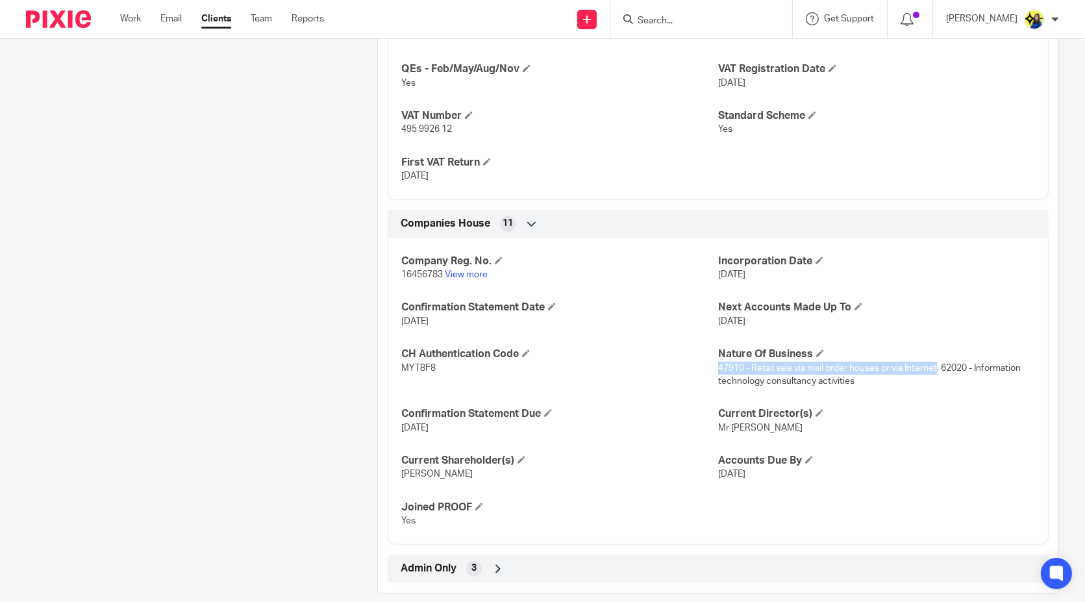
copy span "47910 - Retail sale via mail order houses or via Internet"
click at [472, 270] on link "View more" at bounding box center [466, 274] width 43 height 9
click at [754, 18] on input "Search" at bounding box center [695, 22] width 117 height 12
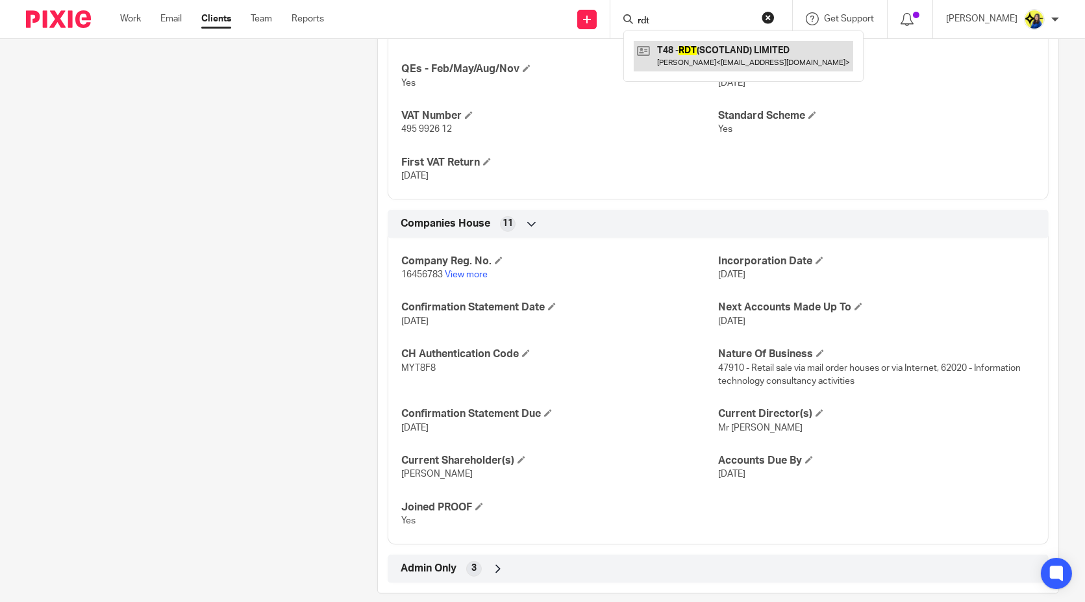
type input "rdt"
click at [756, 47] on link at bounding box center [744, 56] width 220 height 30
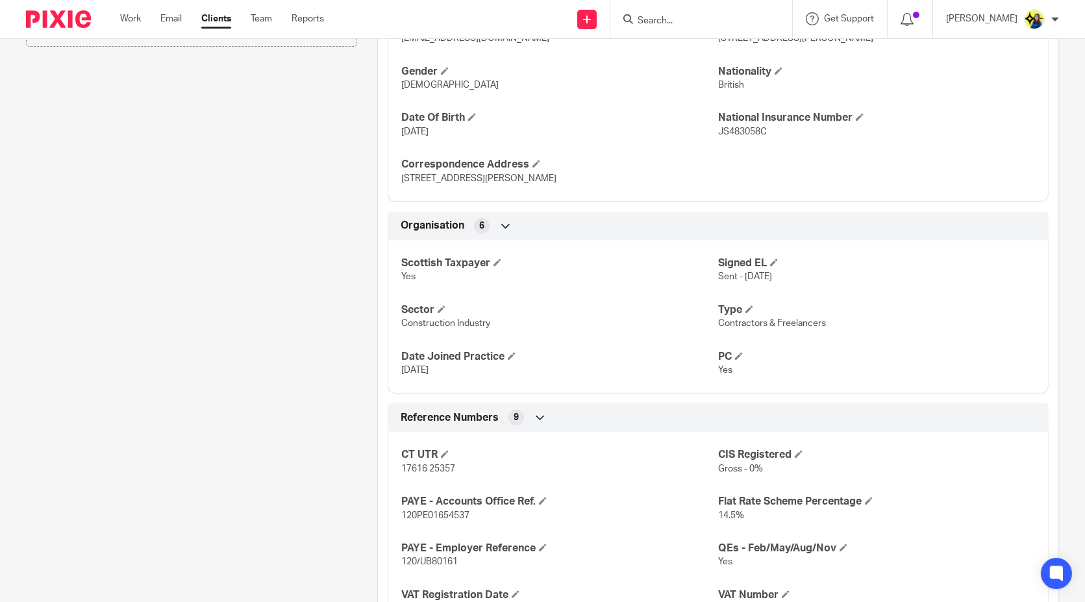
click at [285, 390] on div "Pinned note Dear Teams, Please note the code used on the form is 43999 – which …" at bounding box center [181, 293] width 351 height 1609
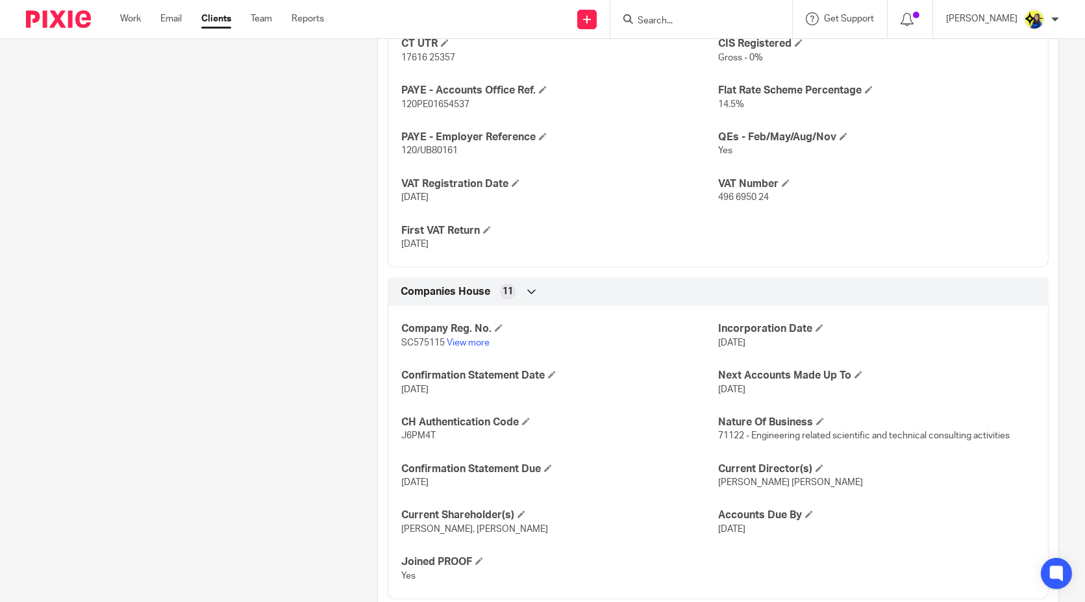
scroll to position [1082, 0]
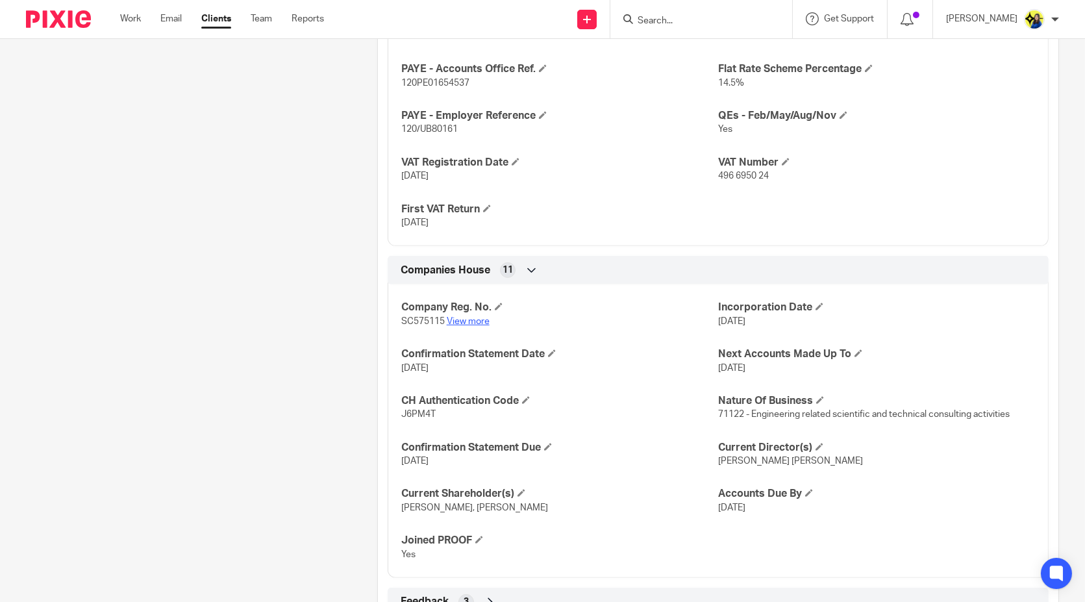
click at [480, 326] on link "View more" at bounding box center [468, 321] width 43 height 9
click at [716, 23] on input "Search" at bounding box center [695, 22] width 117 height 12
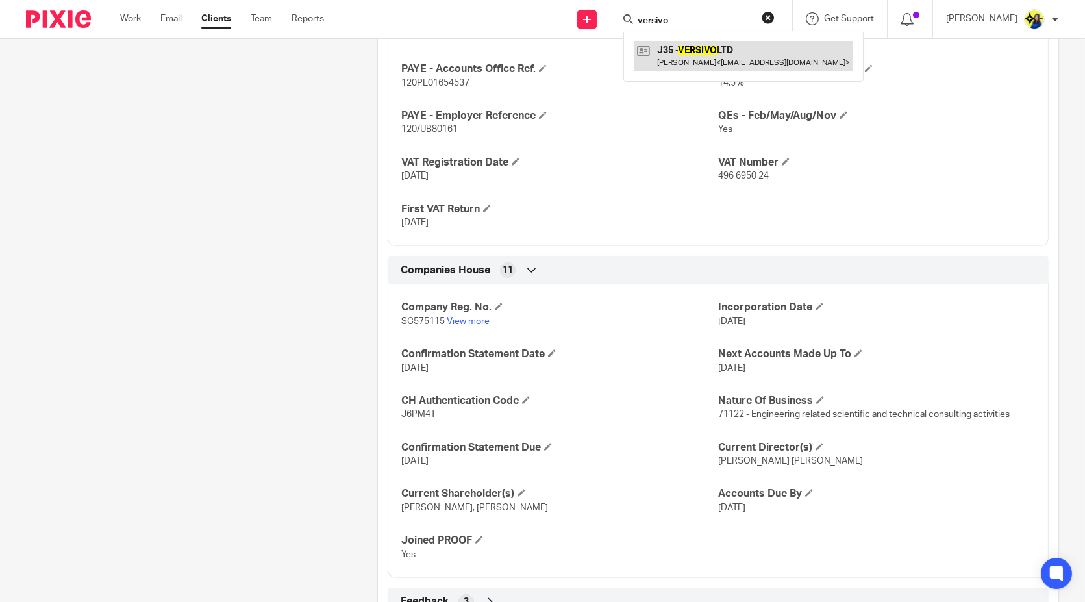
type input "versivo"
click at [737, 45] on link at bounding box center [744, 56] width 220 height 30
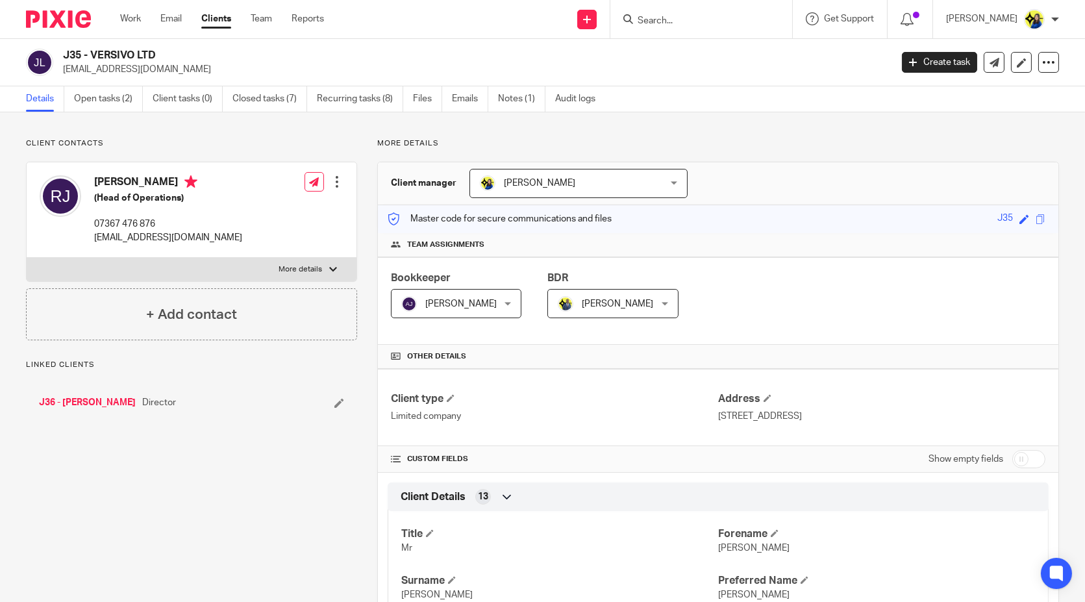
click at [293, 142] on p "Client contacts" at bounding box center [191, 143] width 331 height 10
click at [94, 99] on link "Open tasks (2)" at bounding box center [108, 98] width 69 height 25
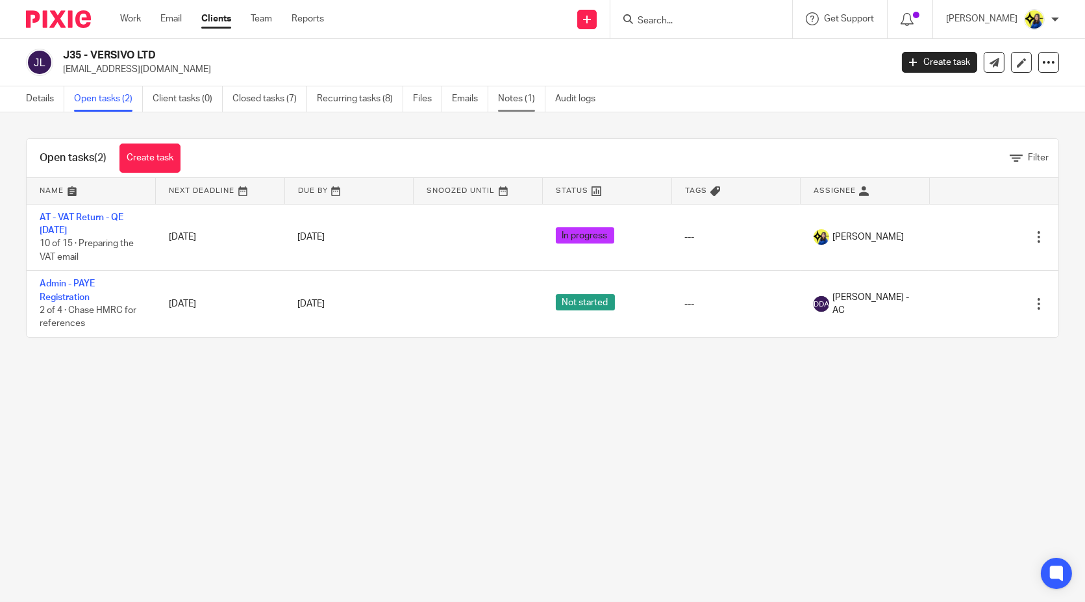
click at [541, 102] on link "Notes (1)" at bounding box center [521, 98] width 47 height 25
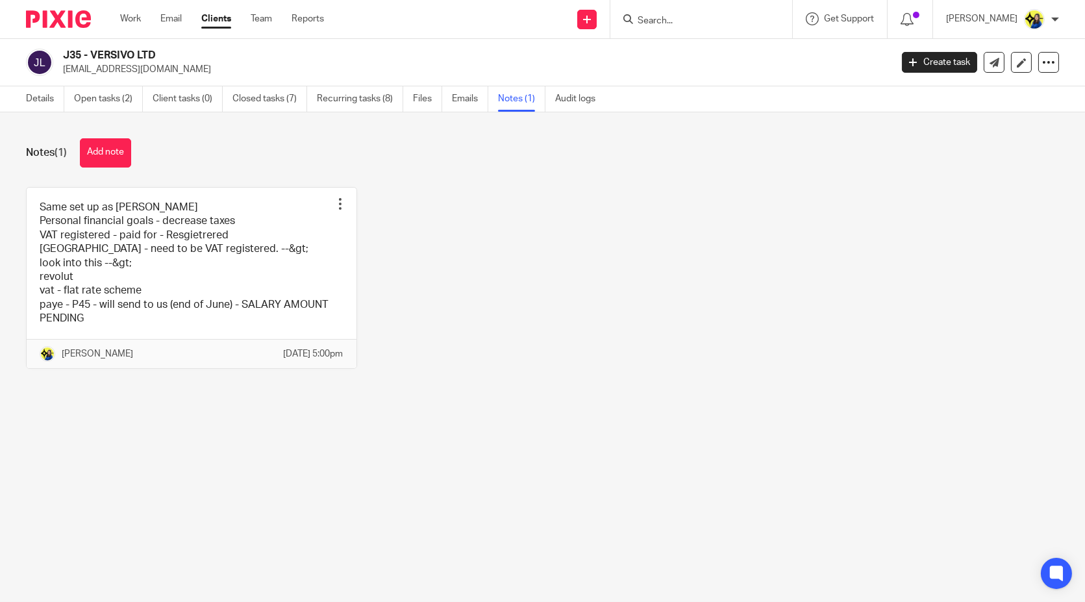
click at [475, 257] on div "Same set up as Kenton Drover Personal financial goals - decrease taxes VAT regi…" at bounding box center [533, 287] width 1054 height 201
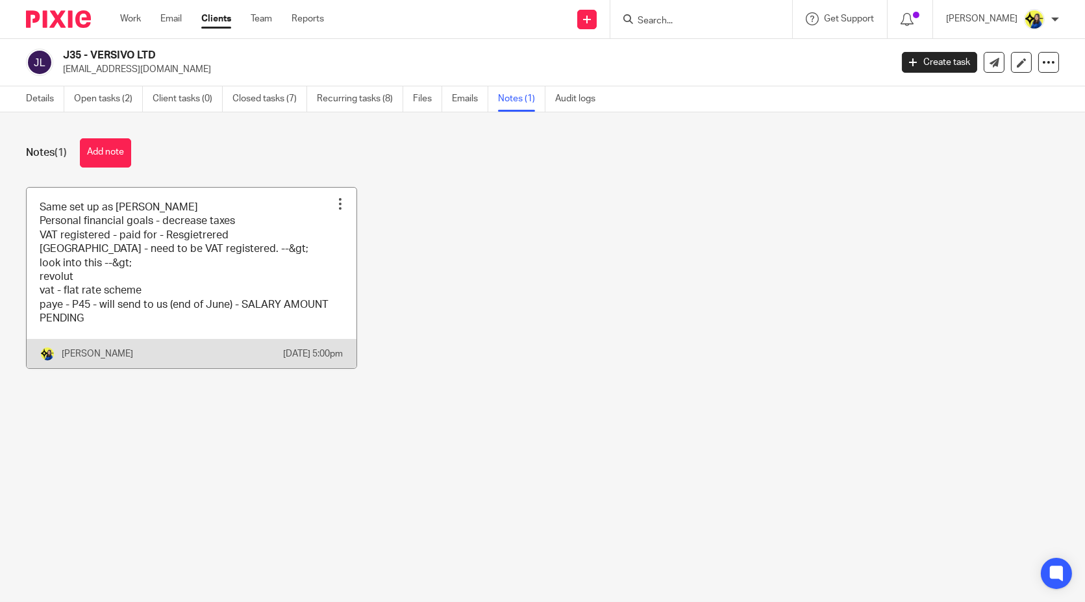
click at [275, 266] on link at bounding box center [192, 278] width 330 height 181
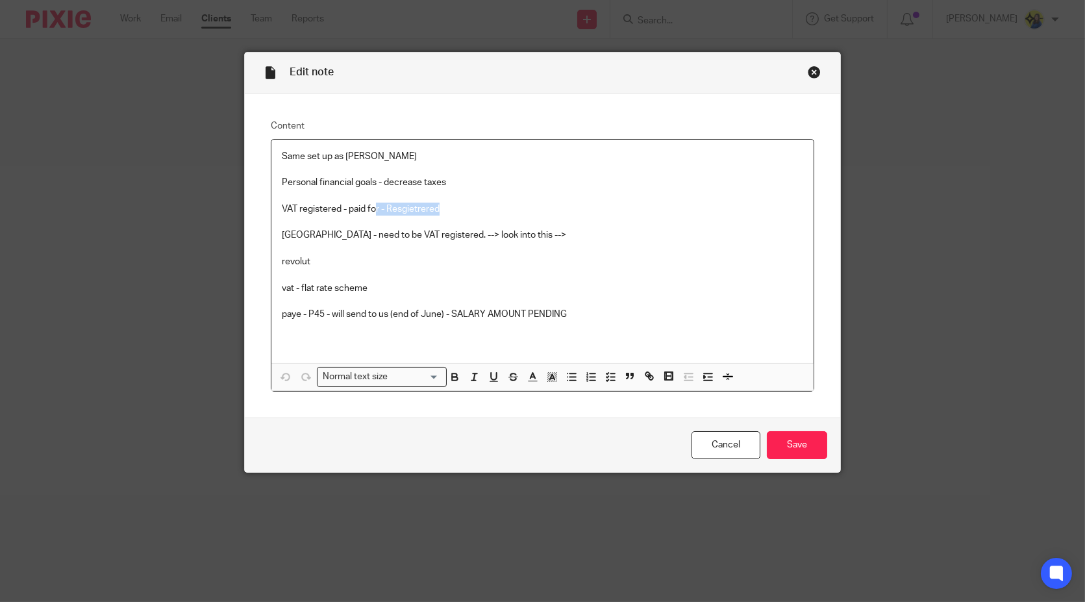
drag, startPoint x: 475, startPoint y: 212, endPoint x: 372, endPoint y: 208, distance: 102.7
click at [372, 208] on p "VAT registered - paid for - Resgietrered" at bounding box center [543, 209] width 522 height 13
click at [388, 183] on p "Personal financial goals - decrease taxes" at bounding box center [543, 182] width 522 height 13
click at [464, 181] on p "Personal financial goals - decrease taxes" at bounding box center [543, 182] width 522 height 13
click at [455, 201] on p at bounding box center [543, 196] width 522 height 13
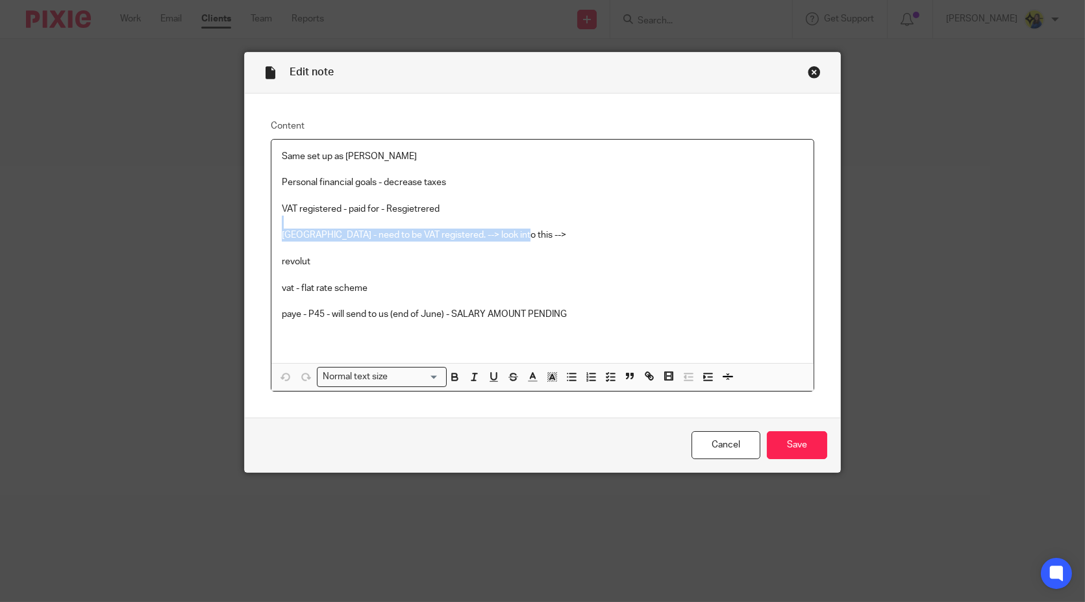
drag, startPoint x: 532, startPoint y: 235, endPoint x: 275, endPoint y: 225, distance: 257.4
click at [275, 225] on div "Same set up as Kenton Drover Personal financial goals - decrease taxes VAT regi…" at bounding box center [543, 251] width 542 height 223
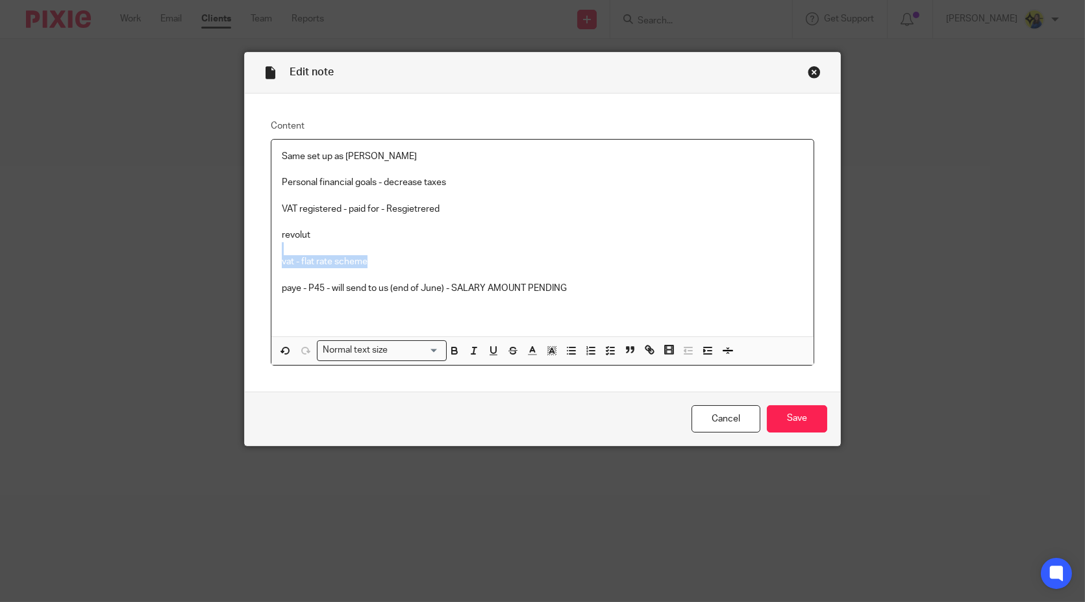
drag, startPoint x: 403, startPoint y: 262, endPoint x: 250, endPoint y: 244, distance: 154.5
click at [250, 244] on div "Content Same set up as Kenton Drover Personal financial goals - decrease taxes …" at bounding box center [543, 243] width 596 height 298
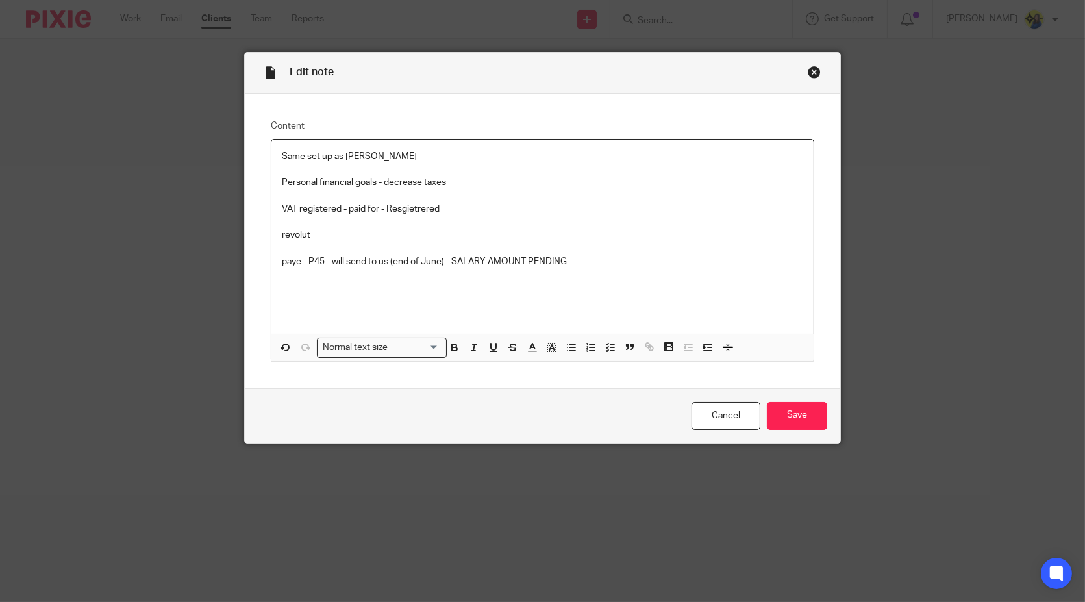
click at [388, 214] on p "VAT registered - paid for - Resgietrered" at bounding box center [543, 209] width 522 height 13
drag, startPoint x: 586, startPoint y: 257, endPoint x: 489, endPoint y: 252, distance: 97.6
click at [489, 252] on div "Same set up as Kenton Drover Personal financial goals - decrease taxes VAT regi…" at bounding box center [543, 237] width 542 height 194
click at [490, 255] on p "paye - P45 - will send to us (end of June) - SALARY AMOUNT PENDING" at bounding box center [543, 261] width 522 height 13
drag, startPoint x: 570, startPoint y: 259, endPoint x: 273, endPoint y: 259, distance: 296.9
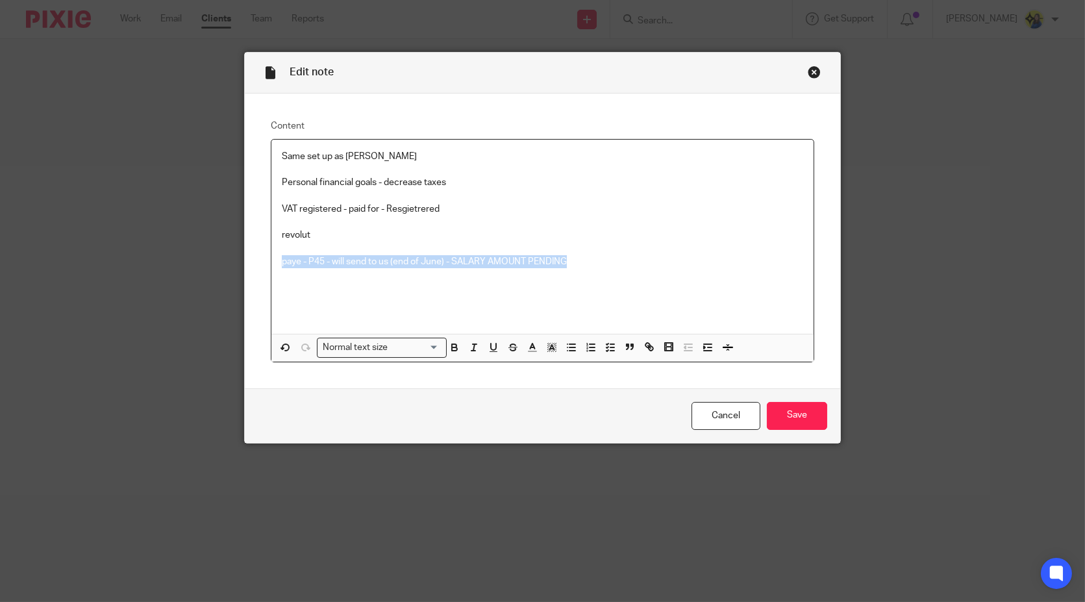
click at [273, 259] on div "Same set up as Kenton Drover Personal financial goals - decrease taxes VAT regi…" at bounding box center [543, 237] width 542 height 194
click at [768, 414] on input "Save" at bounding box center [797, 416] width 60 height 28
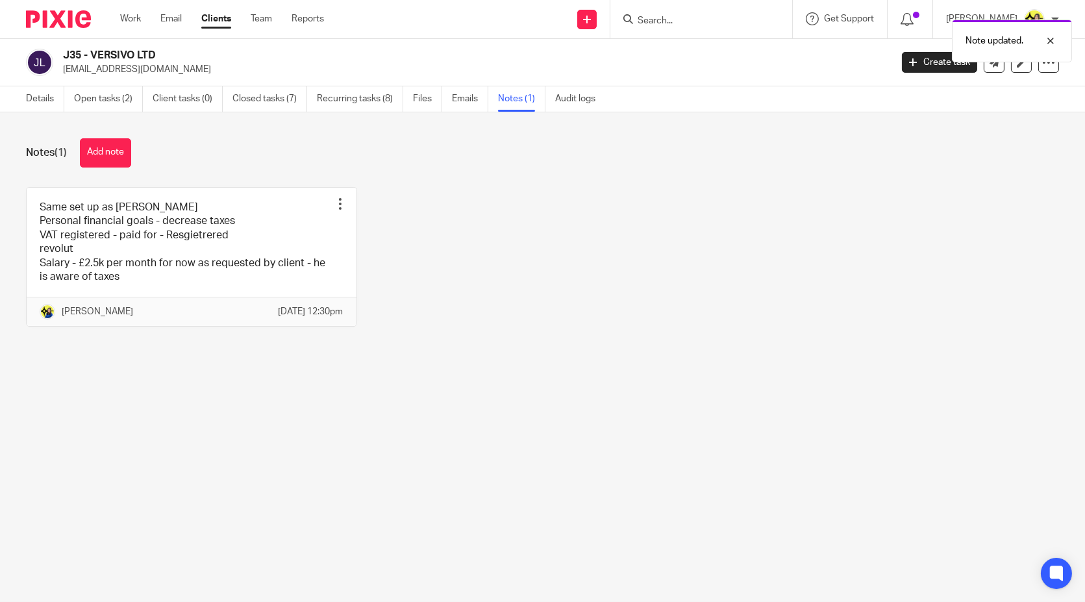
click at [485, 200] on div "Same set up as [PERSON_NAME] Personal financial goals - decrease taxes VAT regi…" at bounding box center [533, 267] width 1054 height 160
click at [705, 21] on input "Search" at bounding box center [695, 22] width 117 height 12
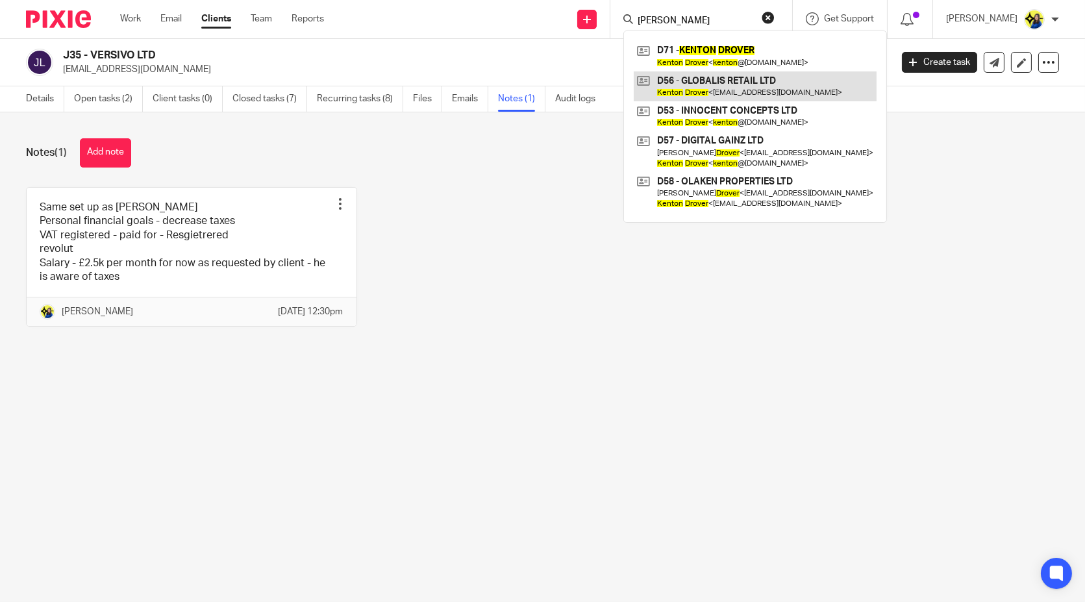
type input "[PERSON_NAME]"
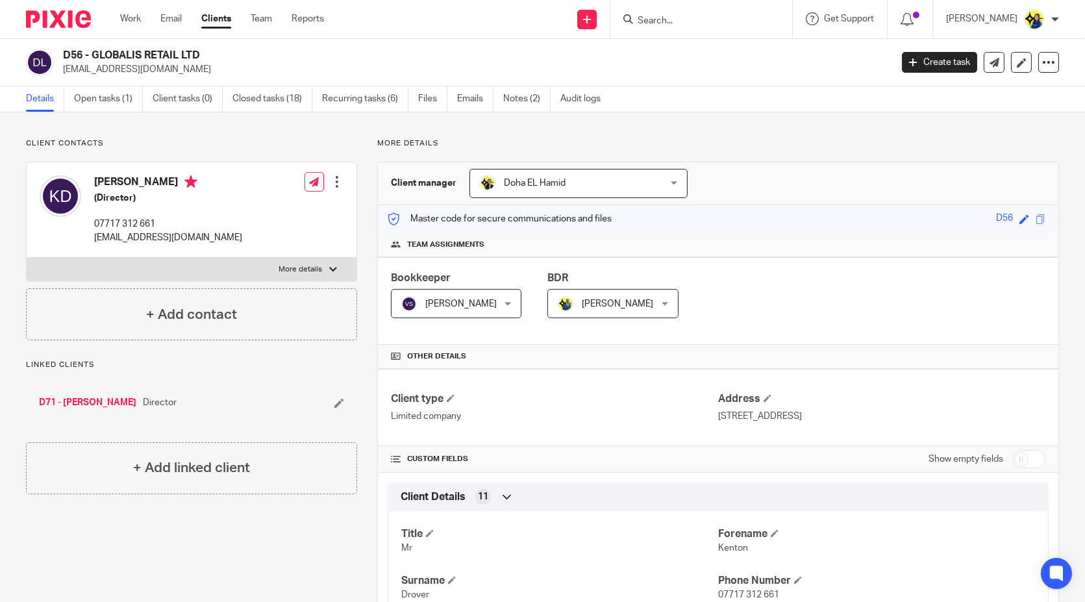
click at [305, 146] on p "Client contacts" at bounding box center [191, 143] width 331 height 10
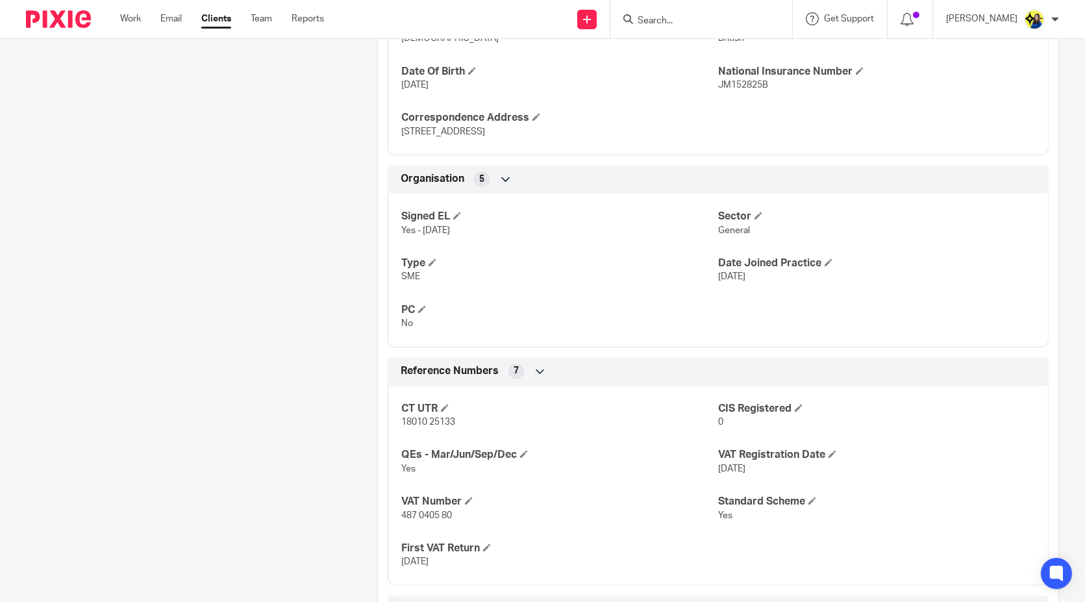
scroll to position [938, 0]
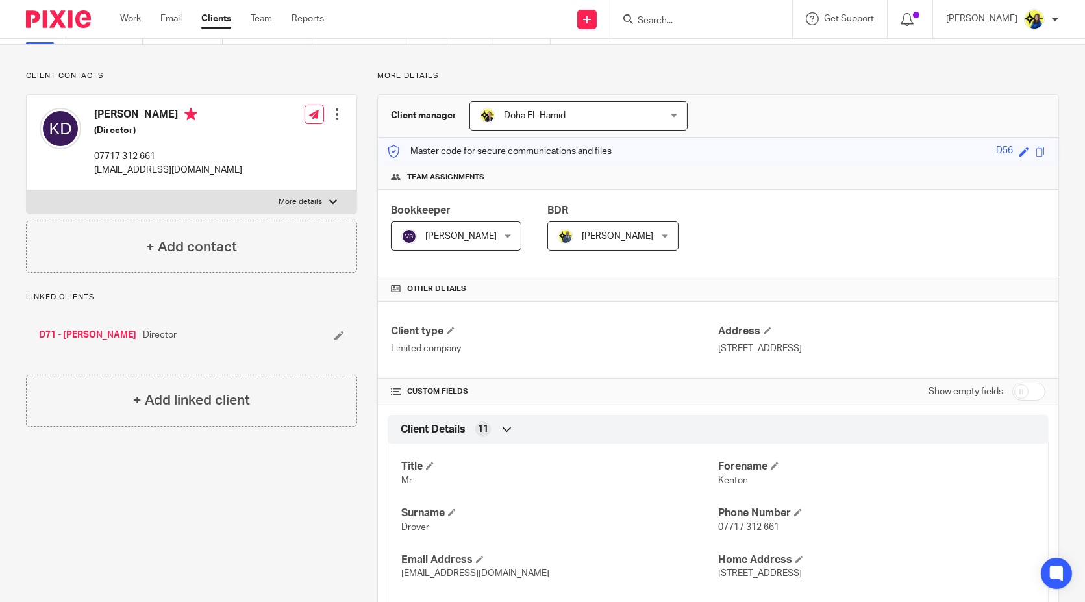
scroll to position [0, 0]
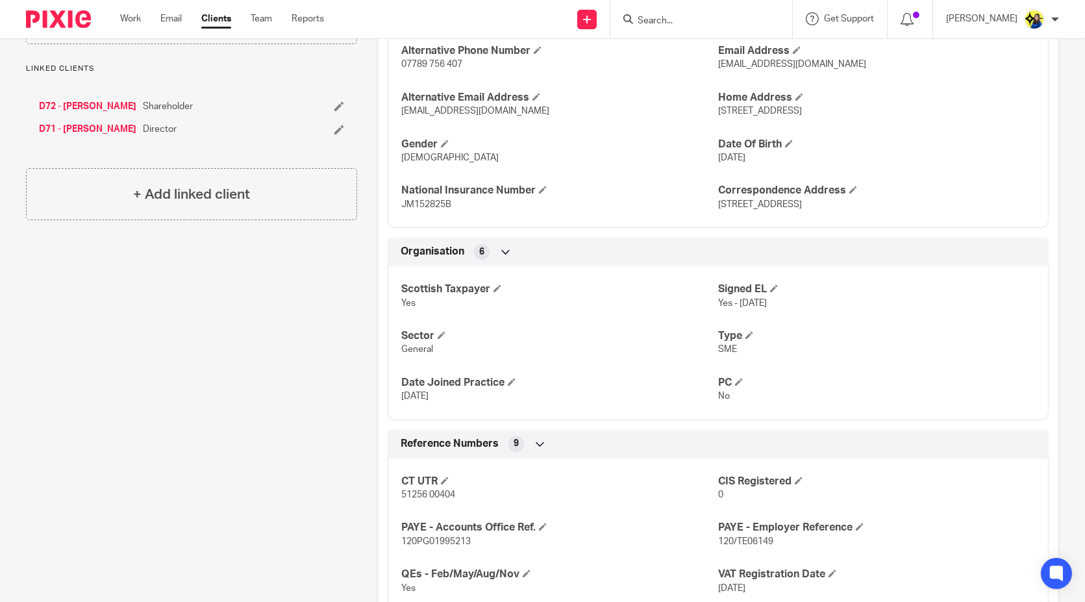
scroll to position [794, 0]
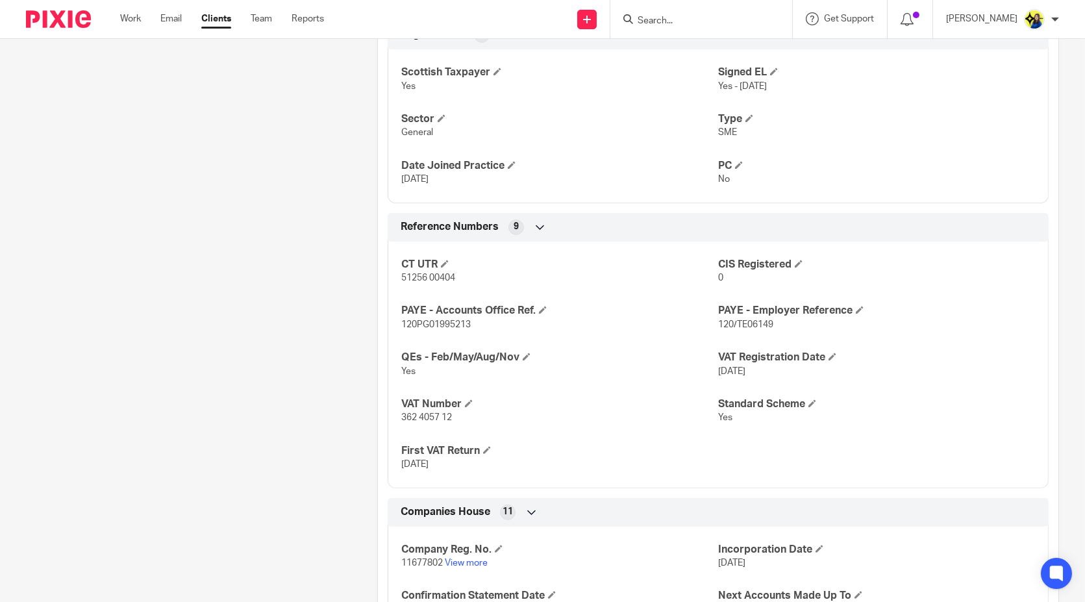
click at [349, 418] on div "Pinned note The client provides sales Amazon and eBay reports every quarter to …" at bounding box center [181, 145] width 351 height 1601
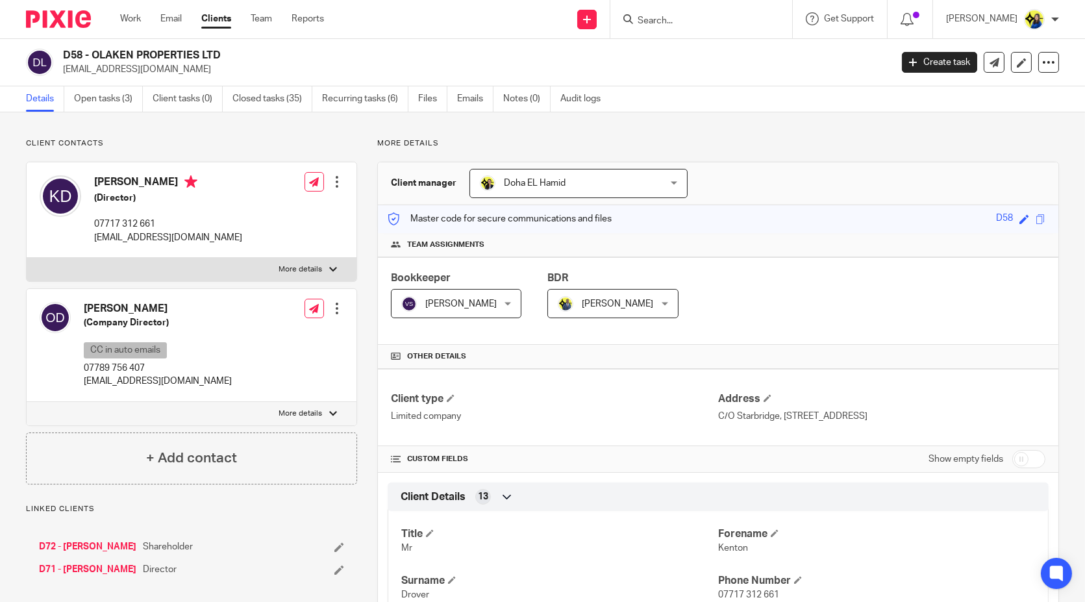
click at [707, 18] on input "Search" at bounding box center [695, 22] width 117 height 12
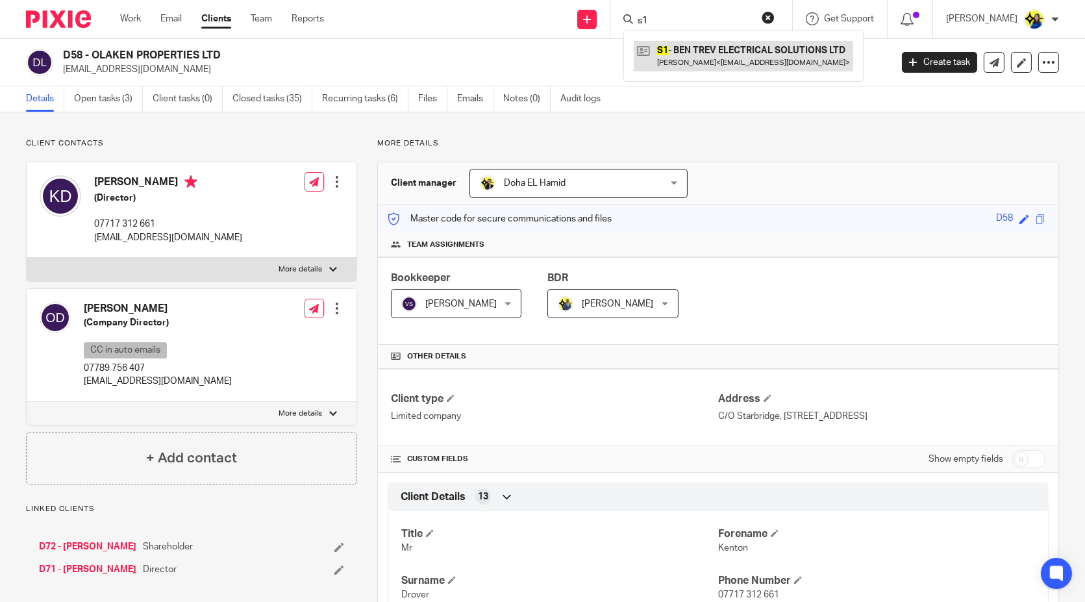
type input "s1"
click at [733, 47] on link at bounding box center [744, 56] width 220 height 30
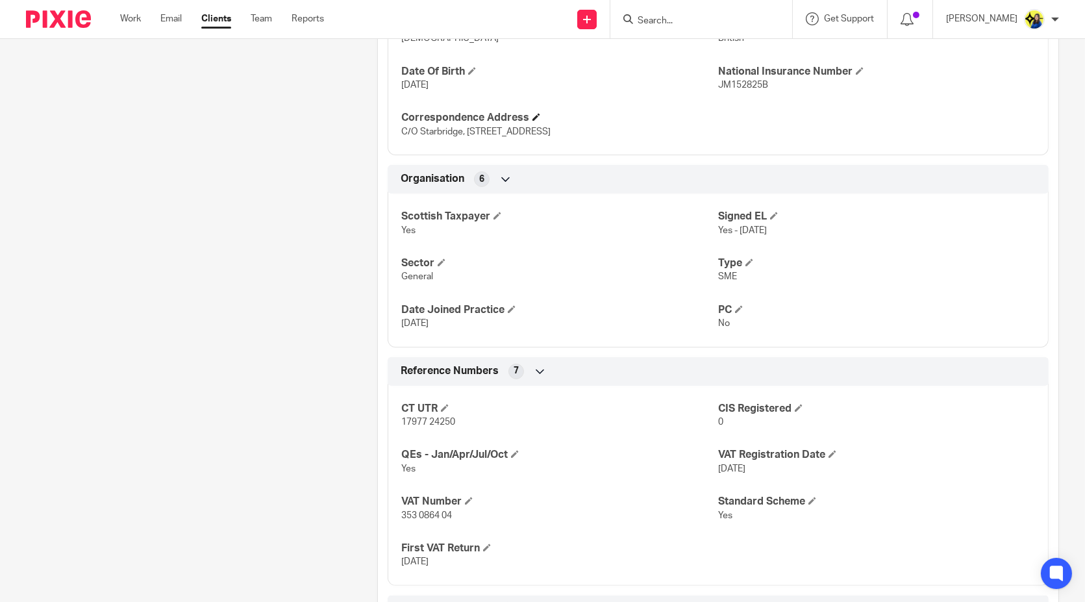
scroll to position [866, 0]
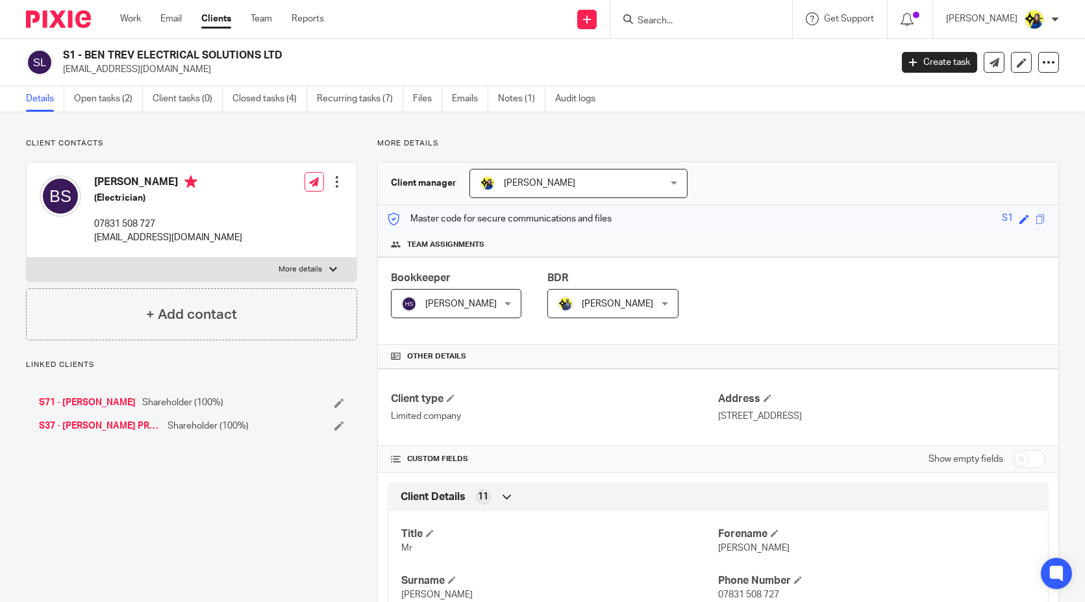
click at [294, 140] on p "Client contacts" at bounding box center [191, 143] width 331 height 10
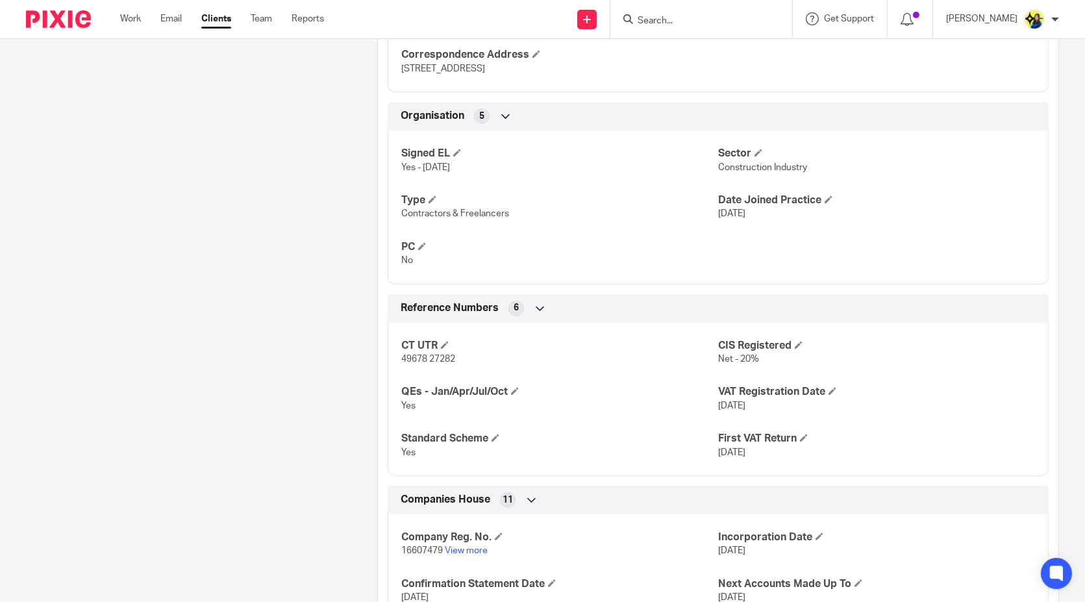
scroll to position [722, 0]
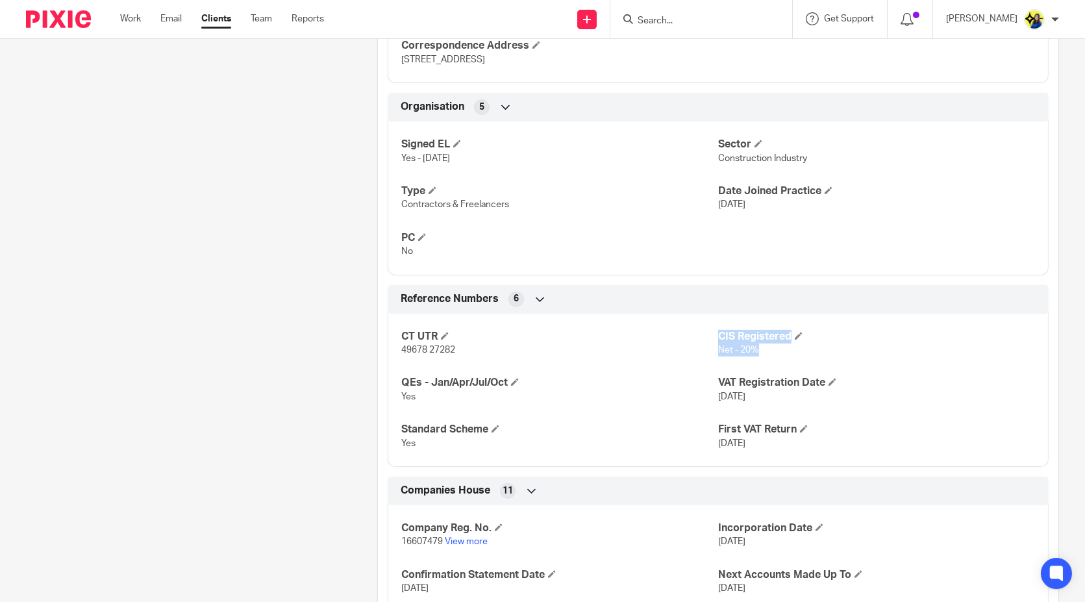
drag, startPoint x: 768, startPoint y: 348, endPoint x: 694, endPoint y: 355, distance: 73.8
click at [694, 355] on div "CT UTR 49678 27282 CIS Registered Net - 20% QEs - Jan/Apr/Jul/Oct Yes VAT Regis…" at bounding box center [718, 385] width 661 height 163
click at [284, 359] on div "Client contacts Benjamin Sharpe (Electrician) 07831 508 727 bentrev89@hotmail.c…" at bounding box center [181, 132] width 351 height 1431
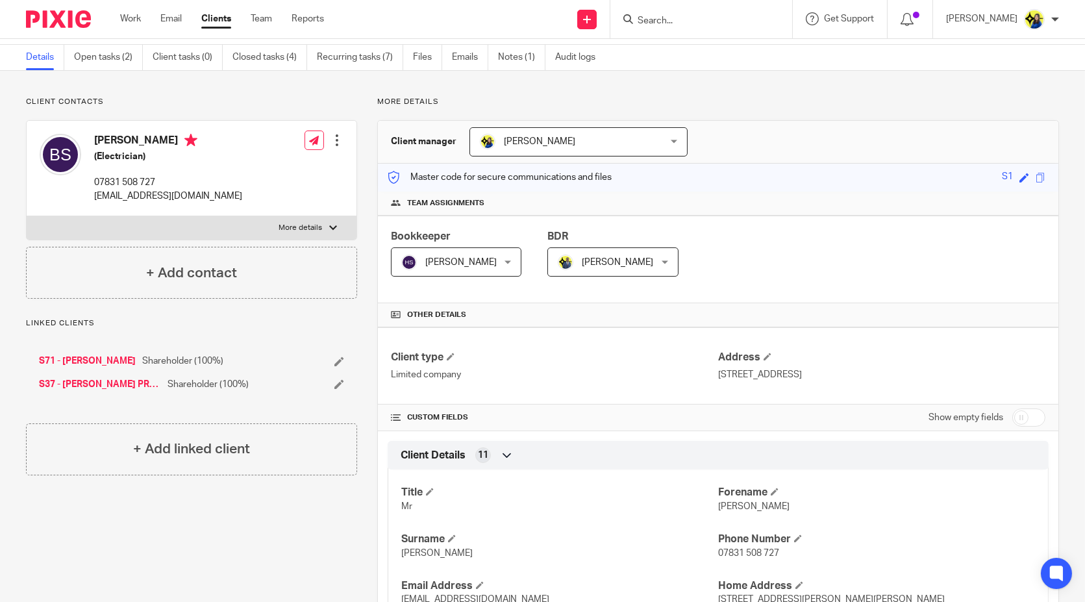
scroll to position [0, 0]
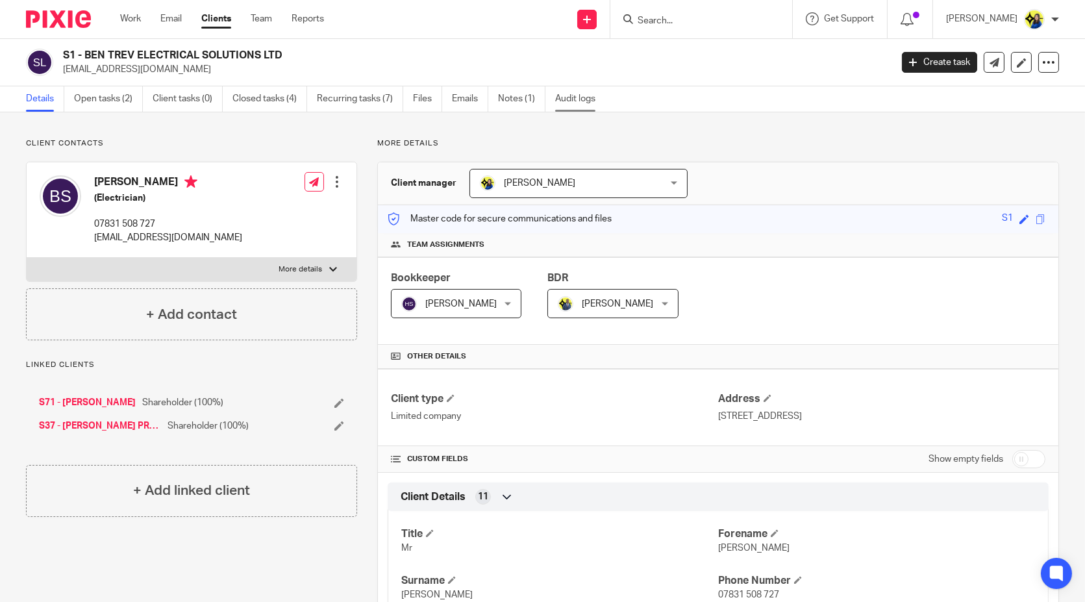
click at [585, 103] on link "Audit logs" at bounding box center [580, 98] width 50 height 25
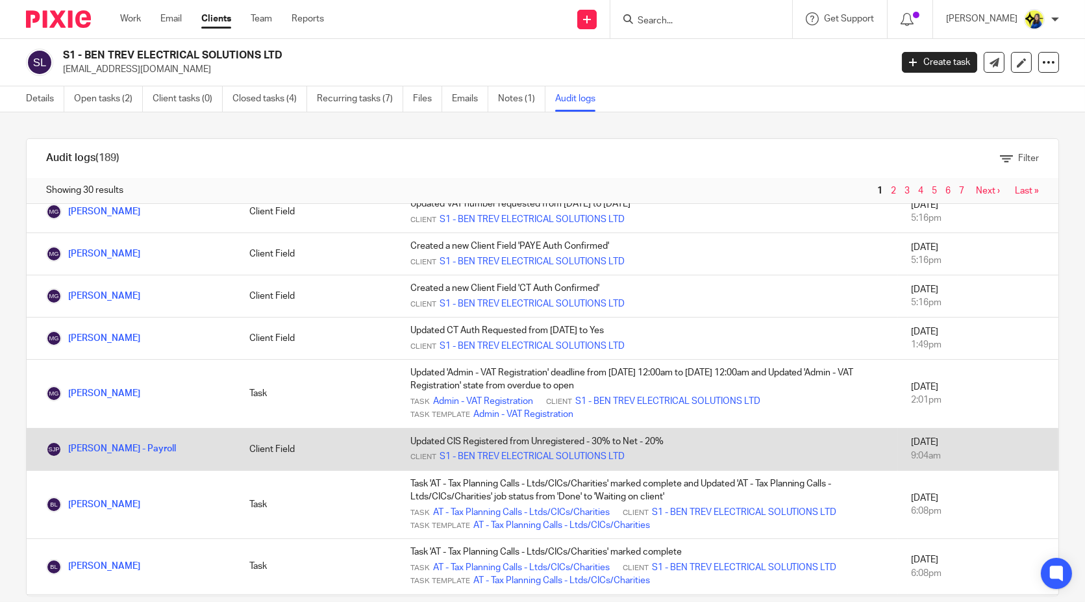
scroll to position [144, 0]
